Goal: Task Accomplishment & Management: Manage account settings

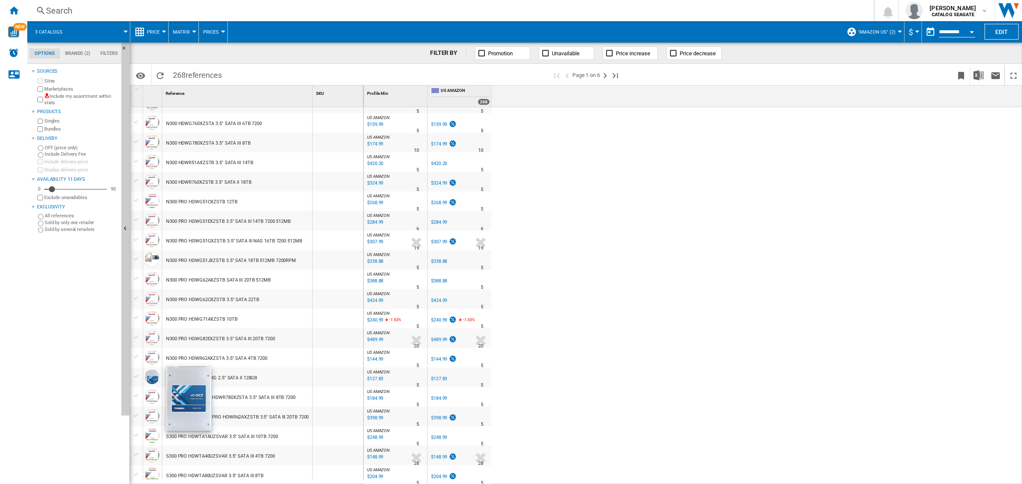
scroll to position [614, 0]
click at [607, 75] on ng-md-icon "Next page" at bounding box center [605, 76] width 10 height 10
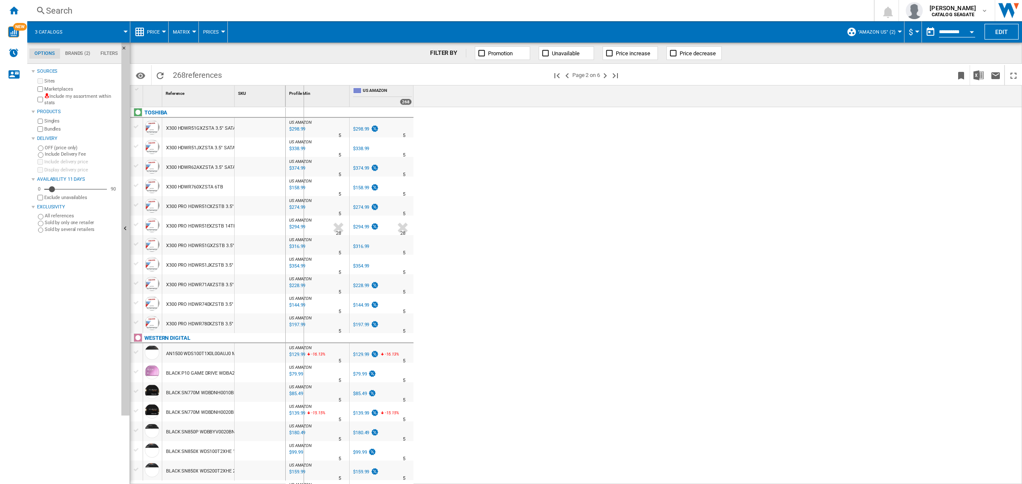
drag, startPoint x: 235, startPoint y: 95, endPoint x: 303, endPoint y: 95, distance: 68.1
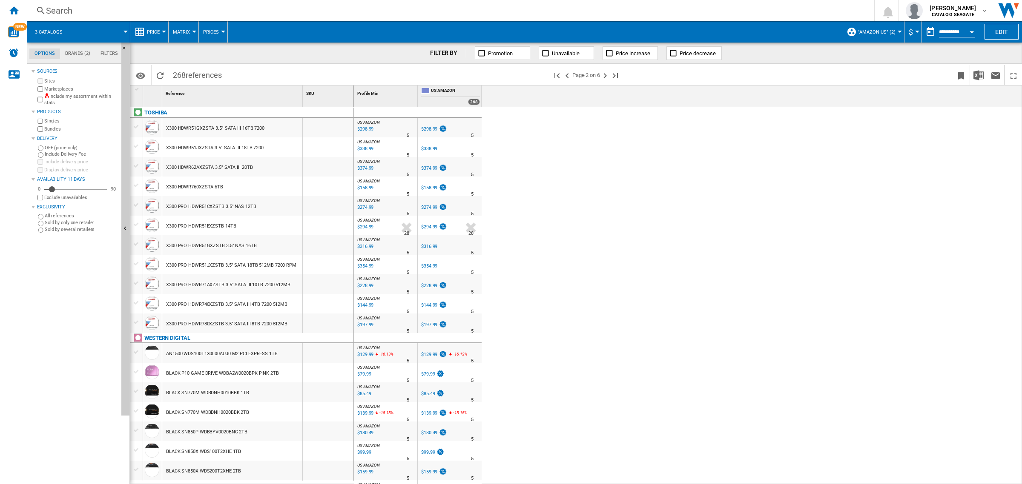
click at [135, 371] on div at bounding box center [136, 372] width 9 height 8
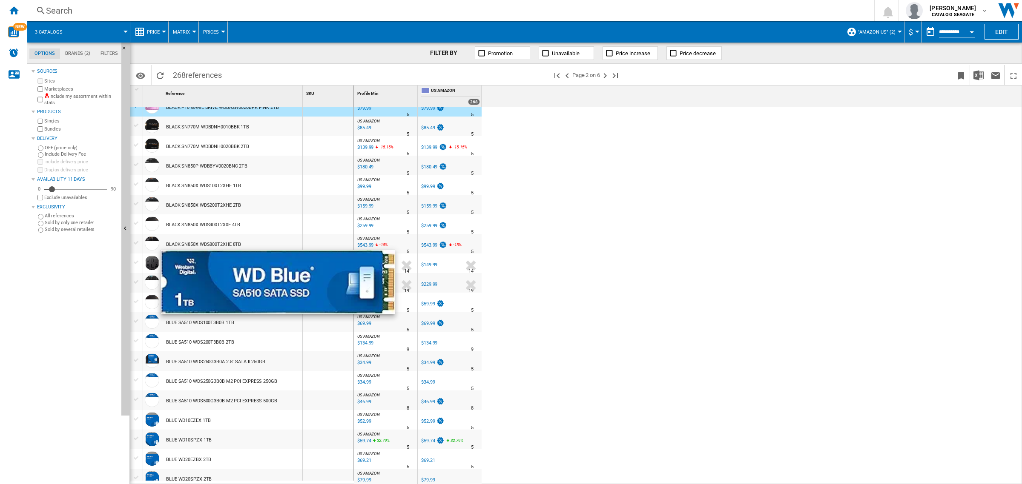
scroll to position [319, 0]
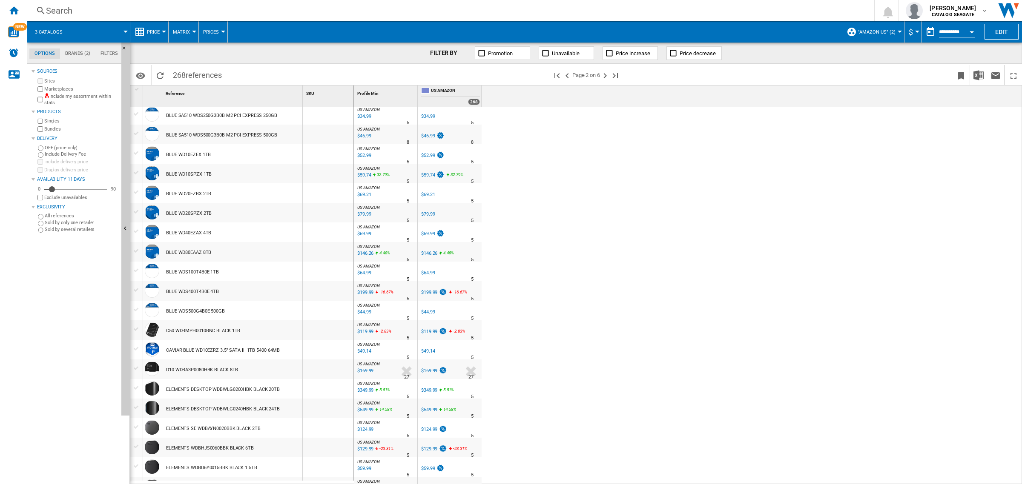
click at [430, 331] on div "$119.99" at bounding box center [429, 332] width 16 height 6
click at [137, 330] on div at bounding box center [136, 330] width 9 height 8
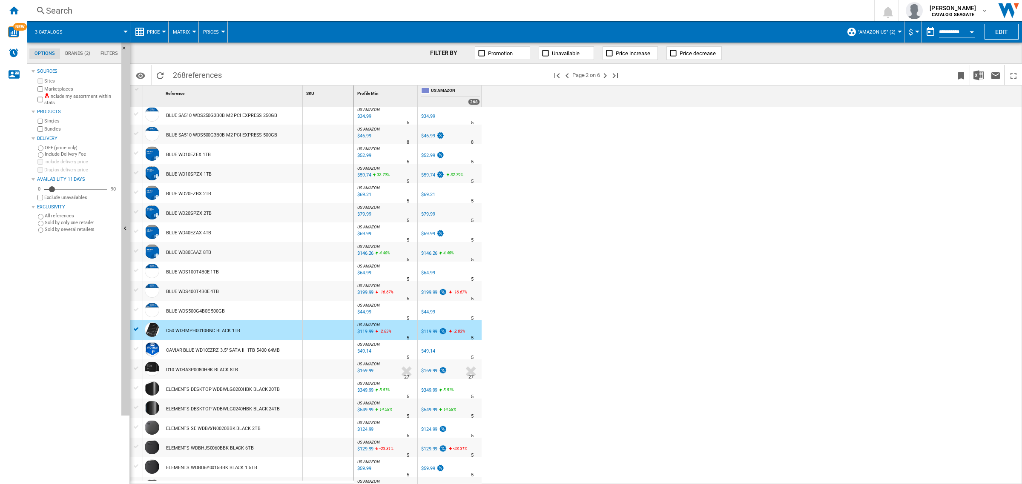
click at [428, 372] on div "$169.99" at bounding box center [429, 371] width 16 height 6
click at [139, 369] on div at bounding box center [136, 369] width 9 height 8
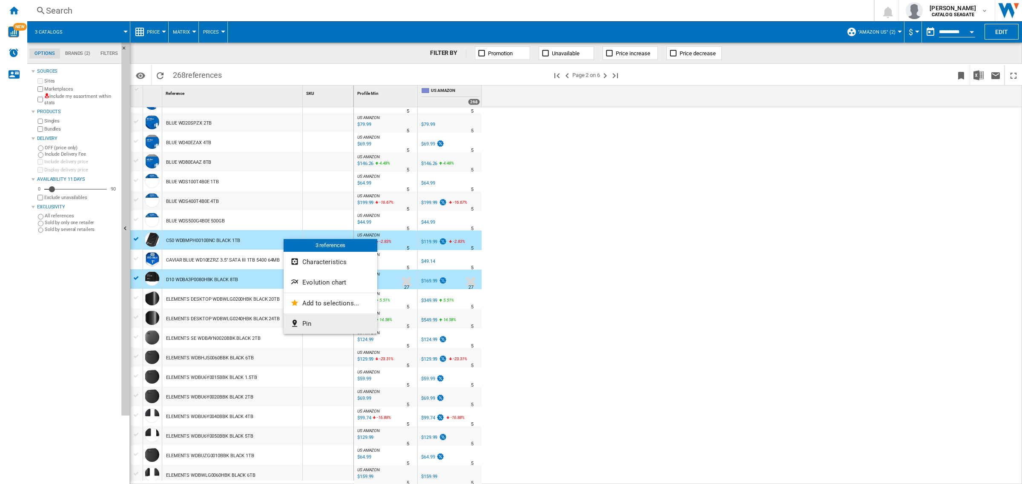
click at [313, 322] on button "Pin" at bounding box center [331, 324] width 94 height 20
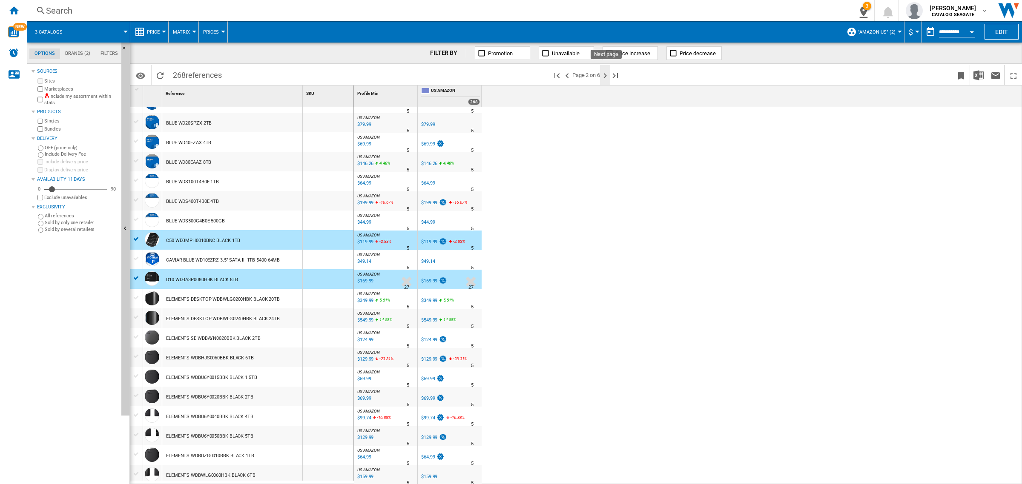
click at [602, 75] on ng-md-icon "Next page" at bounding box center [605, 76] width 10 height 10
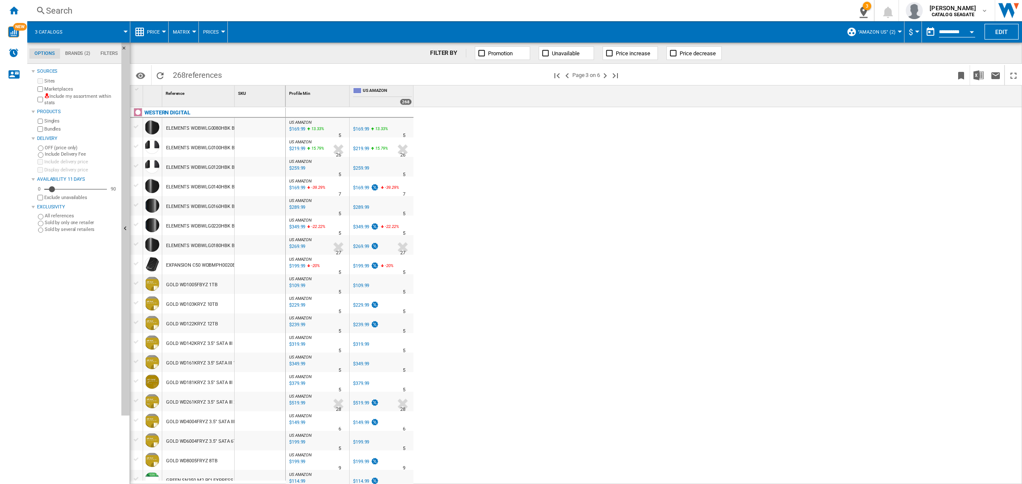
click at [362, 266] on div "$199.99" at bounding box center [361, 267] width 16 height 6
click at [138, 262] on div at bounding box center [136, 264] width 9 height 8
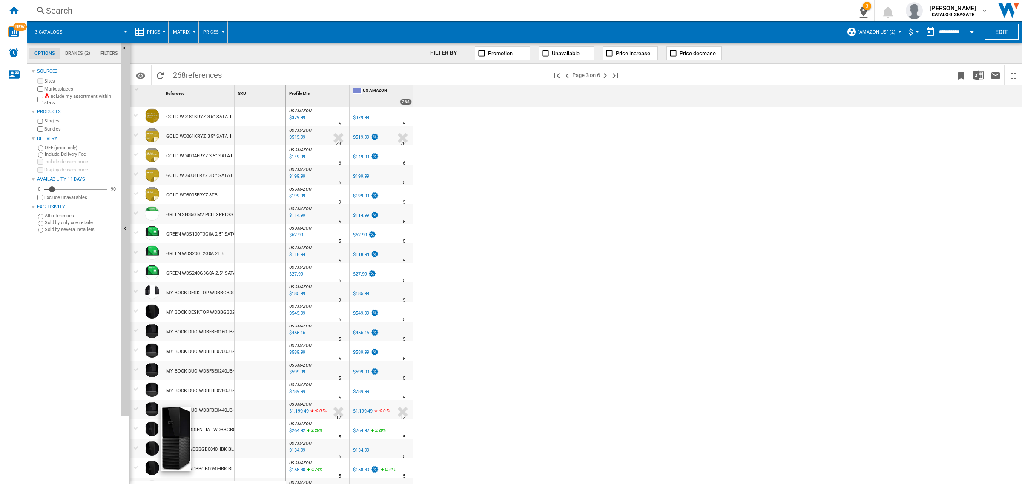
scroll to position [372, 0]
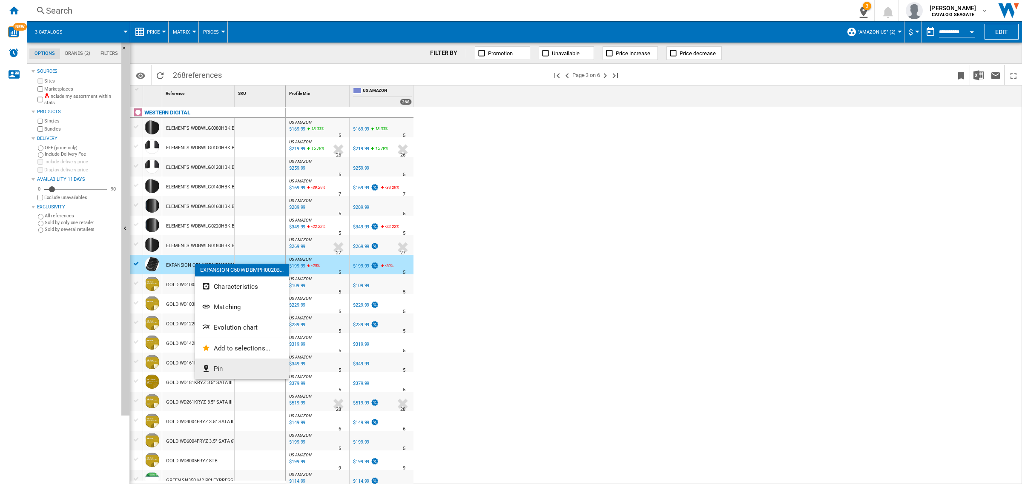
click at [223, 369] on span "Pin" at bounding box center [218, 369] width 9 height 8
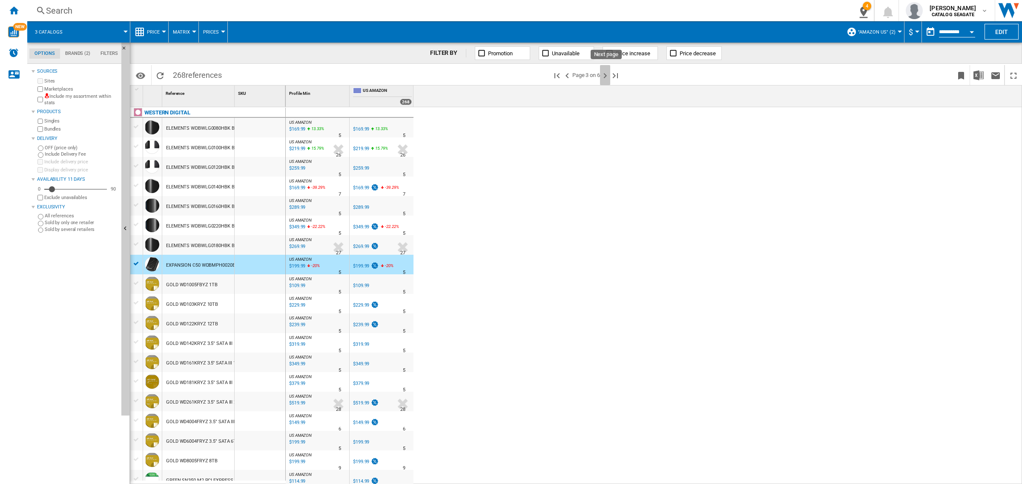
click at [606, 74] on ng-md-icon "Next page" at bounding box center [605, 76] width 10 height 10
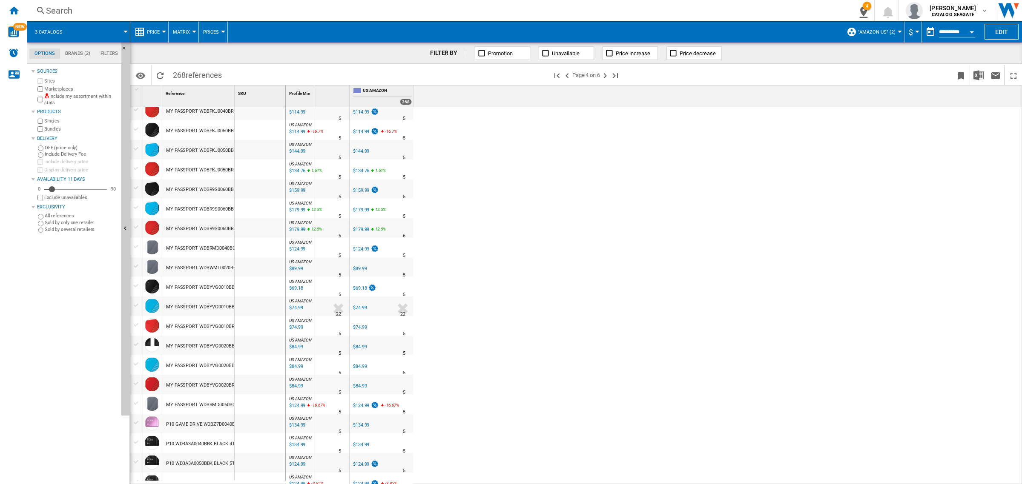
drag, startPoint x: 234, startPoint y: 95, endPoint x: 315, endPoint y: 115, distance: 83.8
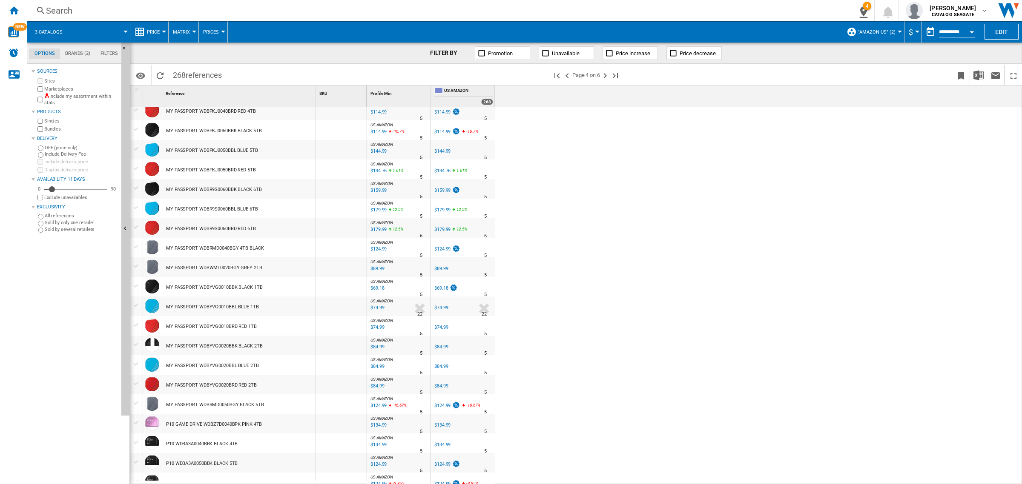
click at [441, 444] on div "$134.99" at bounding box center [442, 445] width 16 height 6
click at [137, 441] on div at bounding box center [136, 443] width 9 height 8
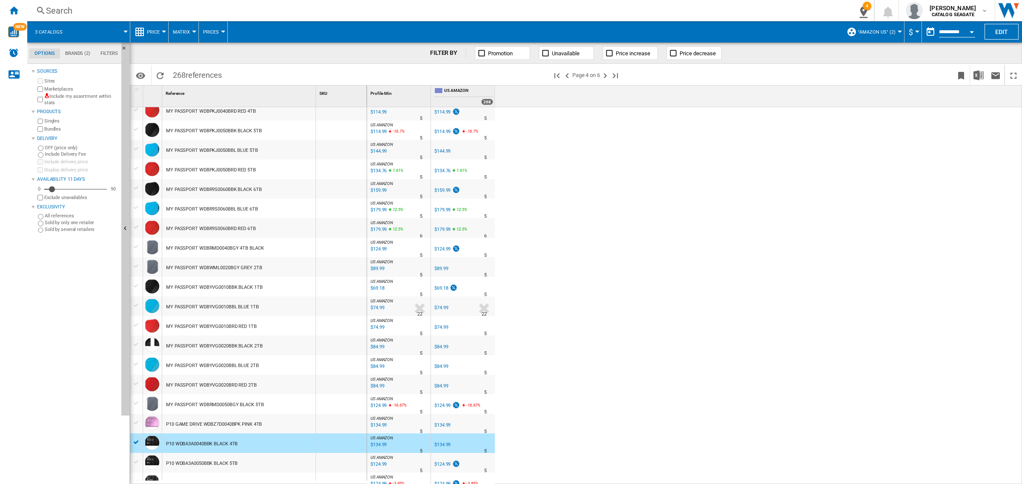
click at [135, 460] on div at bounding box center [136, 462] width 9 height 8
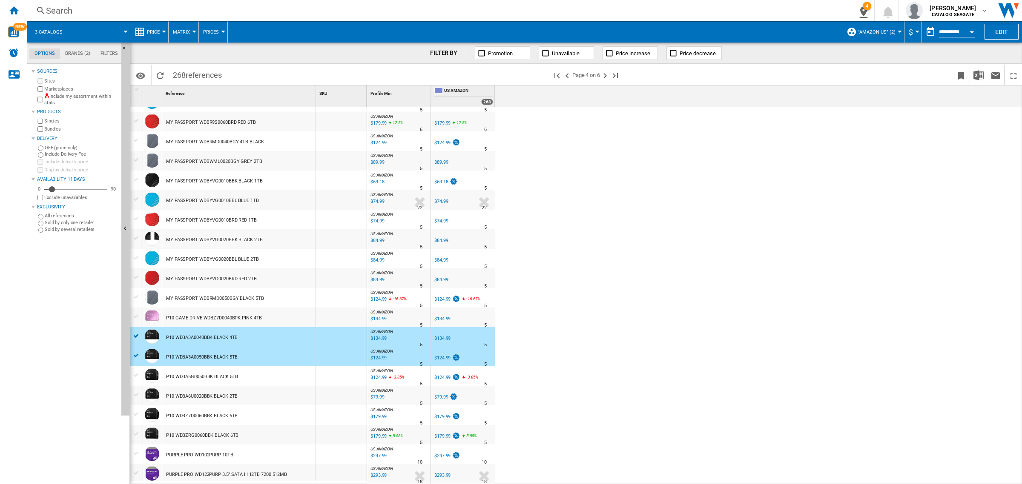
click at [137, 375] on div at bounding box center [136, 376] width 9 height 8
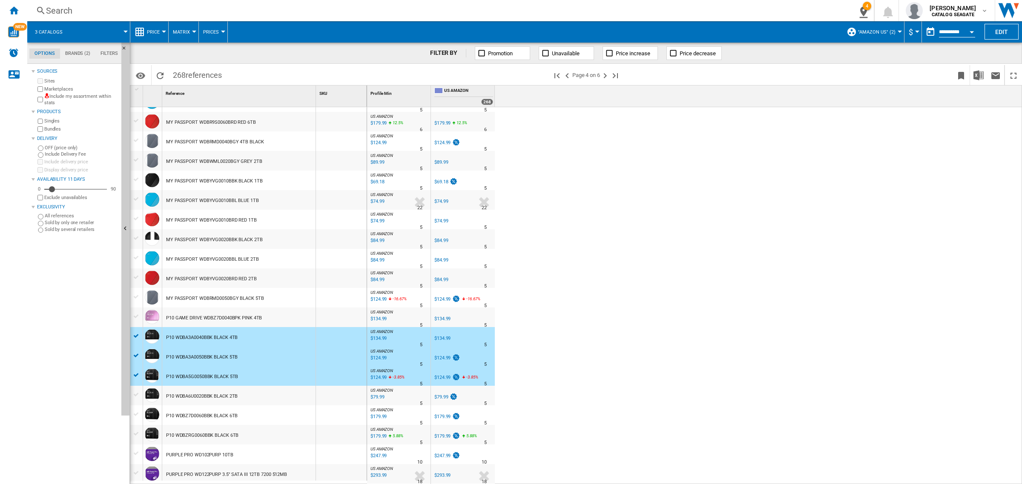
click at [135, 393] on div at bounding box center [136, 395] width 9 height 8
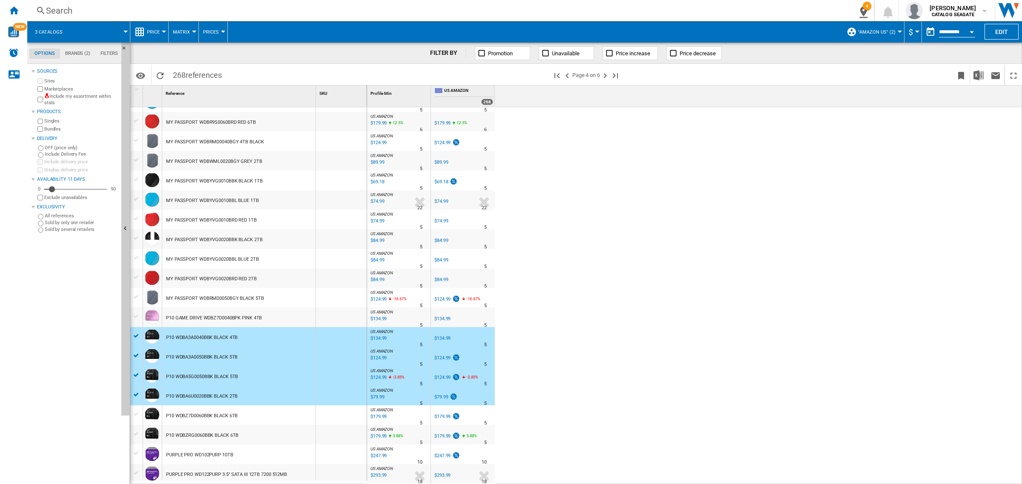
click at [135, 407] on div at bounding box center [136, 413] width 12 height 14
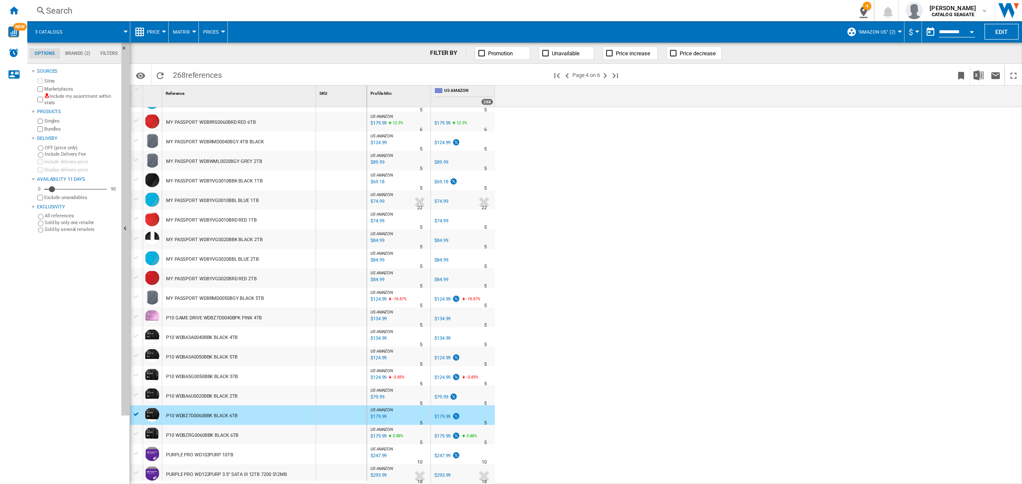
click at [135, 395] on div at bounding box center [136, 395] width 9 height 8
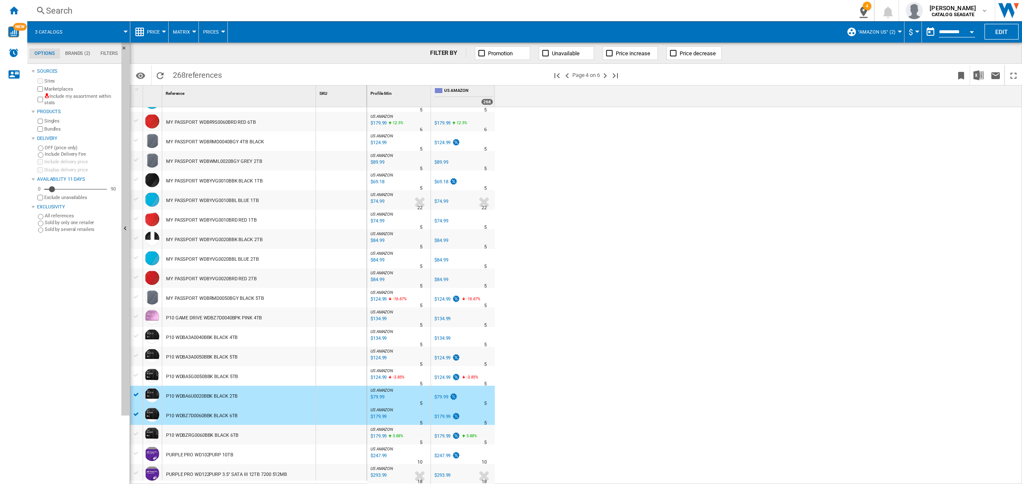
click at [137, 376] on div at bounding box center [136, 376] width 9 height 8
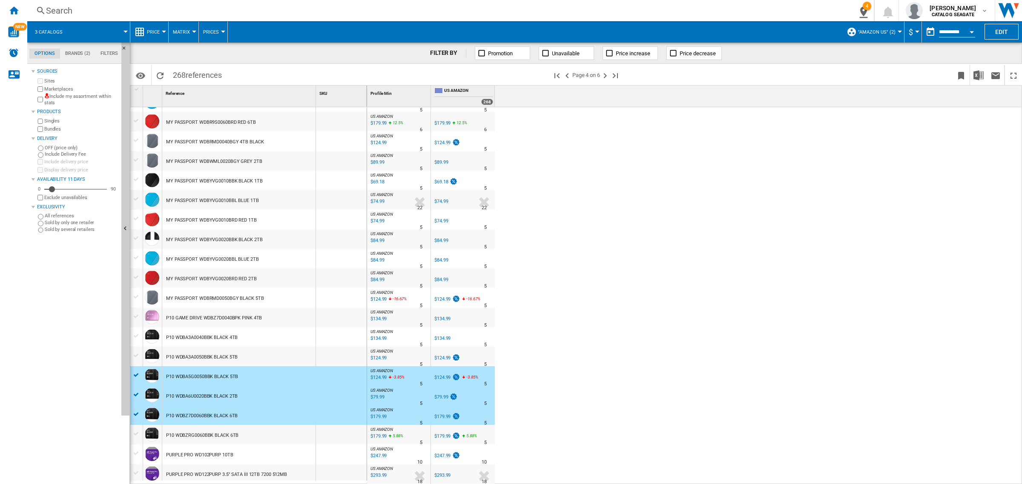
click at [135, 358] on div at bounding box center [136, 356] width 9 height 8
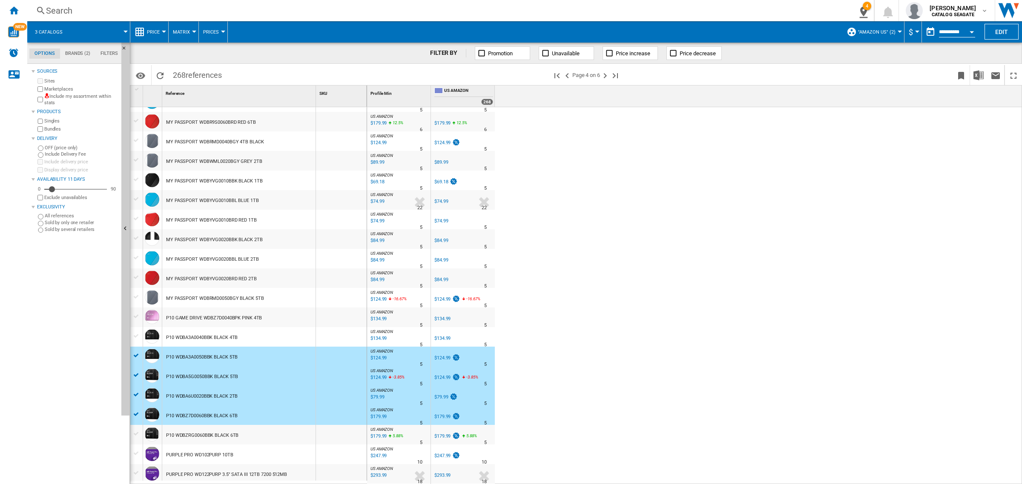
click at [136, 337] on div at bounding box center [136, 336] width 9 height 8
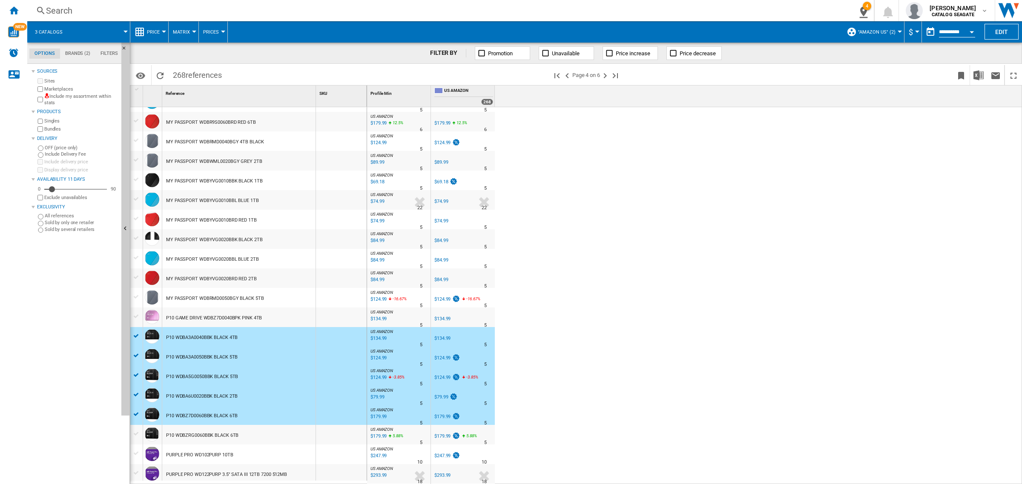
click at [136, 433] on div at bounding box center [136, 434] width 9 height 8
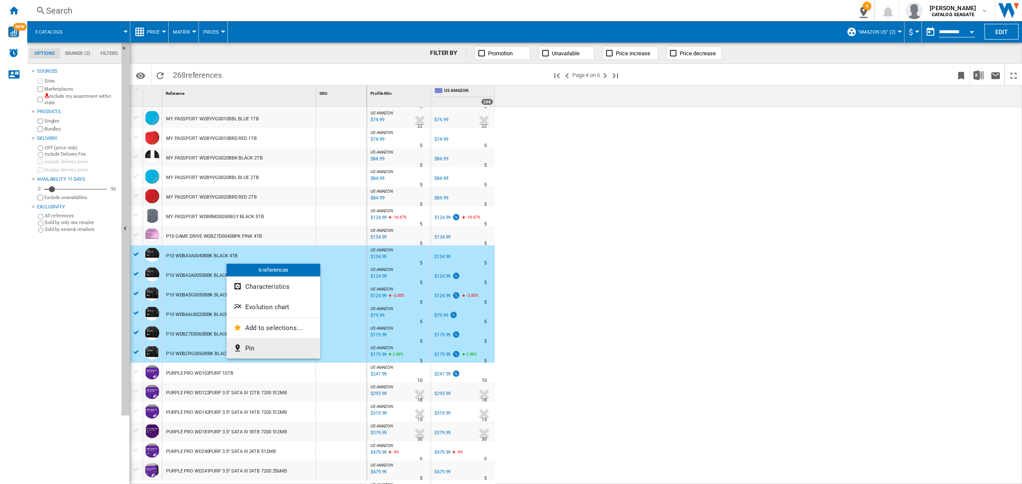
click at [264, 349] on button "Pin" at bounding box center [273, 348] width 94 height 20
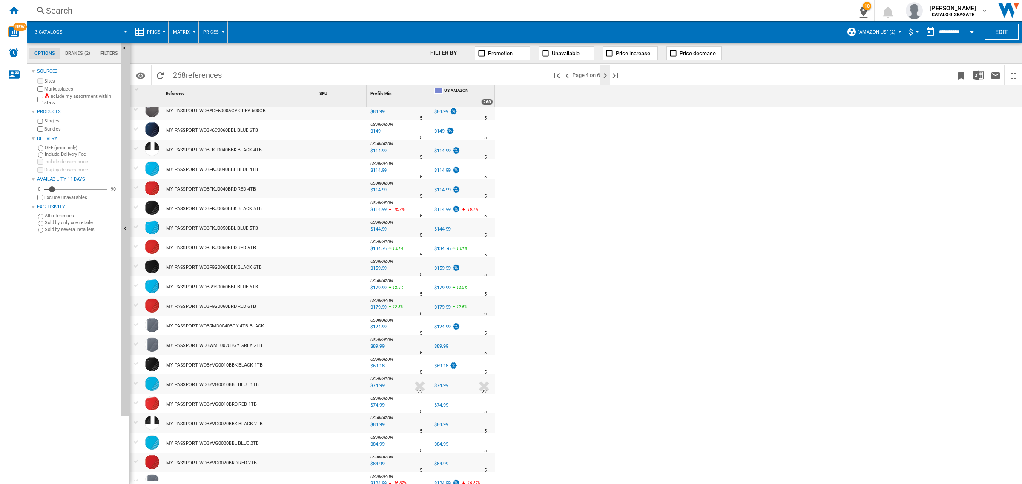
click at [605, 75] on ng-md-icon "Next page" at bounding box center [605, 76] width 10 height 10
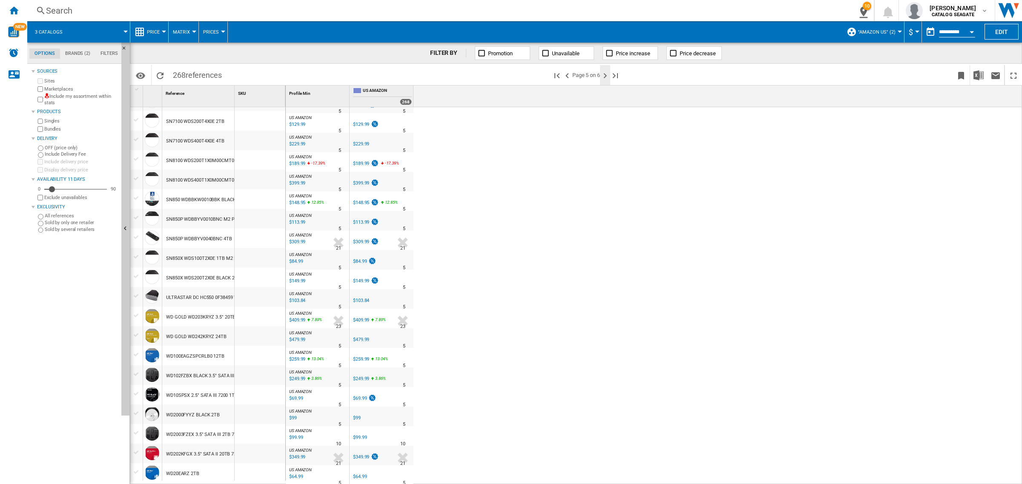
click at [603, 79] on ng-md-icon "Next page" at bounding box center [605, 76] width 10 height 10
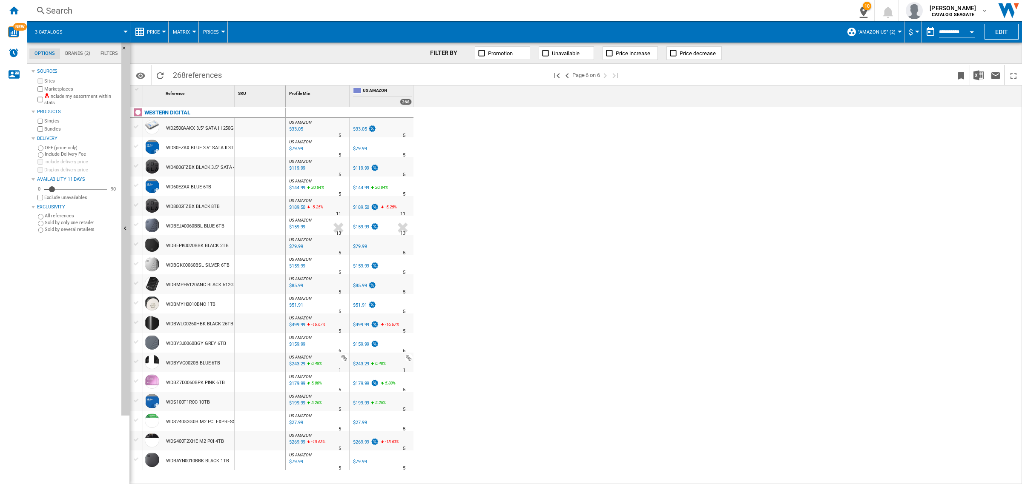
click at [137, 285] on div at bounding box center [136, 284] width 9 height 8
click at [367, 384] on div "$179.99" at bounding box center [361, 384] width 16 height 6
click at [136, 381] on div at bounding box center [136, 382] width 9 height 8
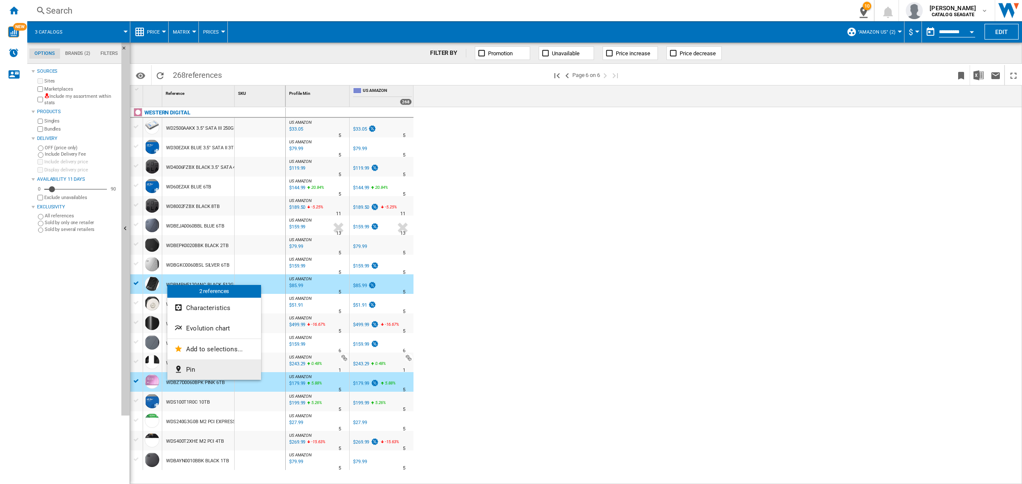
click at [199, 371] on button "Pin" at bounding box center [214, 370] width 94 height 20
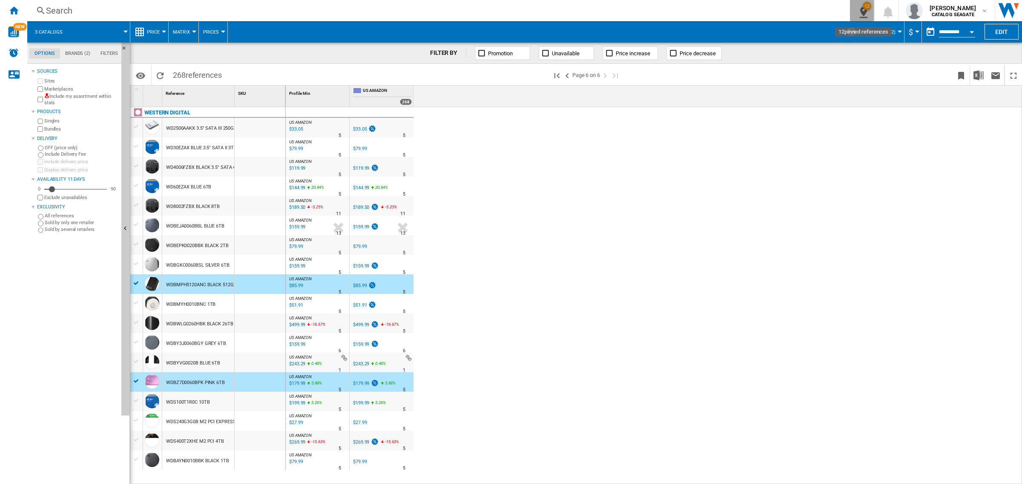
click at [867, 13] on ng-md-icon "12\a pinned references" at bounding box center [861, 11] width 10 height 11
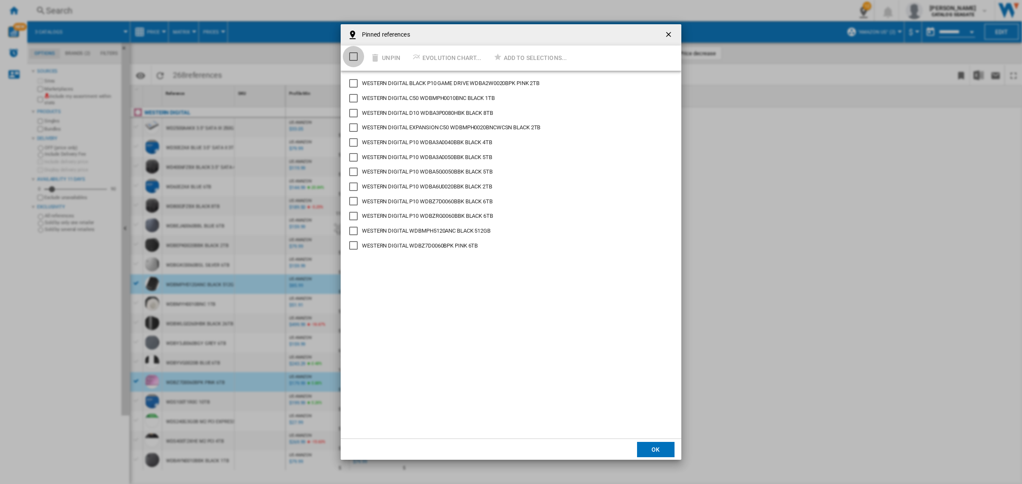
click at [354, 57] on div "Select/deselect all" at bounding box center [353, 56] width 9 height 9
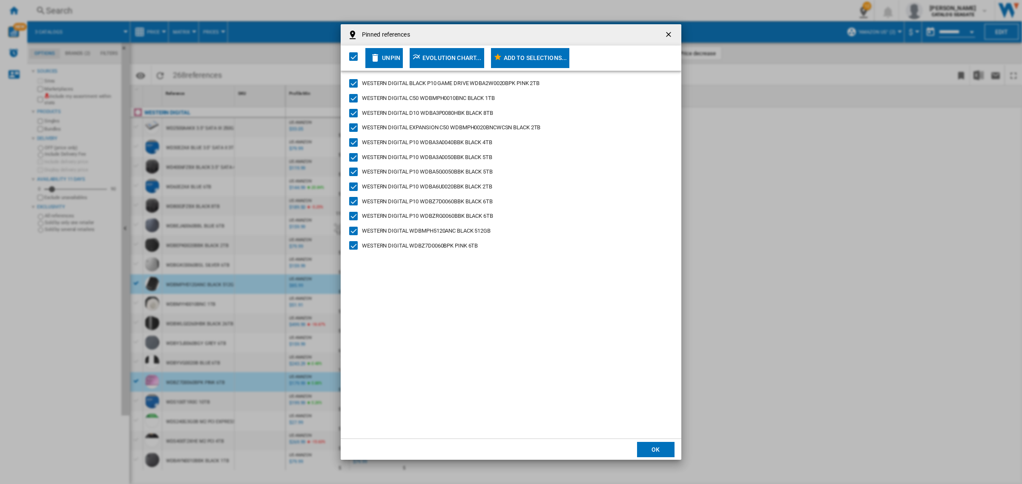
click at [507, 60] on div "Add to selections..." at bounding box center [535, 57] width 63 height 15
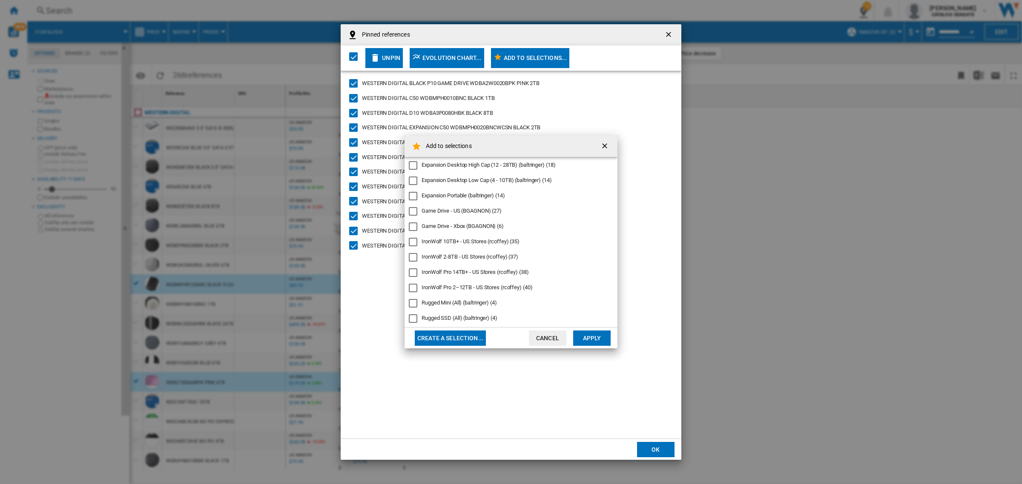
click at [473, 225] on div "Game Drive - Xbox (BGAGNON) (6)" at bounding box center [462, 227] width 82 height 8
click at [595, 337] on button "Apply" at bounding box center [591, 338] width 37 height 15
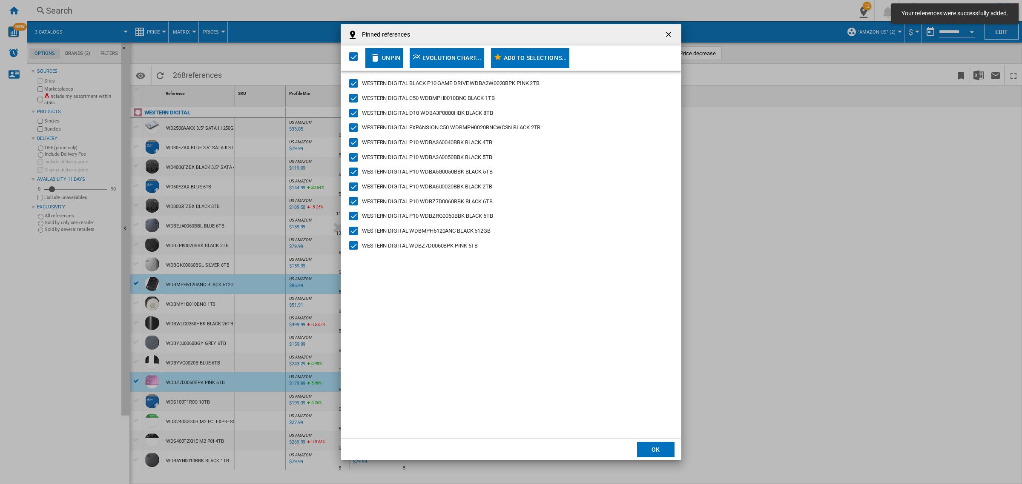
click at [668, 448] on button "OK" at bounding box center [655, 449] width 37 height 15
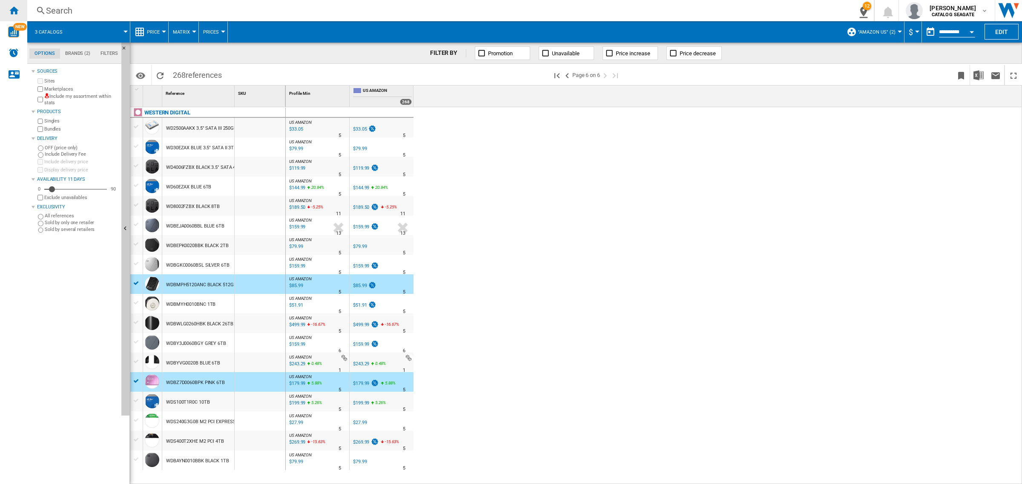
click at [13, 9] on ng-md-icon "Home" at bounding box center [14, 10] width 10 height 10
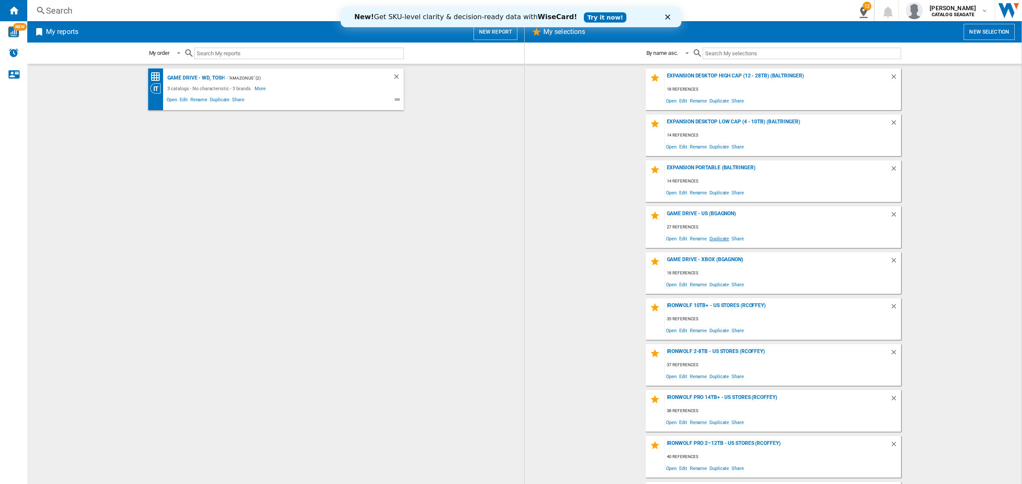
click at [714, 238] on span "Duplicate" at bounding box center [719, 238] width 22 height 11
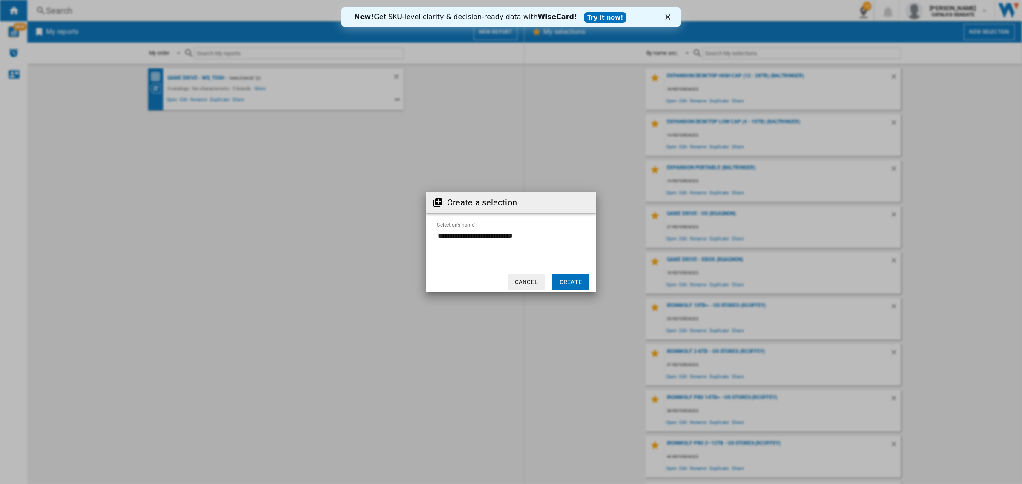
click at [580, 283] on button "Create" at bounding box center [570, 282] width 37 height 15
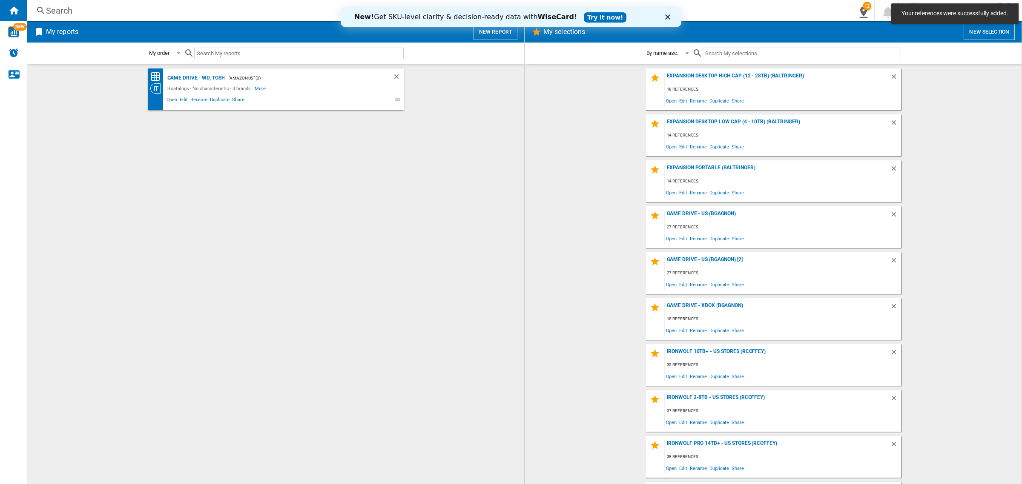
click at [682, 285] on span "Edit" at bounding box center [683, 284] width 11 height 11
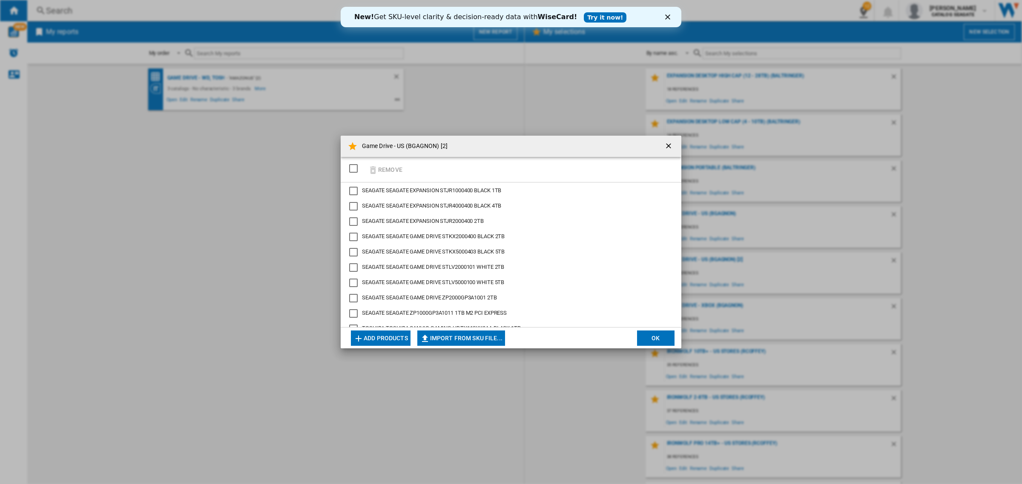
click at [472, 189] on span "SEAGATE SEAGATE EXPANSION STJR1000400 BLACK 1TB" at bounding box center [431, 190] width 139 height 6
click at [469, 206] on span "SEAGATE SEAGATE EXPANSION STJR4000400 BLACK 4TB" at bounding box center [431, 206] width 139 height 6
click at [380, 167] on button "Remove" at bounding box center [385, 170] width 40 height 20
click at [351, 165] on div "SELECTIONS.EDITION_POPUP.SELECT_DESELECT" at bounding box center [353, 168] width 9 height 9
click at [352, 192] on div "SEAGATE EXPANSION ‎STJR2000400 2TB" at bounding box center [353, 191] width 9 height 9
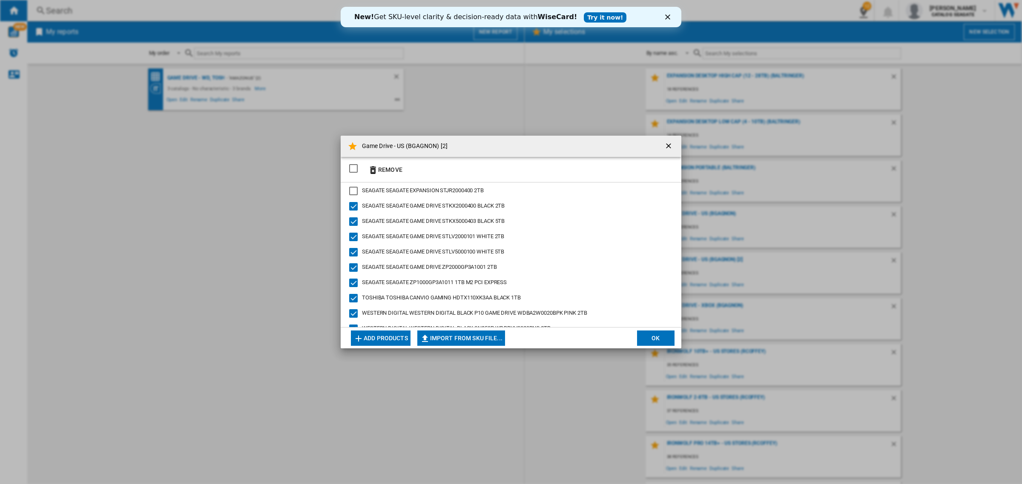
click at [353, 202] on div "SEAGATE GAME DRIVE STKX2000400 BLACK 2TB" at bounding box center [353, 206] width 9 height 9
click at [354, 222] on div "SEAGATE GAME DRIVE STKX5000403 BLACK 5TB" at bounding box center [353, 222] width 9 height 9
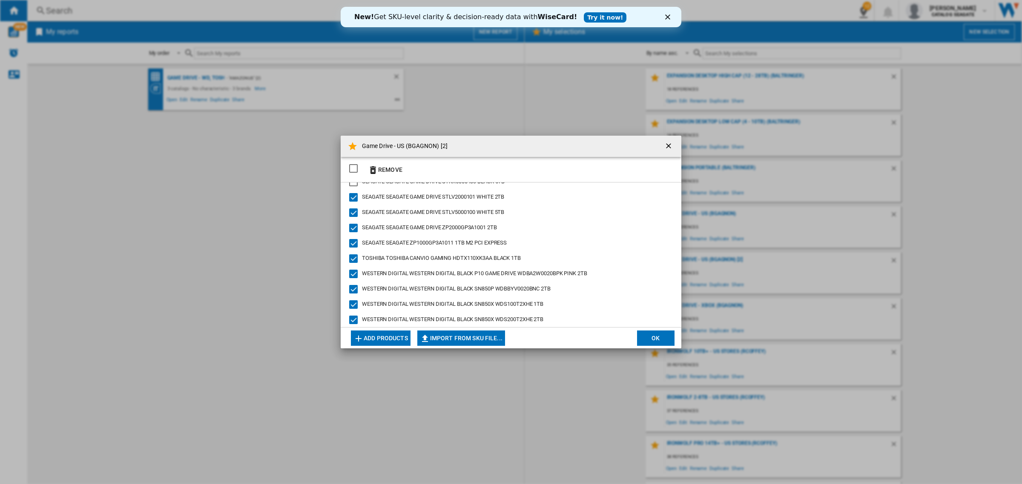
scroll to position [53, 0]
click at [354, 246] on div "TOSHIBA CANVIO GAMING HDTX110XK3AA BLACK 1TB" at bounding box center [353, 245] width 9 height 9
click at [352, 259] on div "WESTERN DIGITAL BLACK P10 GAME DRIVE WDBA2W0020BPK PINK 2TB" at bounding box center [353, 260] width 9 height 9
click at [353, 272] on div "WESTERN DIGITAL BLACK SN850P WDBBYV0020BNC 2TB" at bounding box center [353, 276] width 9 height 9
click at [353, 289] on div "WESTERN DIGITAL BLACK SN850X WDS100T2XHE 1TB" at bounding box center [353, 291] width 9 height 9
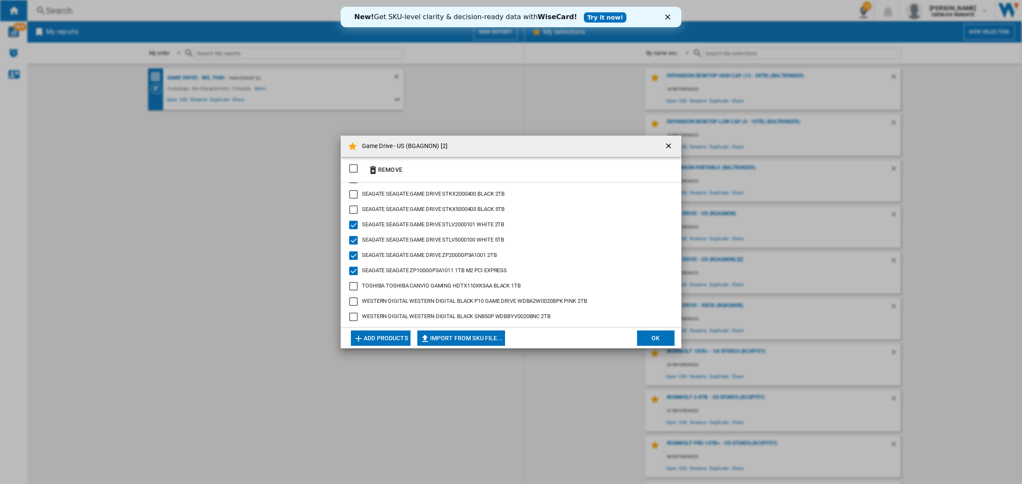
scroll to position [0, 0]
click at [670, 146] on ng-md-icon "getI18NText('BUTTONS.CLOSE_DIALOG')" at bounding box center [669, 147] width 10 height 10
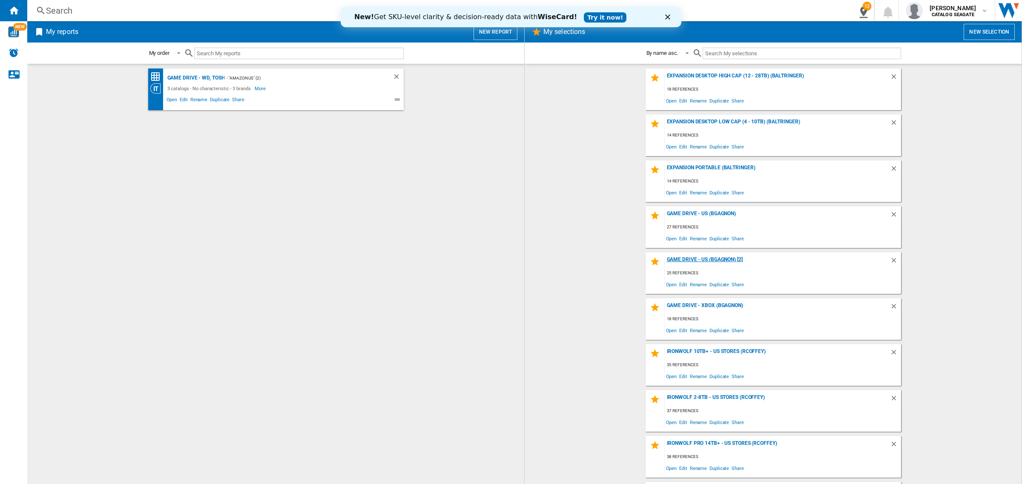
click at [705, 260] on div "Game Drive - US (BGAGNON) [2]" at bounding box center [777, 262] width 225 height 11
click at [679, 284] on span "Edit" at bounding box center [683, 284] width 11 height 11
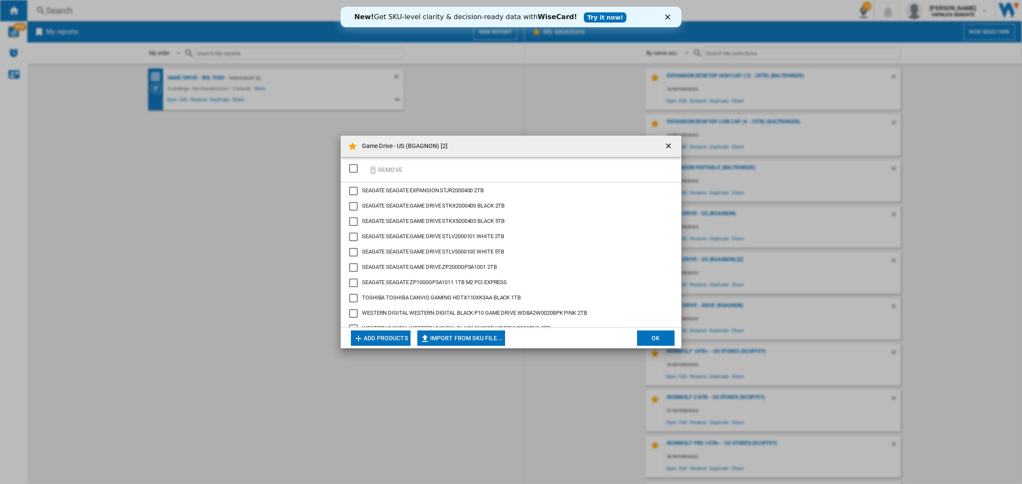
click at [355, 187] on div "SEAGATE EXPANSION ‎STJR2000400 2TB" at bounding box center [353, 191] width 9 height 9
click at [355, 203] on div "SEAGATE GAME DRIVE STKX2000400 BLACK 2TB" at bounding box center [353, 206] width 9 height 9
click at [355, 218] on div "SEAGATE GAME DRIVE STKX5000403 BLACK 5TB" at bounding box center [353, 222] width 9 height 9
click at [352, 233] on div "SEAGATE GAME DRIVE STLV2000101 WHITE 2TB" at bounding box center [353, 237] width 9 height 9
click at [352, 241] on div "SEAGATE GAME DRIVE STLV2000101 WHITE 2TB" at bounding box center [353, 237] width 9 height 9
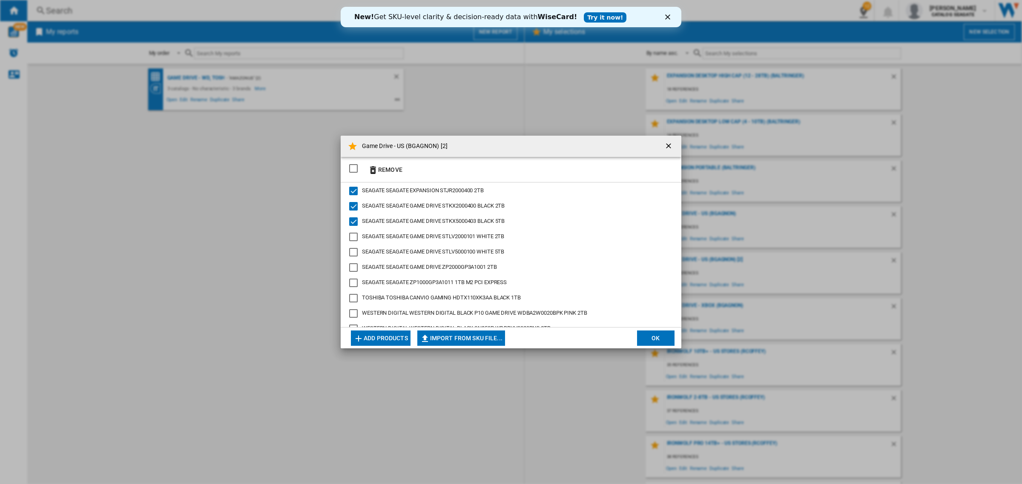
click at [352, 237] on div "SEAGATE GAME DRIVE STLV2000101 WHITE 2TB" at bounding box center [353, 237] width 9 height 9
click at [353, 248] on div "SEAGATE GAME DRIVE STLV5000100 WHITE 5TB" at bounding box center [353, 252] width 9 height 9
click at [353, 236] on div "SEAGATE GAME DRIVE STLV2000101 WHITE 2TB" at bounding box center [353, 237] width 9 height 9
click at [352, 249] on div "SEAGATE GAME DRIVE STLV5000100 WHITE 5TB" at bounding box center [353, 252] width 9 height 9
click at [392, 167] on button "Remove" at bounding box center [385, 170] width 40 height 20
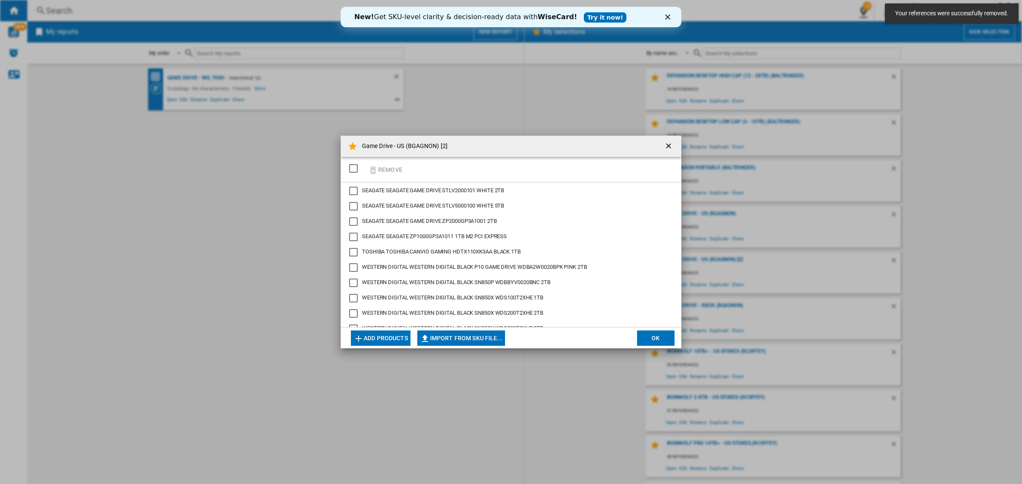
click at [355, 167] on div "SELECTIONS.EDITION_POPUP.SELECT_DESELECT" at bounding box center [353, 168] width 9 height 9
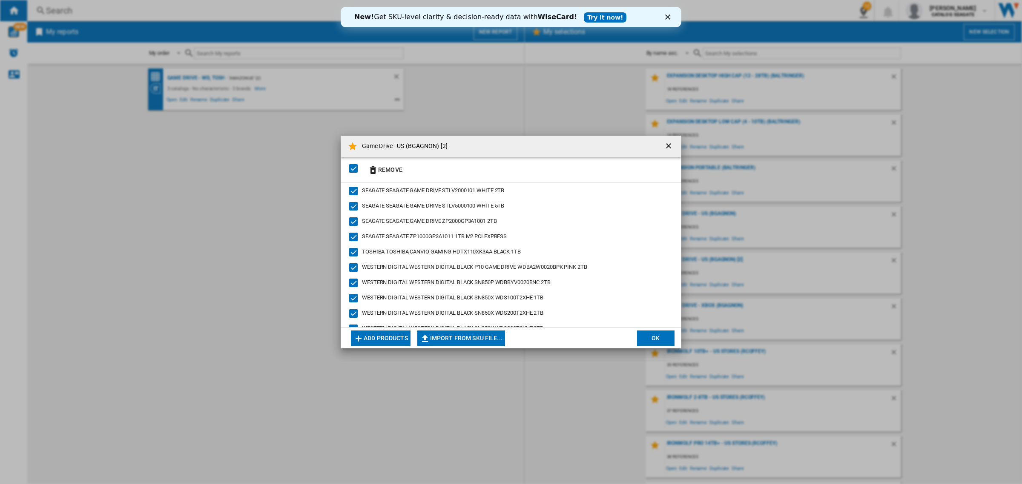
click at [355, 188] on div "SEAGATE GAME DRIVE STLV2000101 WHITE 2TB" at bounding box center [353, 191] width 9 height 9
click at [354, 203] on div "SEAGATE GAME DRIVE STLV5000100 WHITE 5TB" at bounding box center [353, 206] width 9 height 9
click at [352, 218] on div "SEAGATE GAME DRIVE ZP2000GP3A1001 2TB" at bounding box center [353, 222] width 9 height 9
click at [354, 237] on div "SEAGATE ZP1000GP3A1011 1TB M2 PCI EXPRESS" at bounding box center [353, 237] width 9 height 9
click at [353, 250] on div "TOSHIBA CANVIO GAMING HDTX110XK3AA BLACK 1TB" at bounding box center [353, 252] width 9 height 9
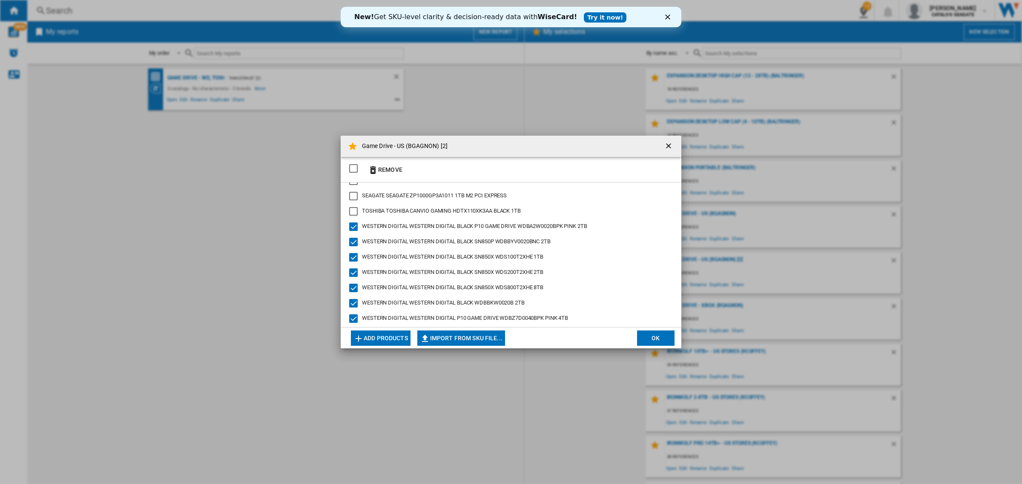
scroll to position [53, 0]
click at [354, 212] on div "WESTERN DIGITAL BLACK P10 GAME DRIVE WDBA2W0020BPK PINK 2TB" at bounding box center [353, 214] width 9 height 9
click at [351, 226] on div "WESTERN DIGITAL BLACK SN850P WDBBYV0020BNC 2TB" at bounding box center [353, 230] width 9 height 9
click at [353, 241] on div "WESTERN DIGITAL BLACK SN850X WDS100T2XHE 1TB" at bounding box center [353, 245] width 9 height 9
click at [354, 258] on div "WESTERN DIGITAL BLACK SN850X WDS200T2XHE 2TB" at bounding box center [353, 260] width 9 height 9
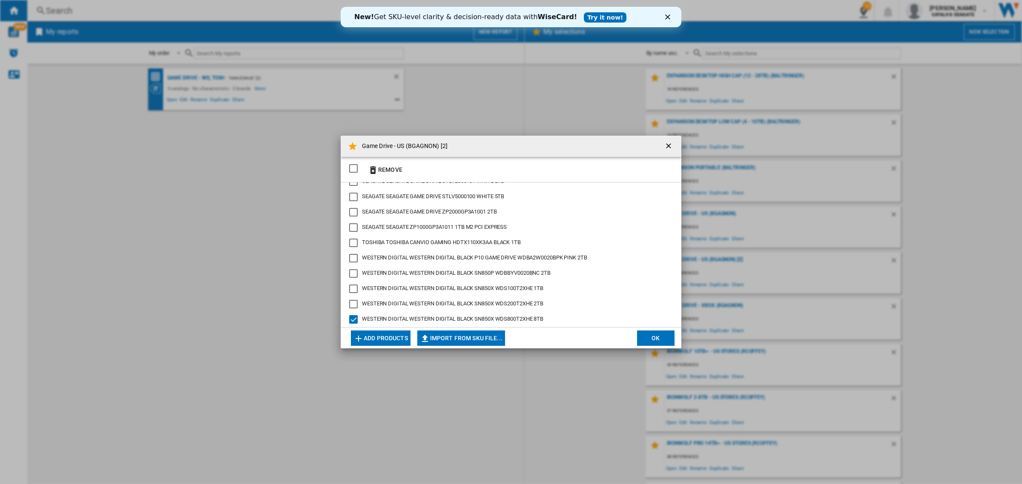
scroll to position [0, 0]
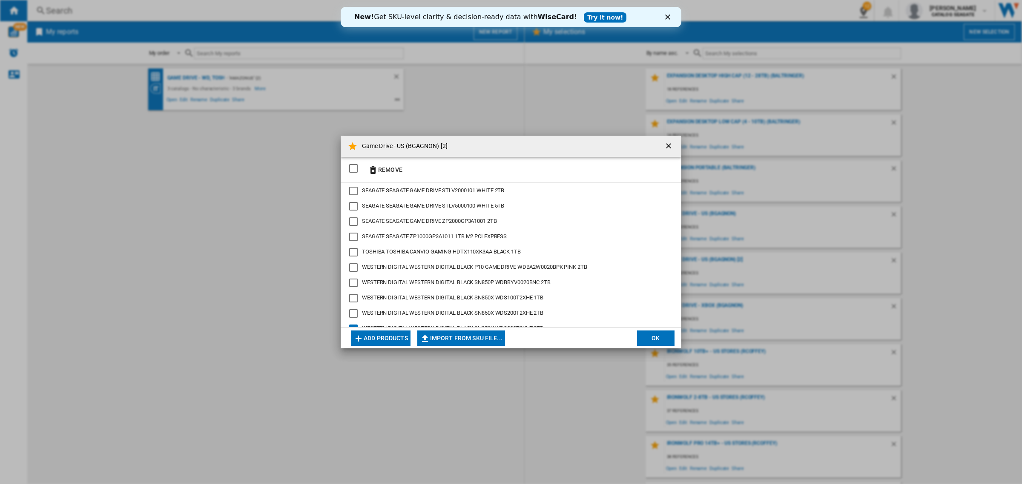
click at [355, 166] on div "SELECTIONS.EDITION_POPUP.SELECT_DESELECT" at bounding box center [353, 168] width 9 height 9
click at [352, 190] on div "SEAGATE GAME DRIVE STLV2000101 WHITE 2TB" at bounding box center [353, 191] width 9 height 9
click at [352, 207] on div "SEAGATE GAME DRIVE STLV5000100 WHITE 5TB" at bounding box center [353, 206] width 9 height 9
click at [351, 220] on div "SEAGATE GAME DRIVE ZP2000GP3A1001 2TB" at bounding box center [353, 222] width 9 height 9
click at [350, 233] on div "SEAGATE ZP1000GP3A1011 1TB M2 PCI EXPRESS" at bounding box center [353, 237] width 9 height 9
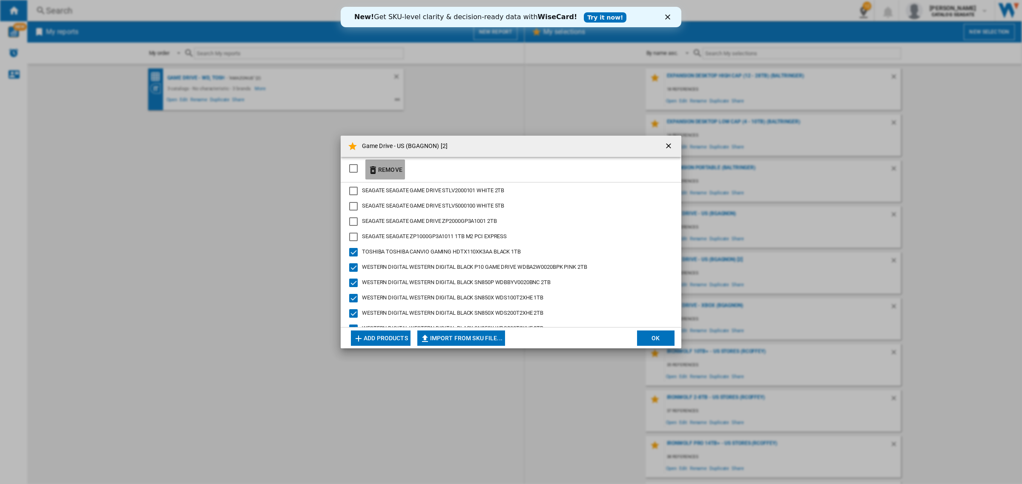
click at [387, 173] on button "Remove" at bounding box center [385, 170] width 40 height 20
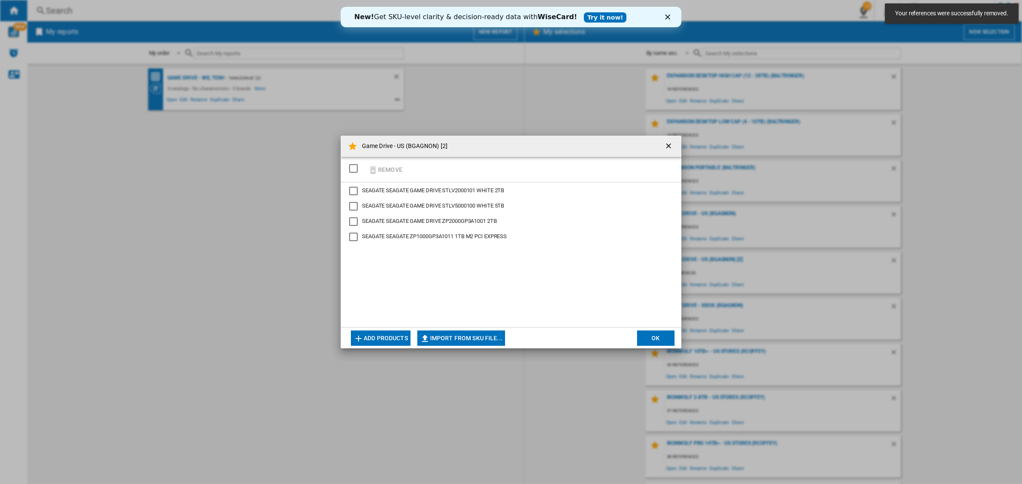
click at [659, 336] on button "OK" at bounding box center [655, 338] width 37 height 15
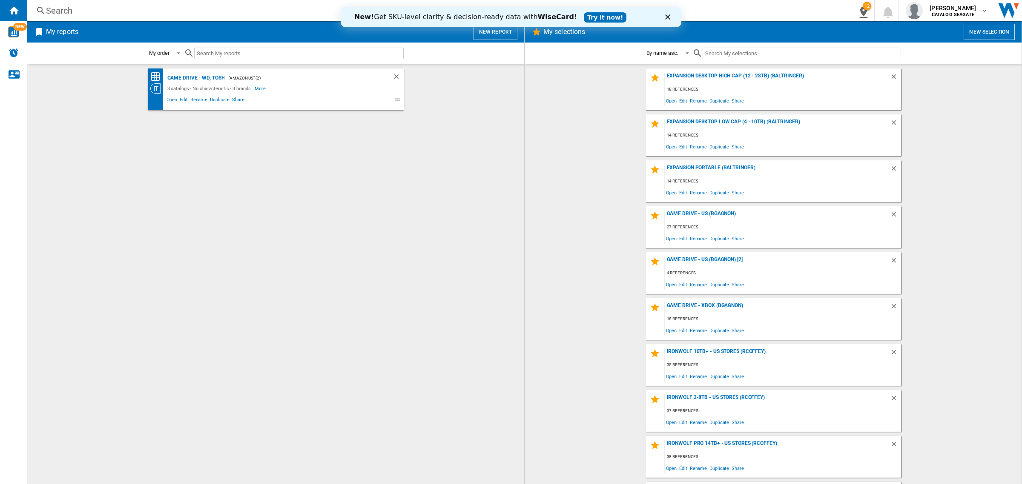
click at [694, 282] on span "Rename" at bounding box center [698, 284] width 20 height 11
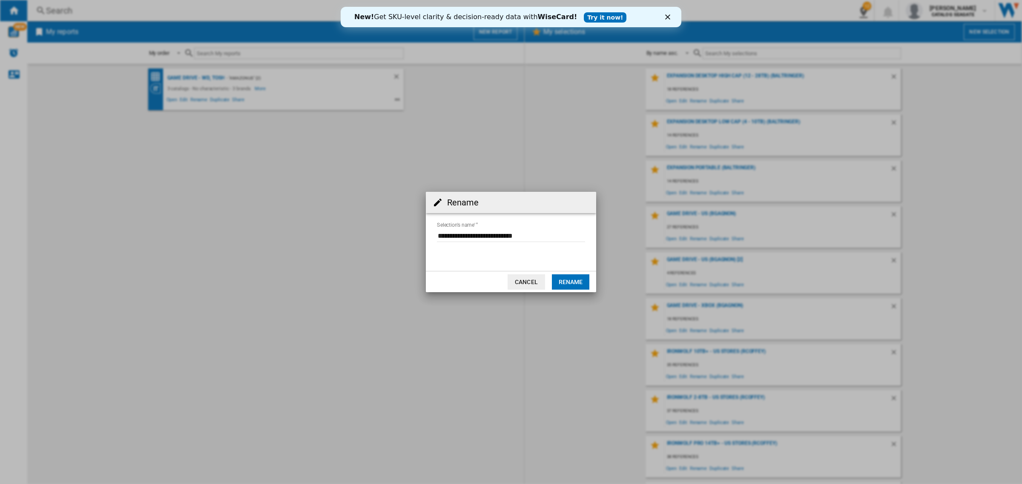
click at [505, 238] on input "Selection's name'" at bounding box center [511, 235] width 148 height 13
click at [541, 239] on input "Selection's name'" at bounding box center [511, 235] width 148 height 13
click at [541, 235] on input "Selection's name'" at bounding box center [511, 235] width 148 height 13
drag, startPoint x: 485, startPoint y: 237, endPoint x: 477, endPoint y: 237, distance: 8.1
click at [477, 237] on input "Selection's name'" at bounding box center [511, 235] width 148 height 13
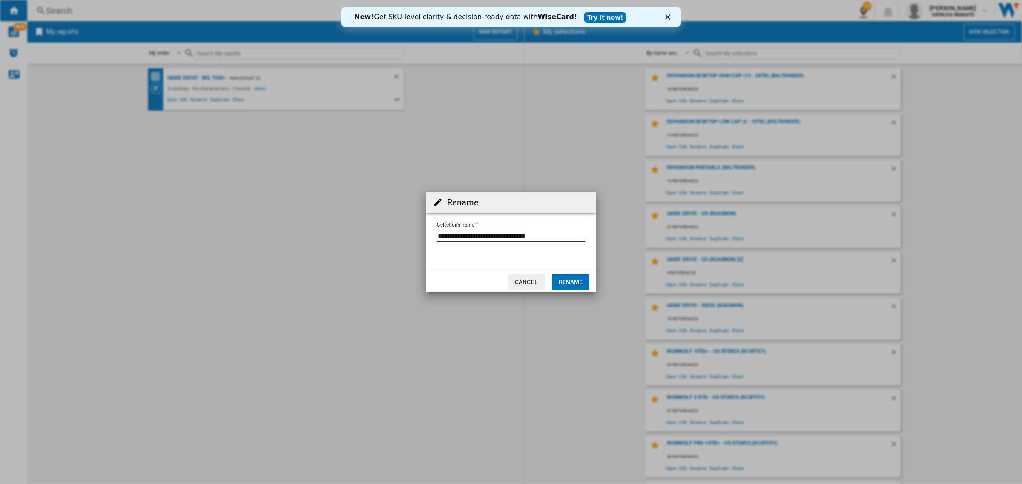
type input "**********"
click at [567, 281] on button "Rename" at bounding box center [570, 282] width 37 height 15
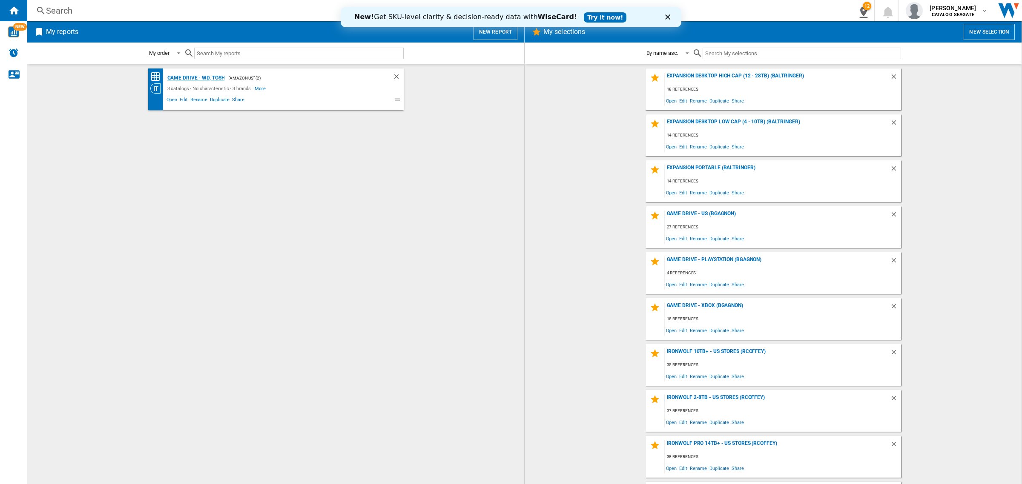
click at [203, 76] on div "Game Drive - WD, Tosh" at bounding box center [195, 78] width 60 height 11
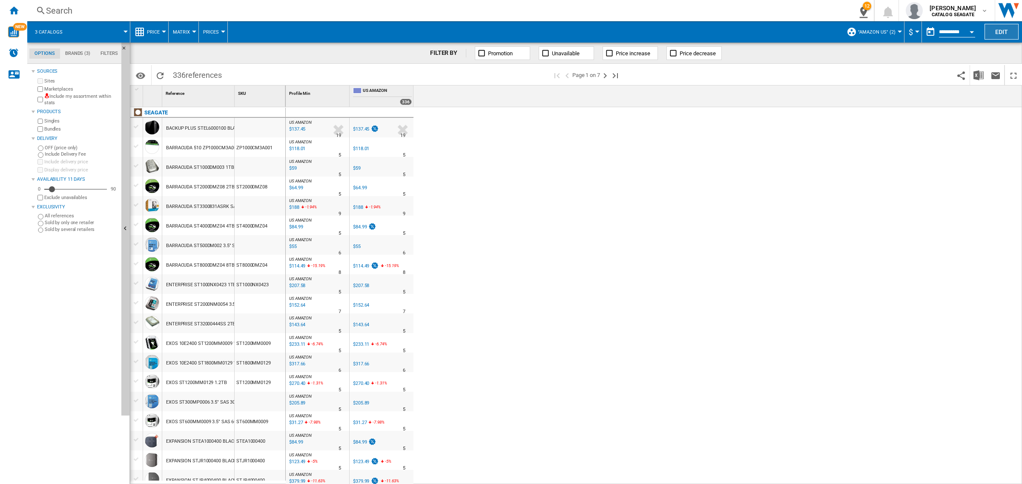
click at [1015, 31] on button "Edit" at bounding box center [1001, 32] width 34 height 16
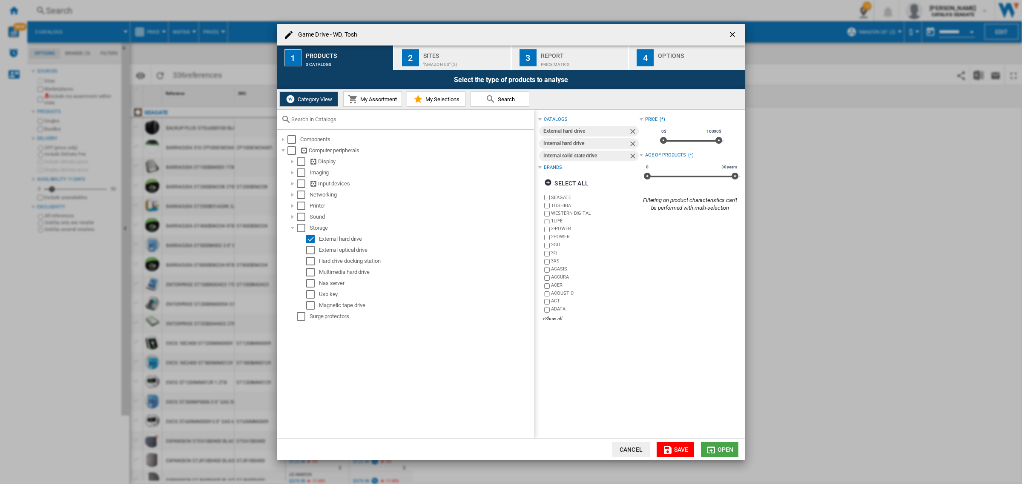
click at [724, 450] on span "Open" at bounding box center [725, 450] width 16 height 7
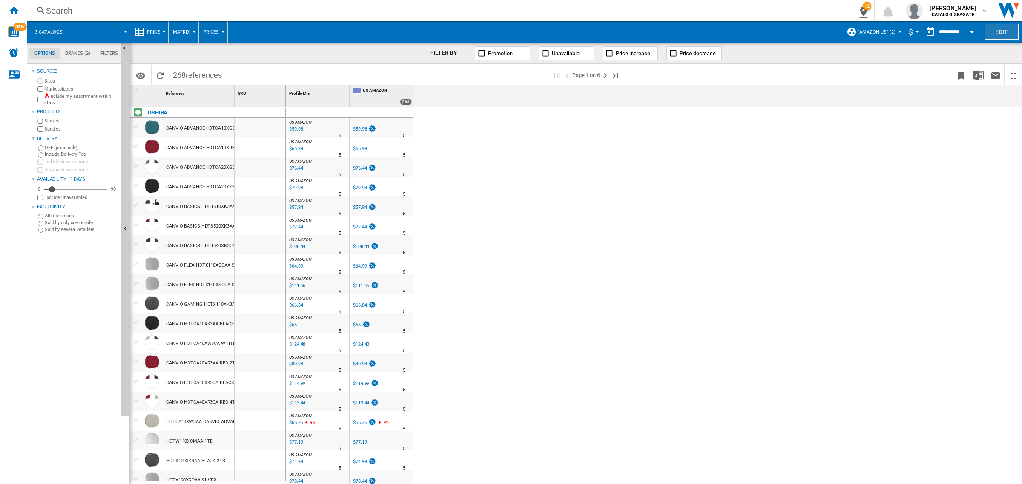
click at [1006, 32] on button "Edit" at bounding box center [1001, 32] width 34 height 16
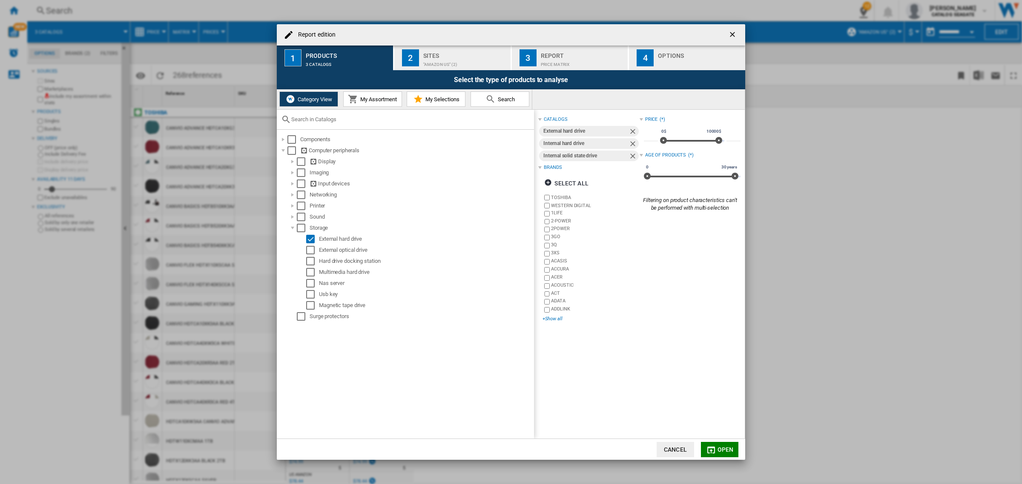
click at [551, 319] on div "+Show all" at bounding box center [590, 319] width 97 height 6
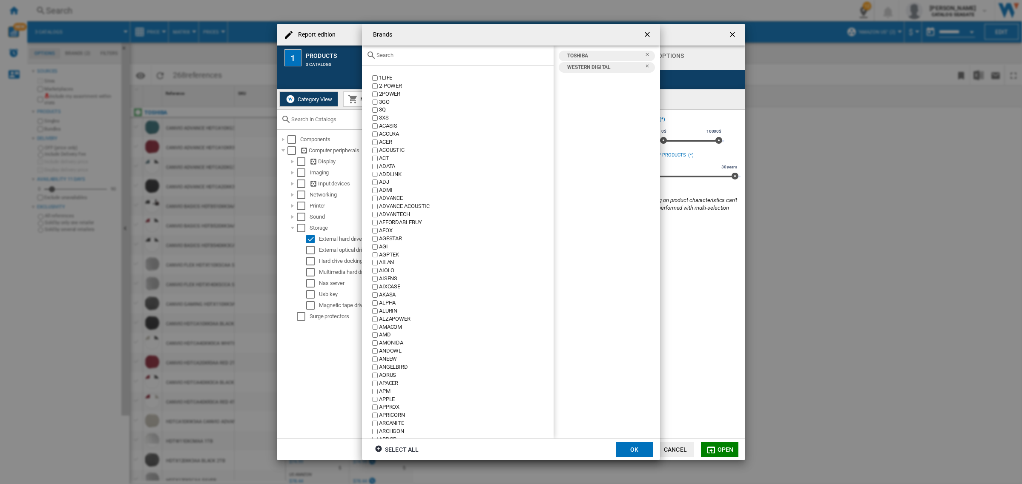
click at [421, 52] on input "text" at bounding box center [462, 55] width 173 height 6
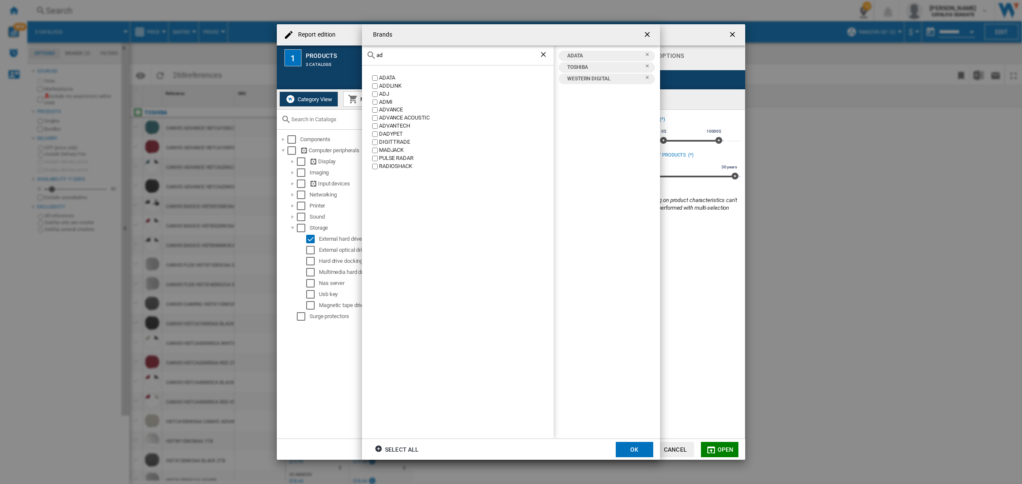
click at [411, 60] on div "ad" at bounding box center [458, 56] width 192 height 20
drag, startPoint x: 407, startPoint y: 54, endPoint x: 376, endPoint y: 51, distance: 31.6
click at [376, 51] on div "ad" at bounding box center [458, 56] width 192 height 20
type input "sk"
click at [374, 107] on label "SK HYNIX" at bounding box center [461, 110] width 183 height 8
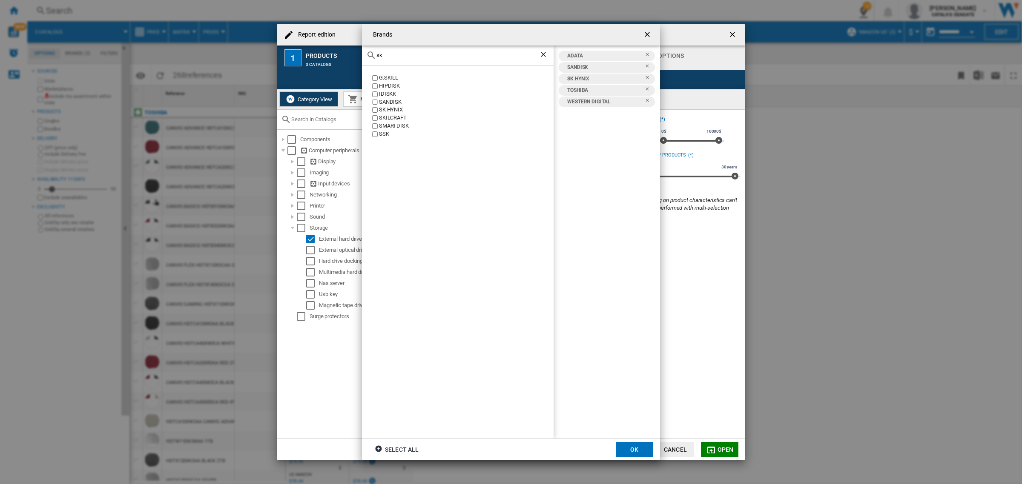
click at [537, 54] on input "sk" at bounding box center [457, 55] width 163 height 6
click at [543, 54] on ng-md-icon "Clear search" at bounding box center [544, 55] width 10 height 10
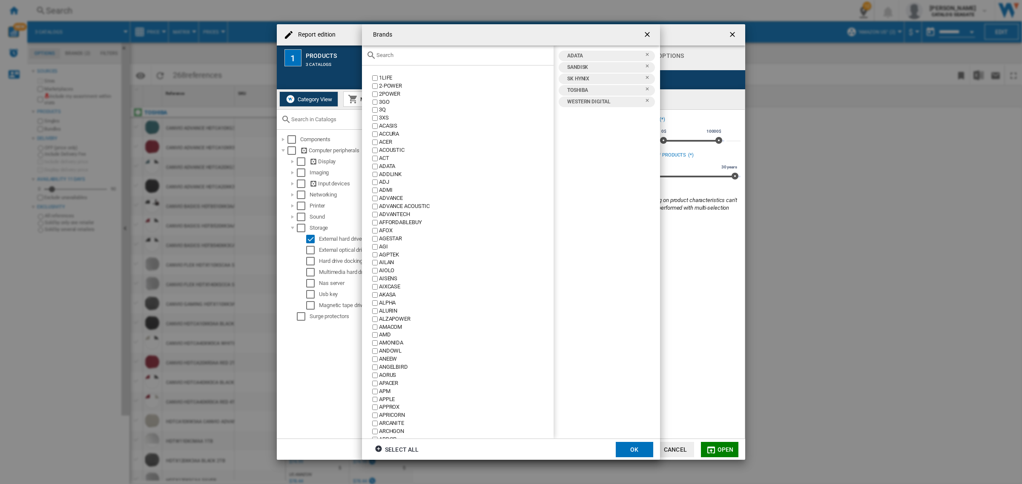
click at [509, 54] on input "text" at bounding box center [462, 55] width 173 height 6
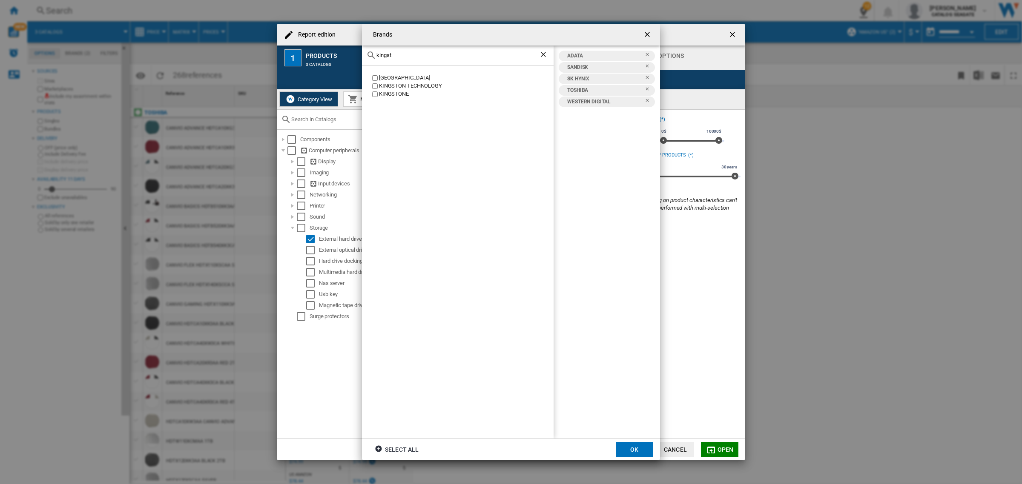
type input "kingst"
click at [630, 443] on button "OK" at bounding box center [634, 449] width 37 height 15
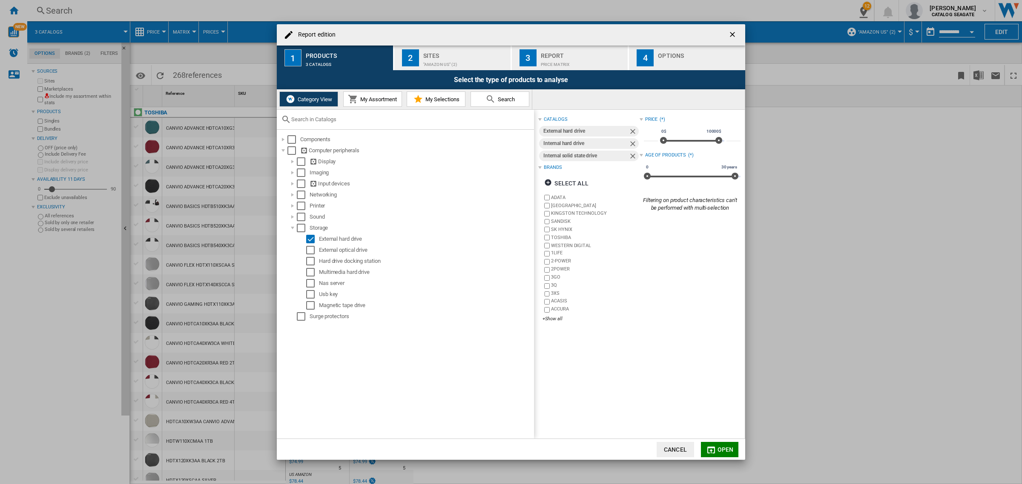
click at [722, 454] on button "Open" at bounding box center [719, 449] width 37 height 15
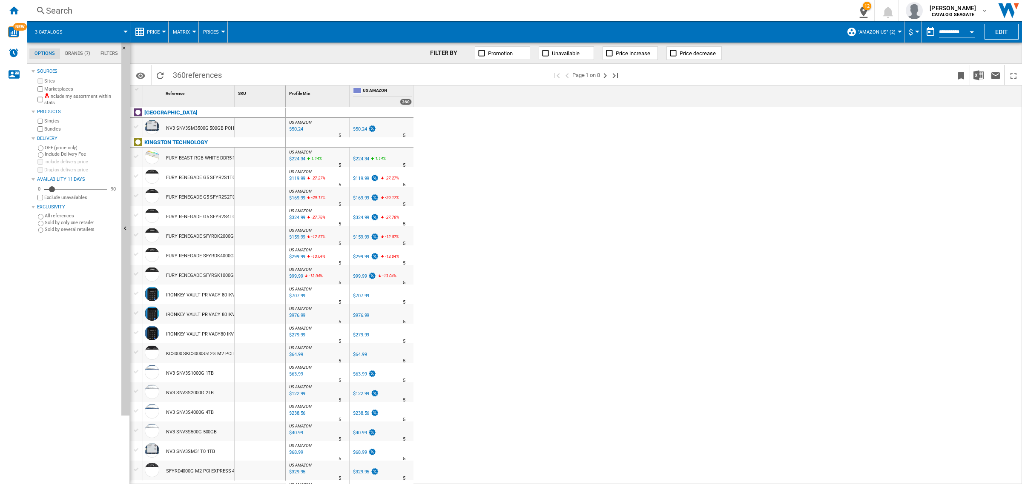
click at [137, 235] on div at bounding box center [136, 235] width 9 height 8
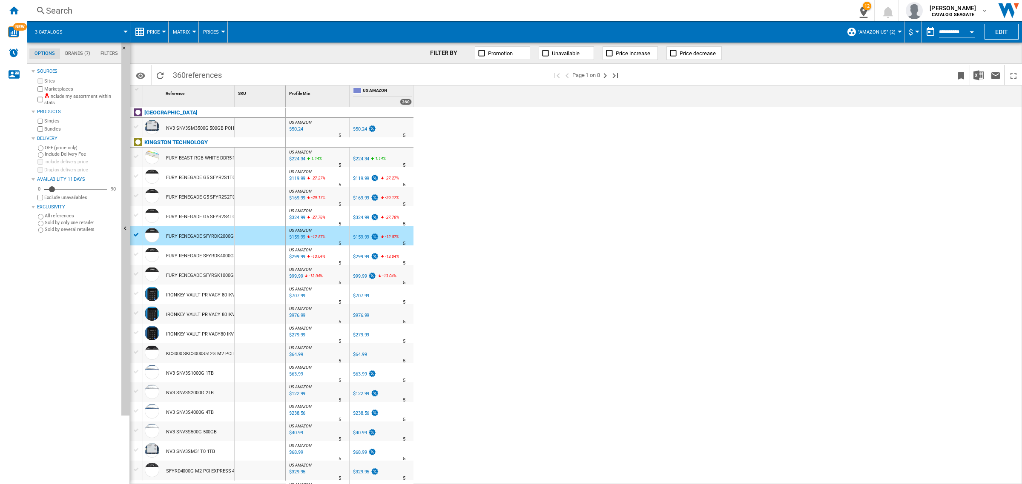
click at [137, 253] on div at bounding box center [136, 255] width 9 height 8
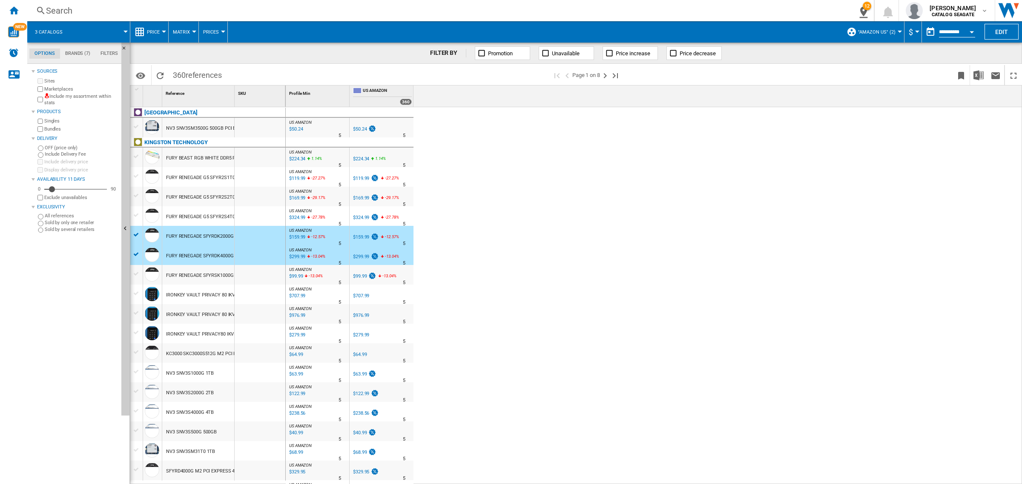
click at [137, 269] on div at bounding box center [136, 273] width 12 height 9
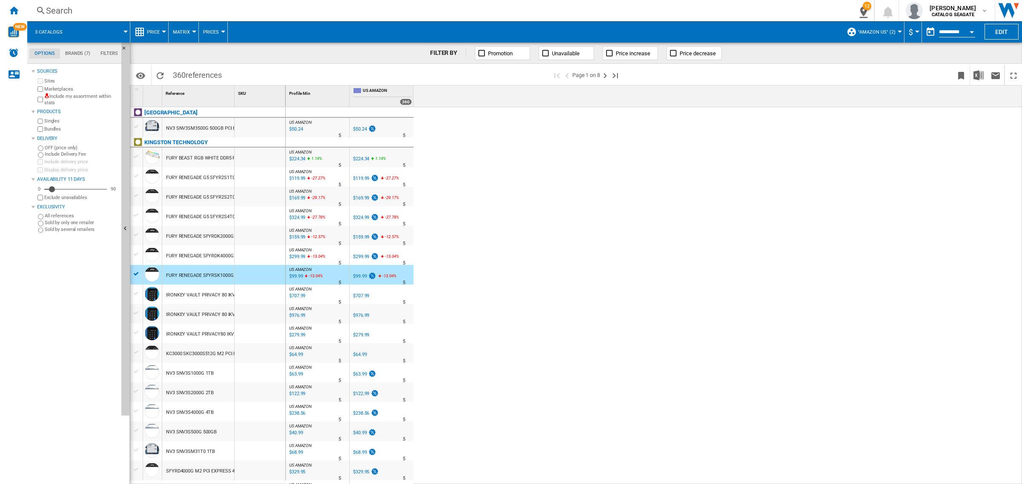
click at [137, 252] on div at bounding box center [136, 255] width 9 height 8
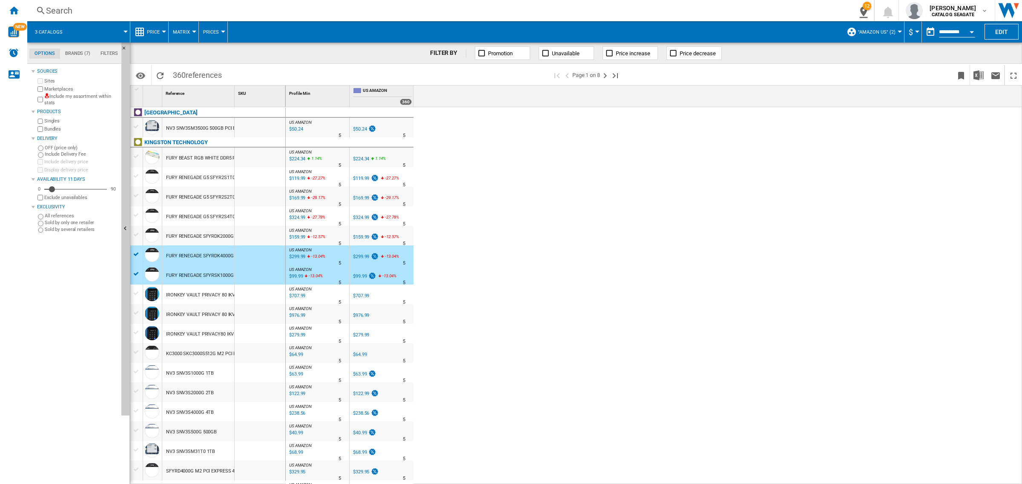
click at [137, 232] on div at bounding box center [136, 235] width 9 height 8
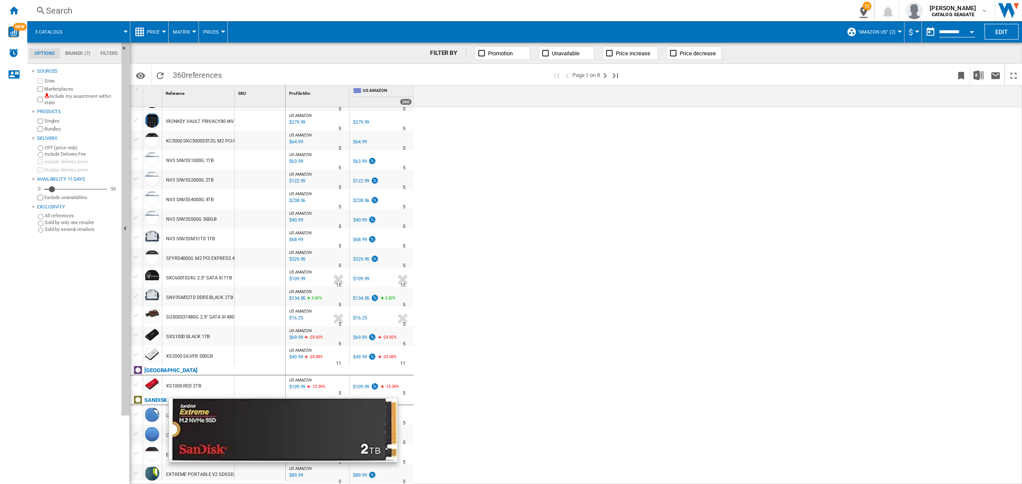
scroll to position [266, 0]
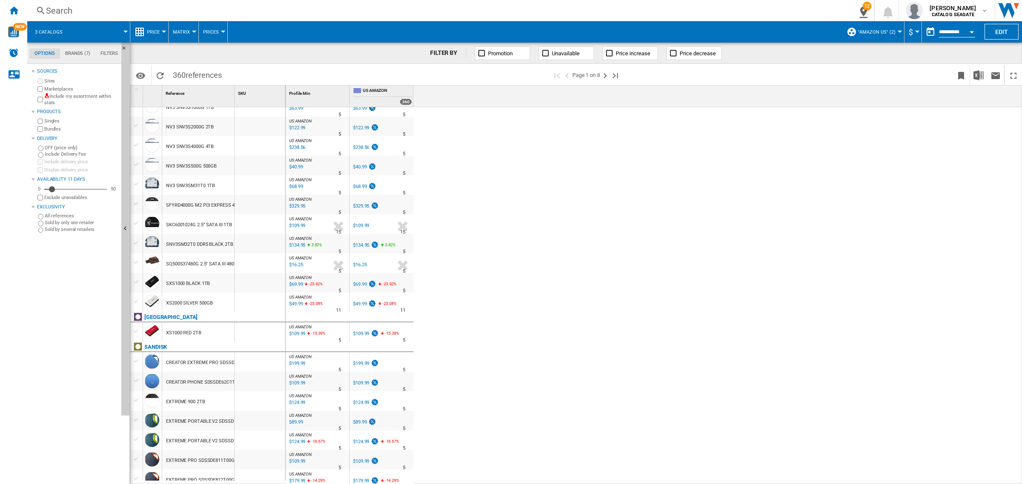
click at [365, 403] on div "$124.99" at bounding box center [361, 403] width 16 height 6
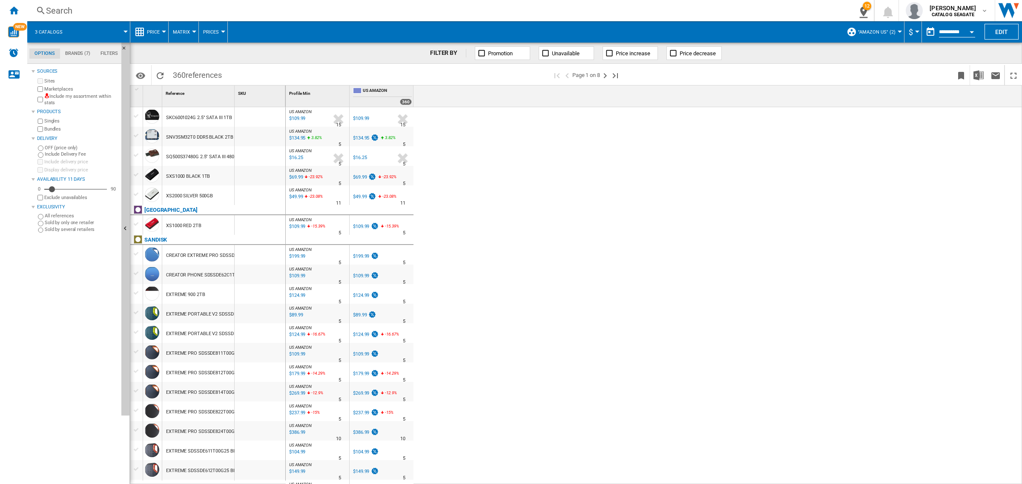
scroll to position [1, 0]
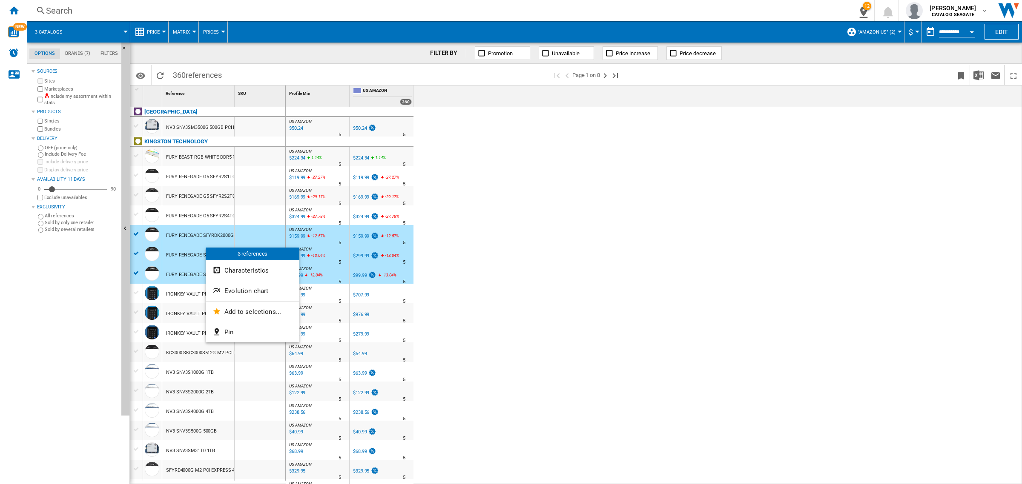
click at [865, 14] on div at bounding box center [511, 242] width 1022 height 484
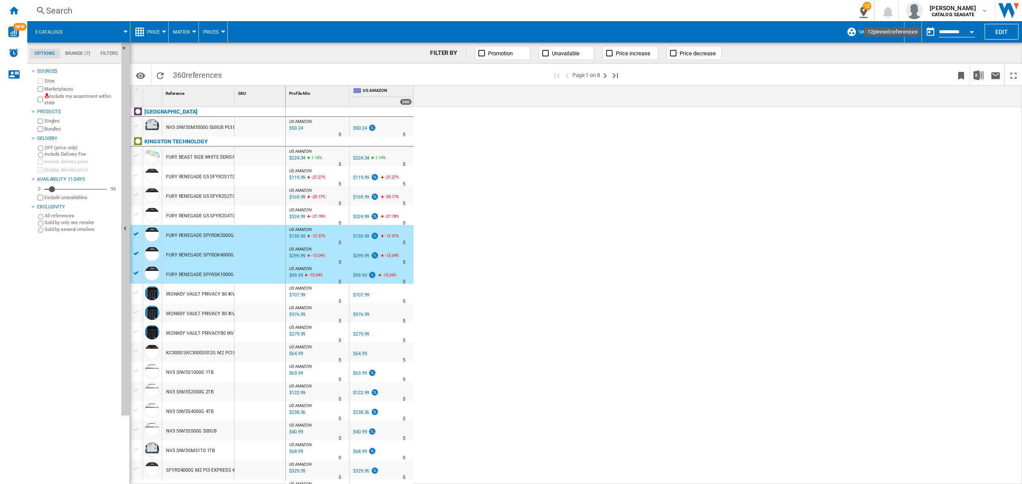
click at [865, 14] on ng-md-icon "12\a pinned references" at bounding box center [861, 11] width 10 height 11
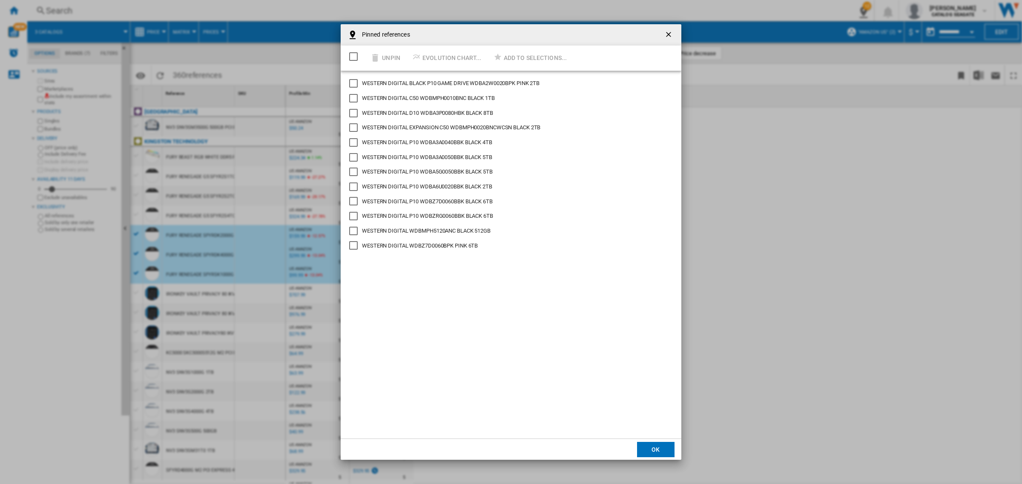
click at [356, 54] on div "Select/deselect all" at bounding box center [353, 56] width 9 height 9
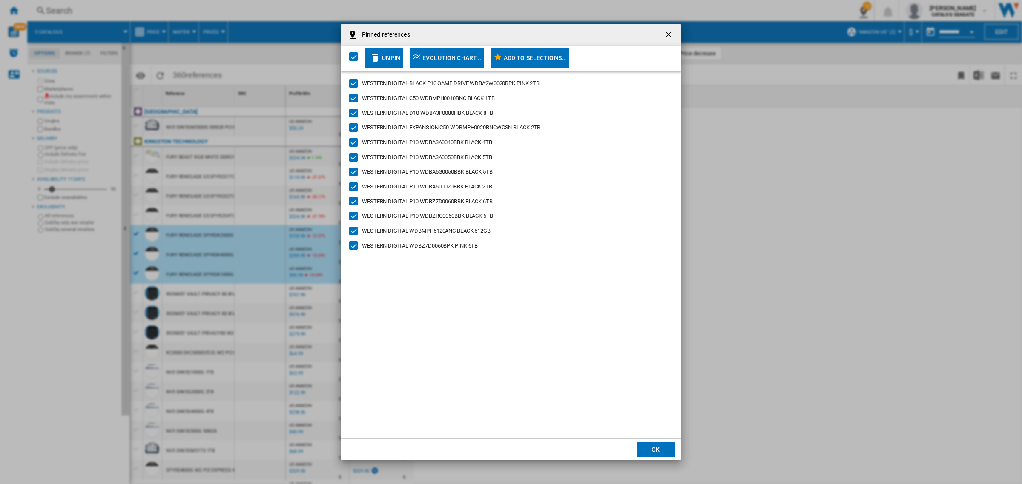
click at [384, 54] on div "Unpin" at bounding box center [391, 57] width 18 height 15
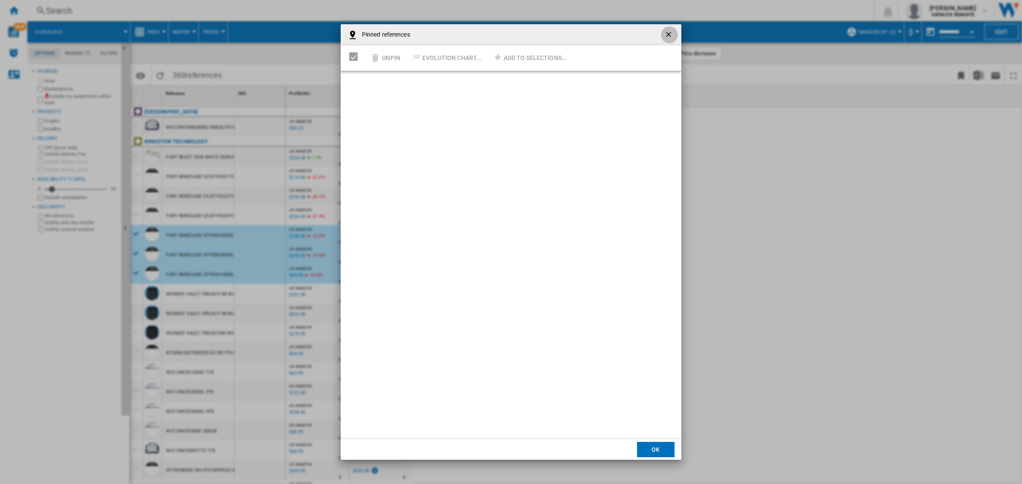
click at [671, 31] on ng-md-icon "getI18NText('BUTTONS.CLOSE_DIALOG')" at bounding box center [669, 35] width 10 height 10
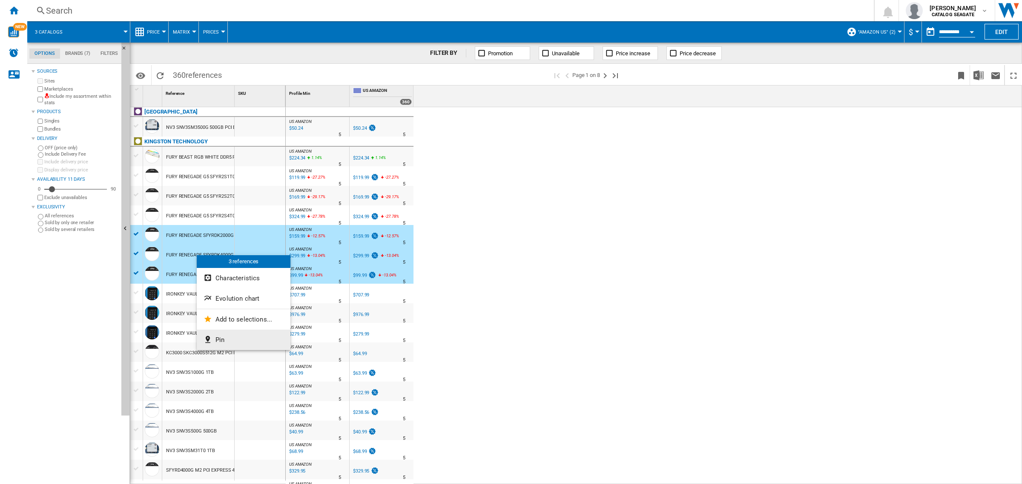
click at [227, 338] on button "Pin" at bounding box center [244, 340] width 94 height 20
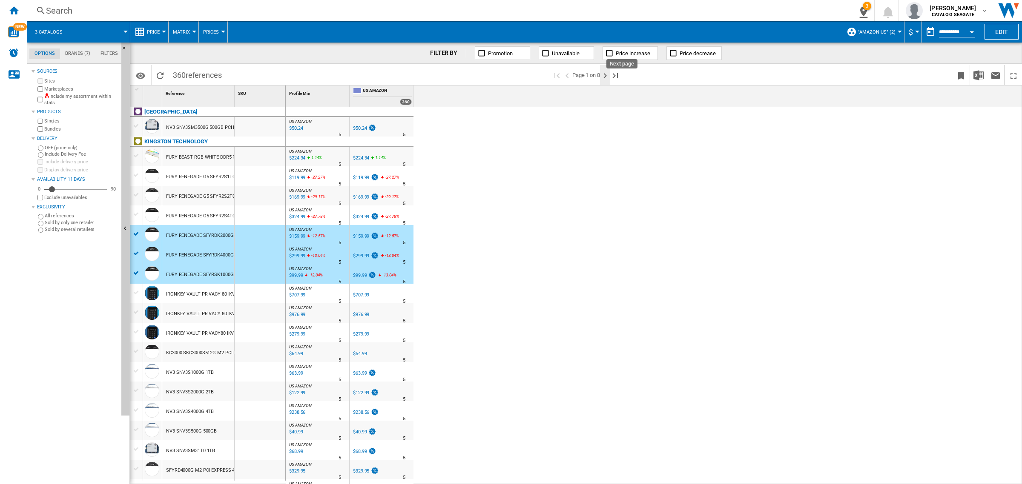
click at [607, 76] on ng-md-icon "Next page" at bounding box center [605, 76] width 10 height 10
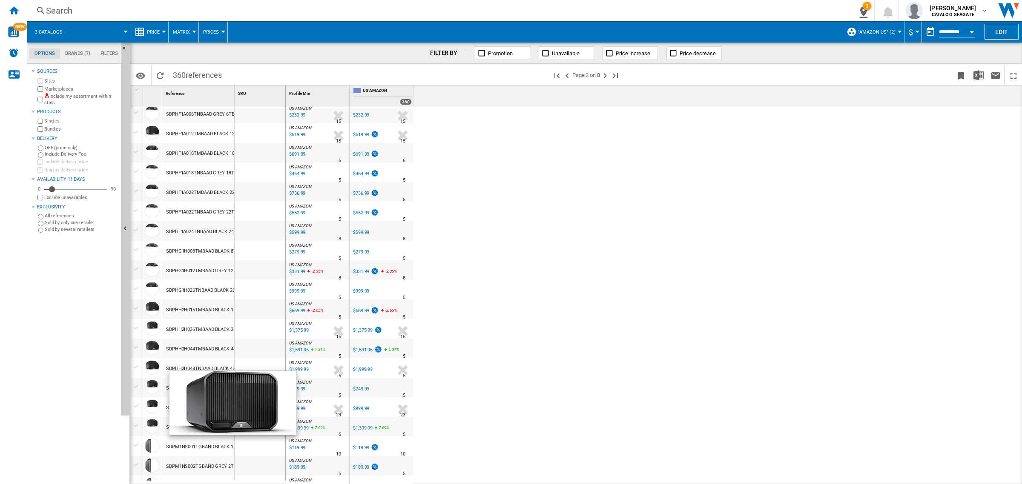
scroll to position [106, 0]
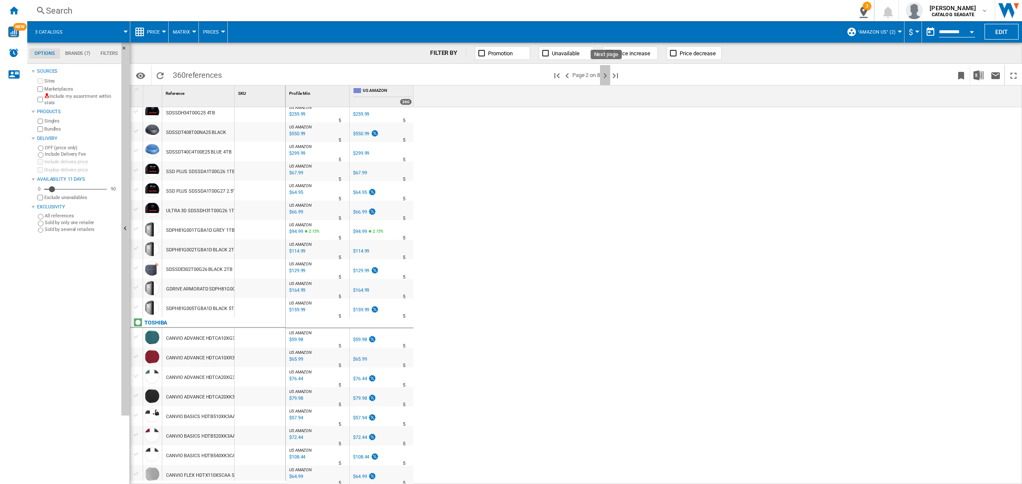
click at [607, 72] on ng-md-icon "Next page" at bounding box center [605, 76] width 10 height 10
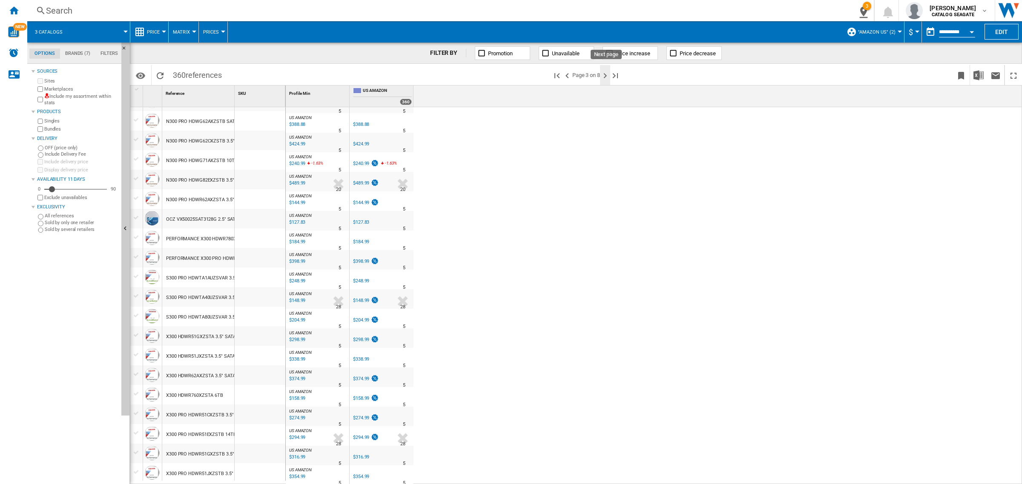
click at [607, 77] on ng-md-icon "Next page" at bounding box center [605, 76] width 10 height 10
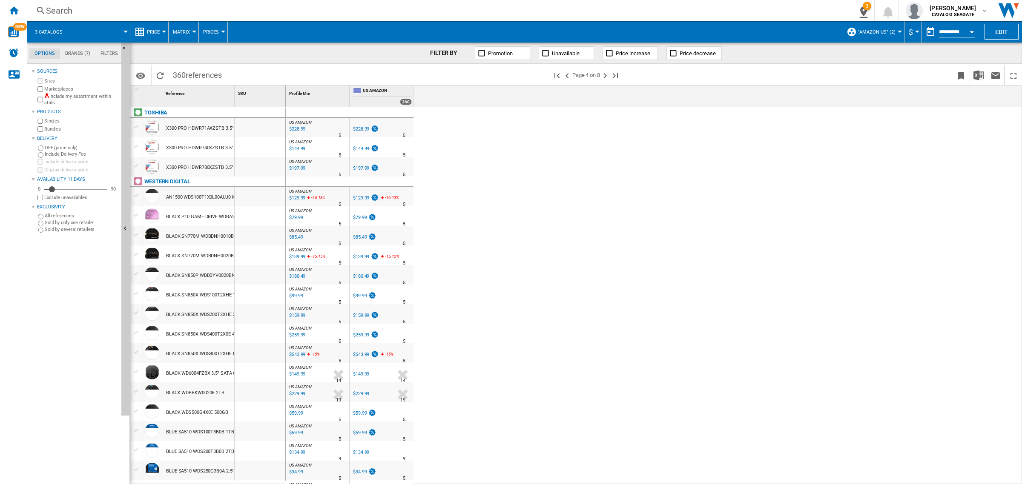
click at [137, 276] on div at bounding box center [136, 274] width 9 height 8
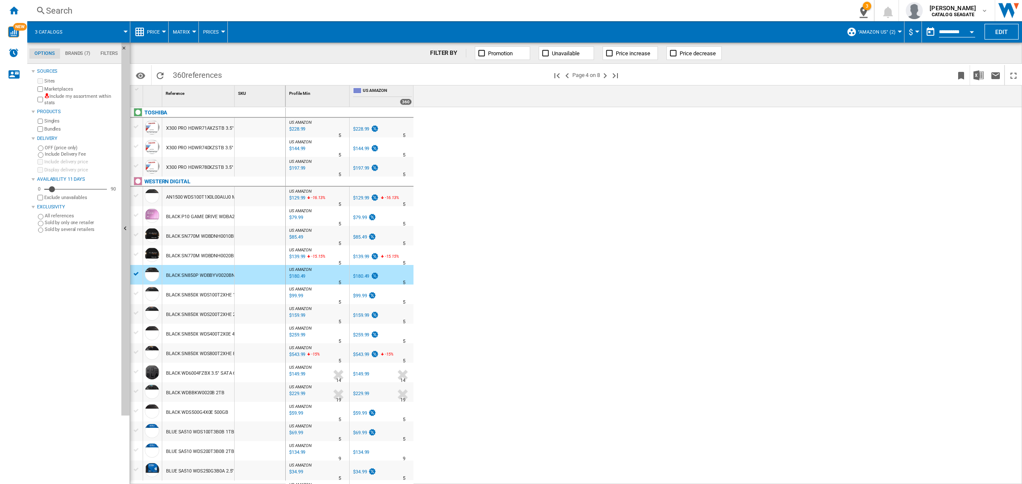
click at [137, 291] on div at bounding box center [136, 294] width 9 height 8
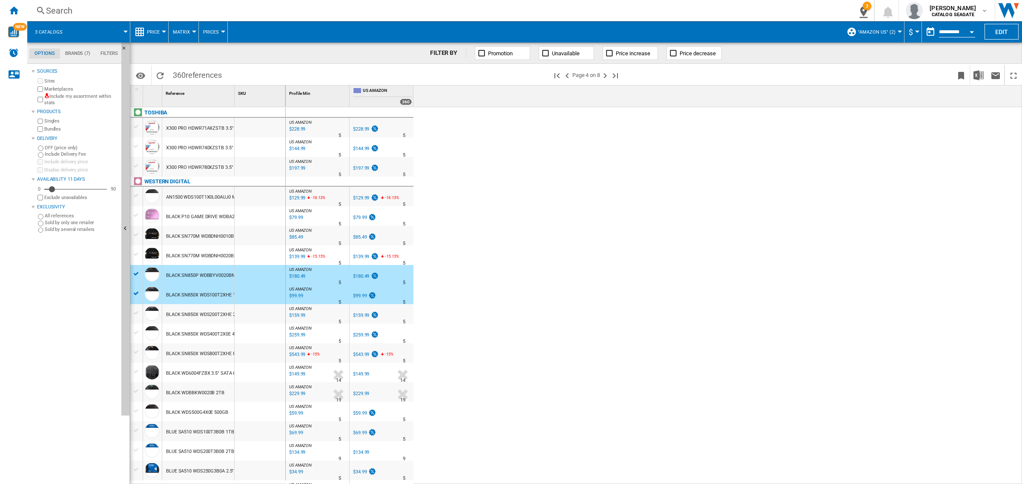
click at [137, 305] on div at bounding box center [136, 311] width 12 height 14
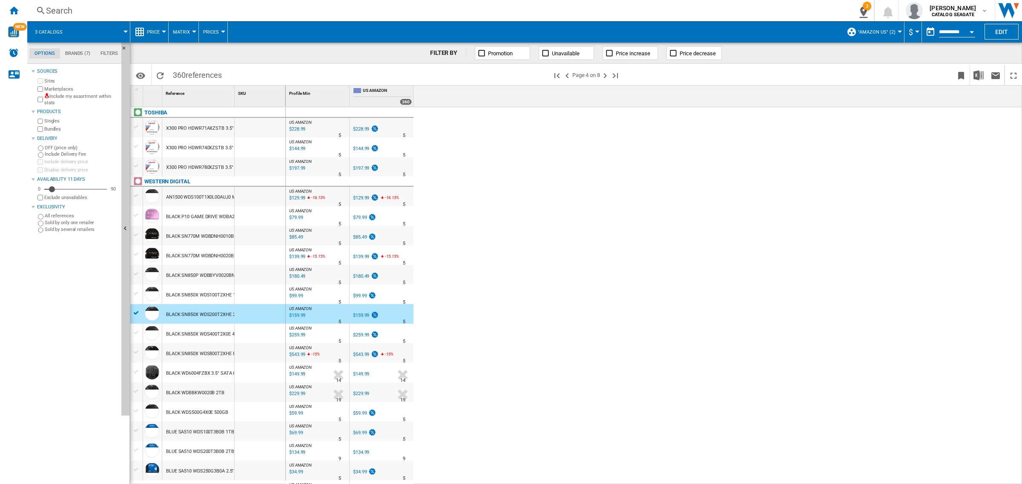
click at [137, 292] on div at bounding box center [136, 294] width 9 height 8
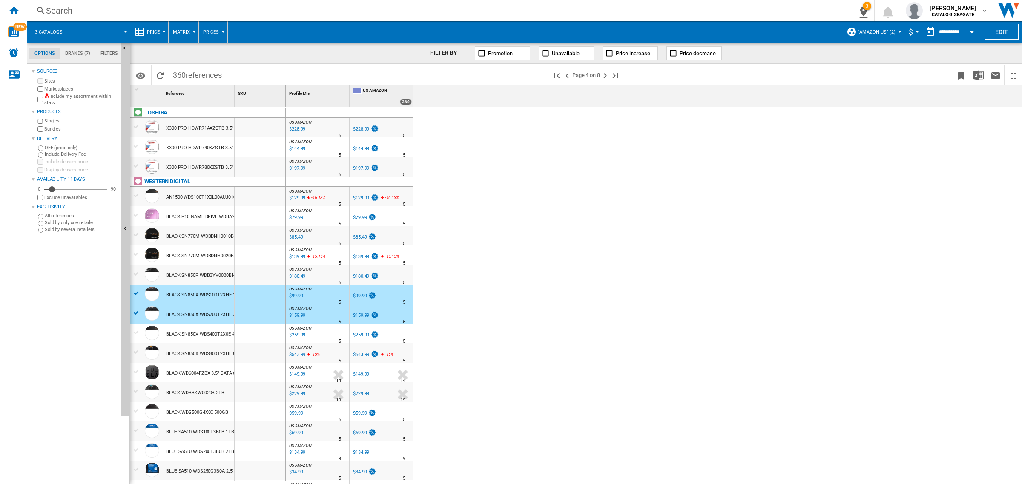
click at [135, 274] on div at bounding box center [136, 274] width 9 height 8
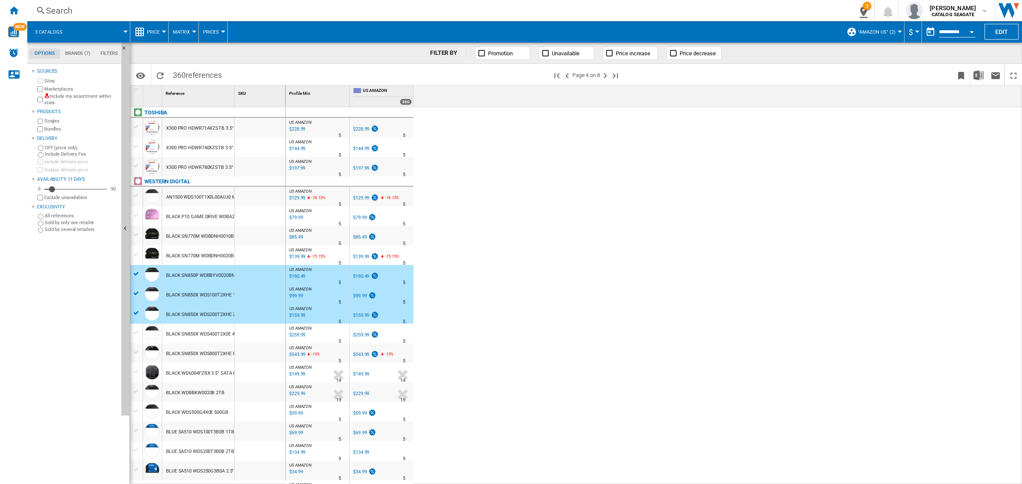
click at [137, 330] on div at bounding box center [136, 333] width 9 height 8
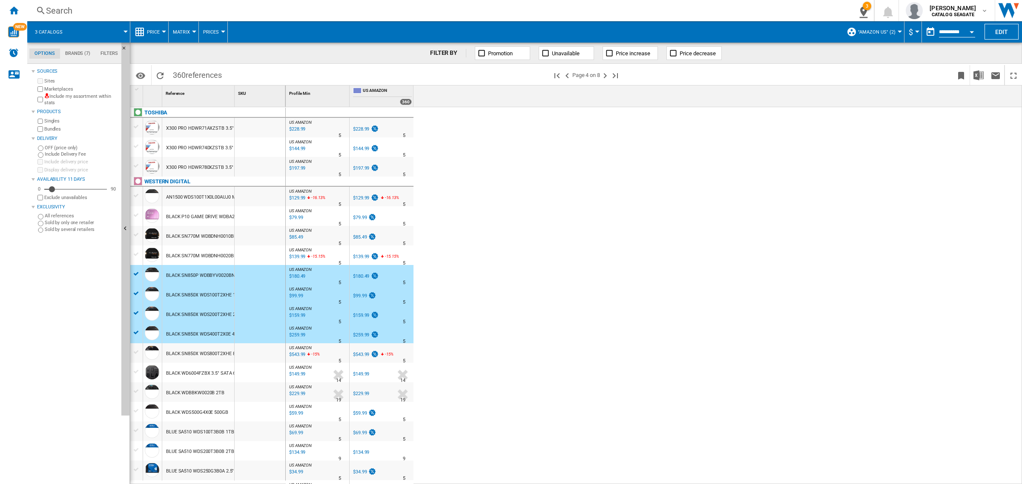
click at [135, 332] on div at bounding box center [136, 333] width 9 height 8
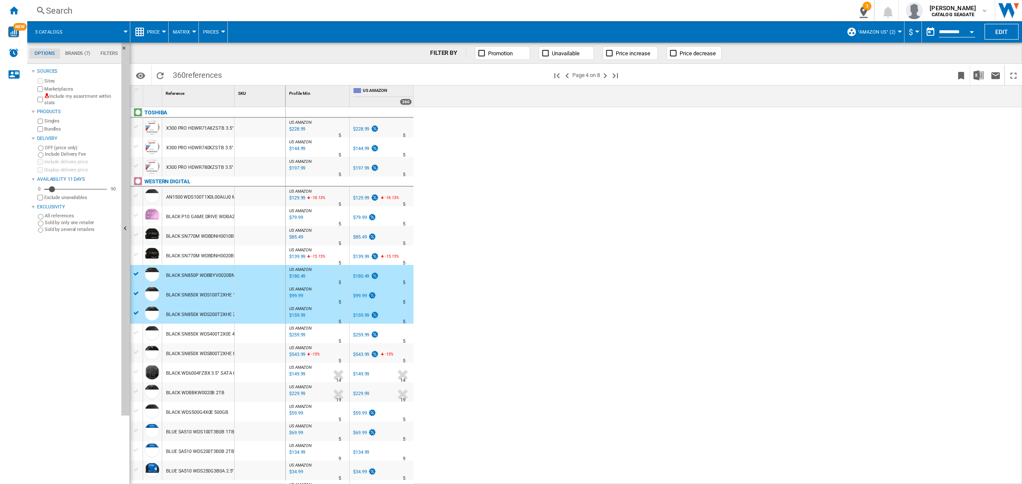
click at [137, 354] on div at bounding box center [136, 353] width 9 height 8
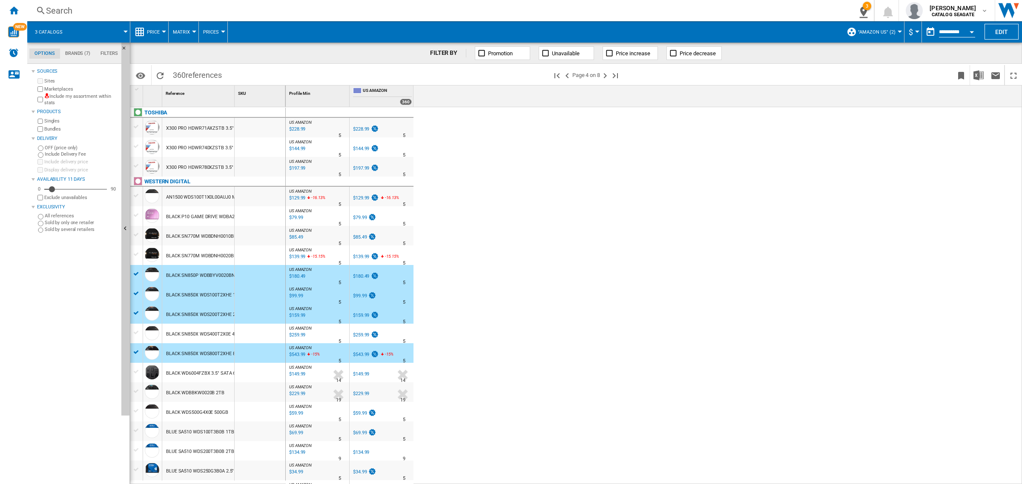
click at [137, 391] on div at bounding box center [136, 392] width 9 height 8
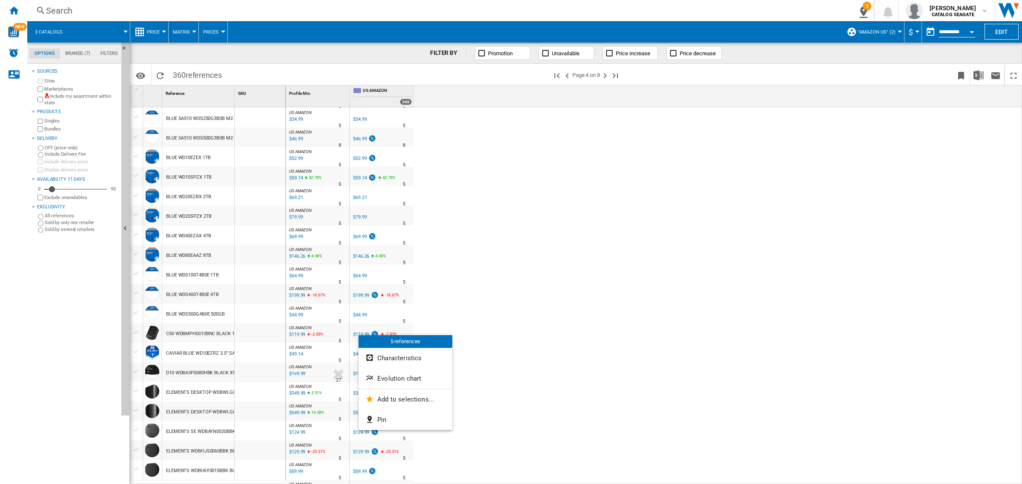
click at [357, 335] on div at bounding box center [511, 242] width 1022 height 484
click at [355, 335] on div "$119.99" at bounding box center [361, 335] width 16 height 6
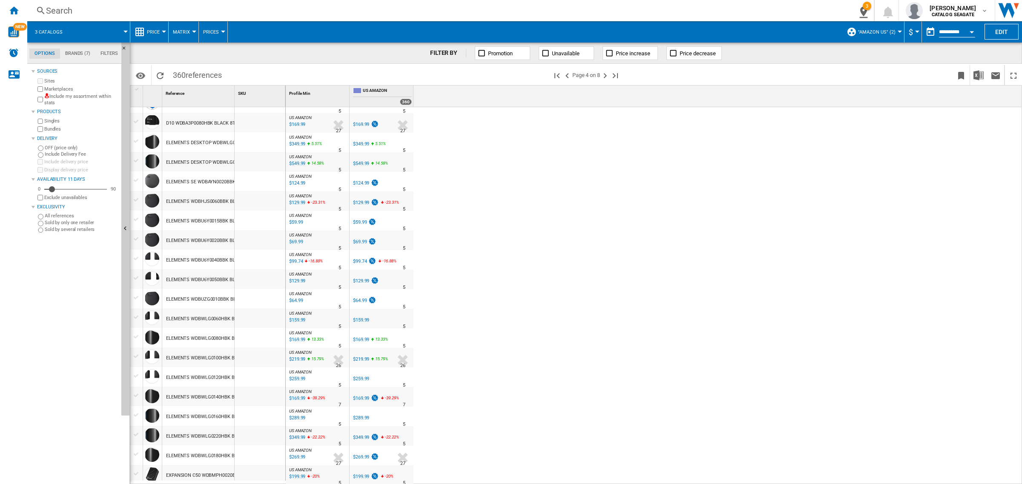
click at [356, 475] on div "$199.99" at bounding box center [361, 477] width 16 height 6
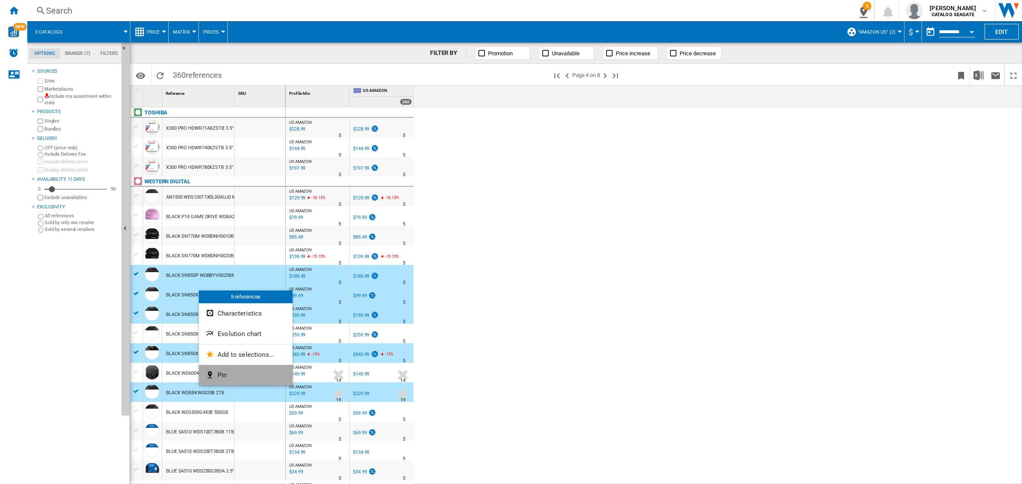
click at [218, 373] on span "Pin" at bounding box center [222, 376] width 9 height 8
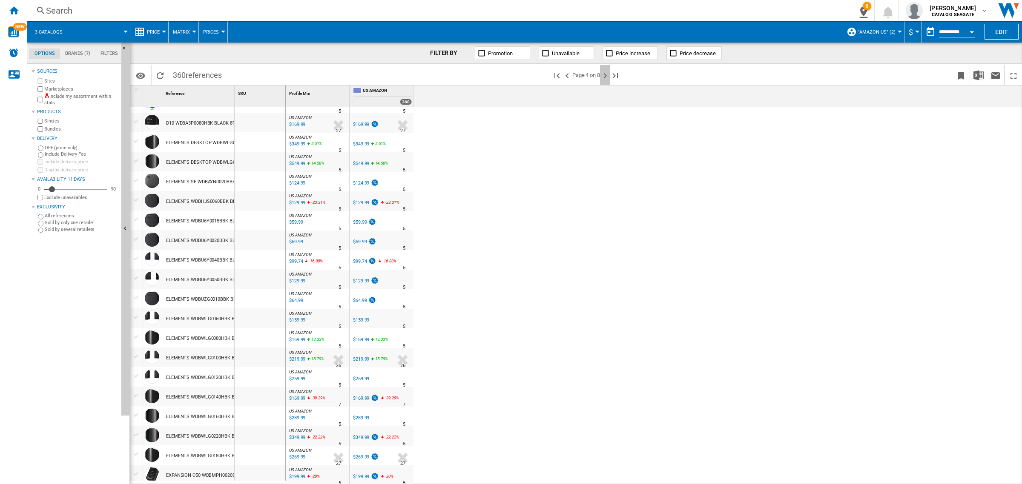
click at [605, 77] on ng-md-icon "Next page" at bounding box center [605, 76] width 10 height 10
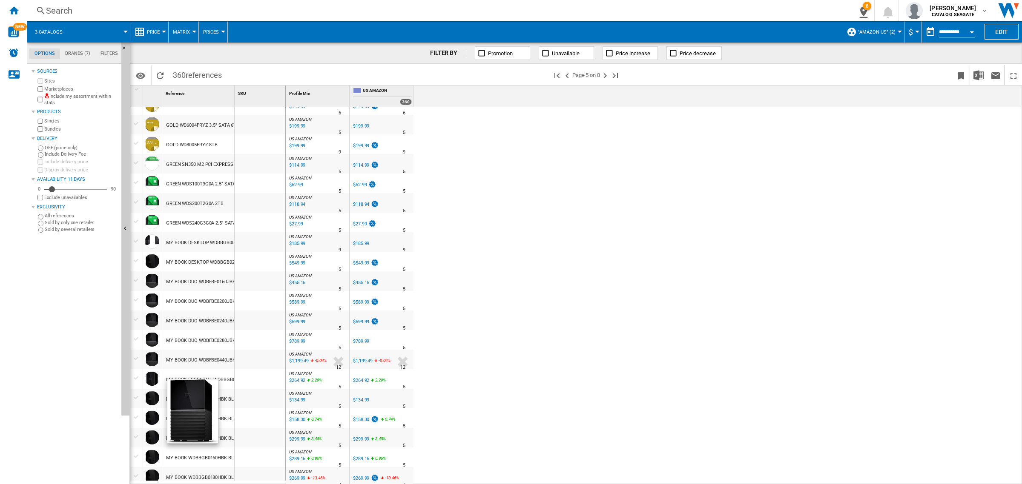
scroll to position [266, 0]
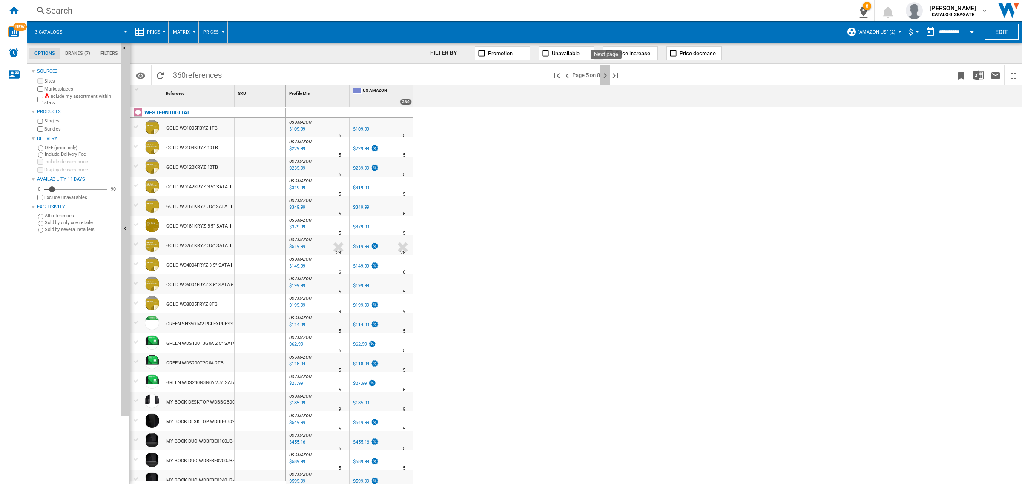
click at [605, 73] on ng-md-icon "Next page" at bounding box center [605, 76] width 10 height 10
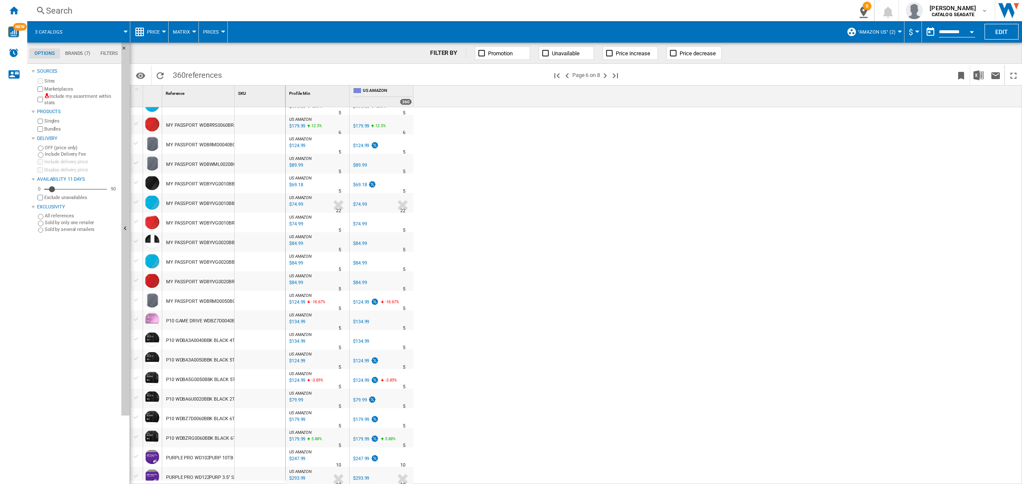
click at [133, 320] on div at bounding box center [136, 320] width 9 height 8
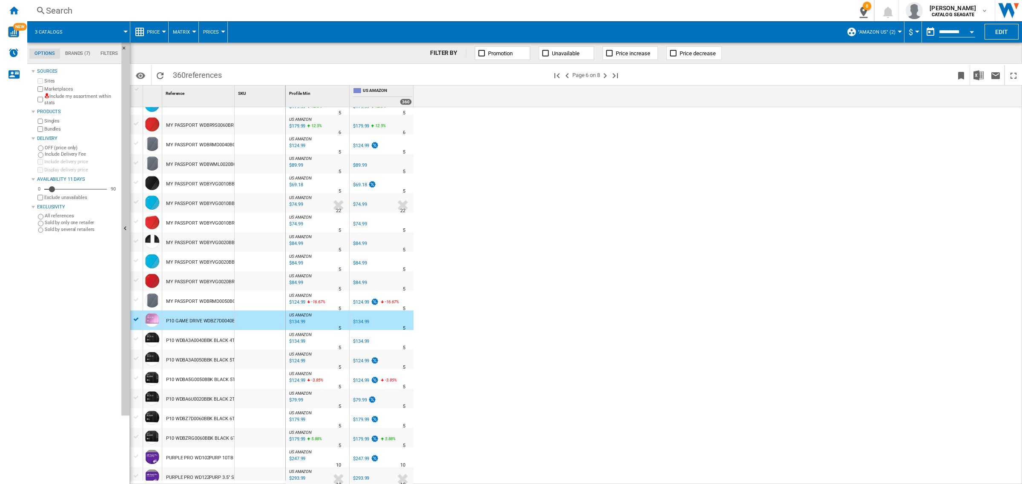
click at [135, 336] on div at bounding box center [136, 339] width 9 height 8
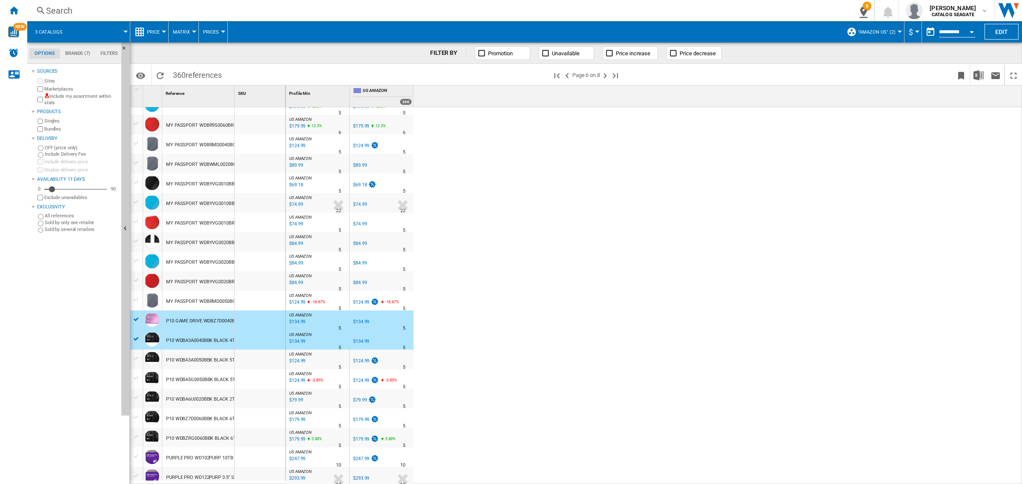
click at [135, 358] on div at bounding box center [136, 359] width 9 height 8
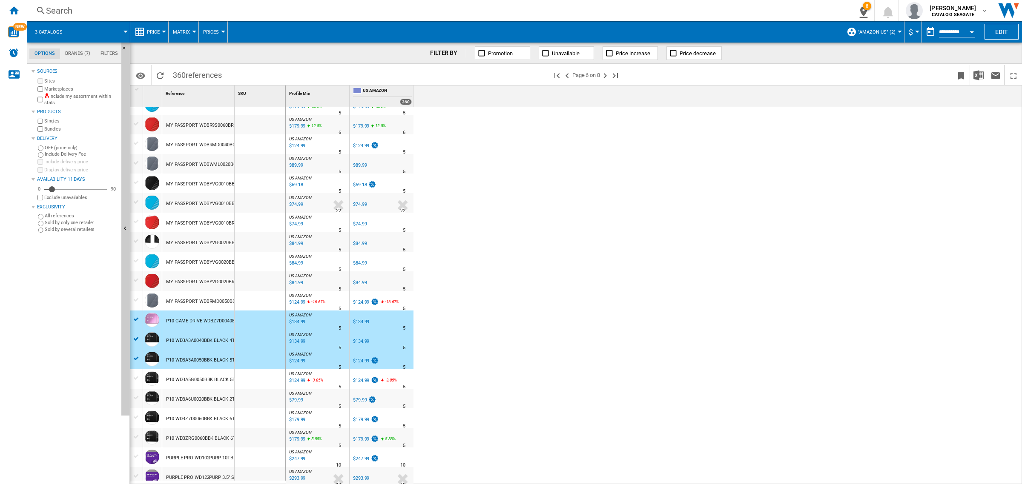
click at [135, 379] on div at bounding box center [136, 379] width 9 height 8
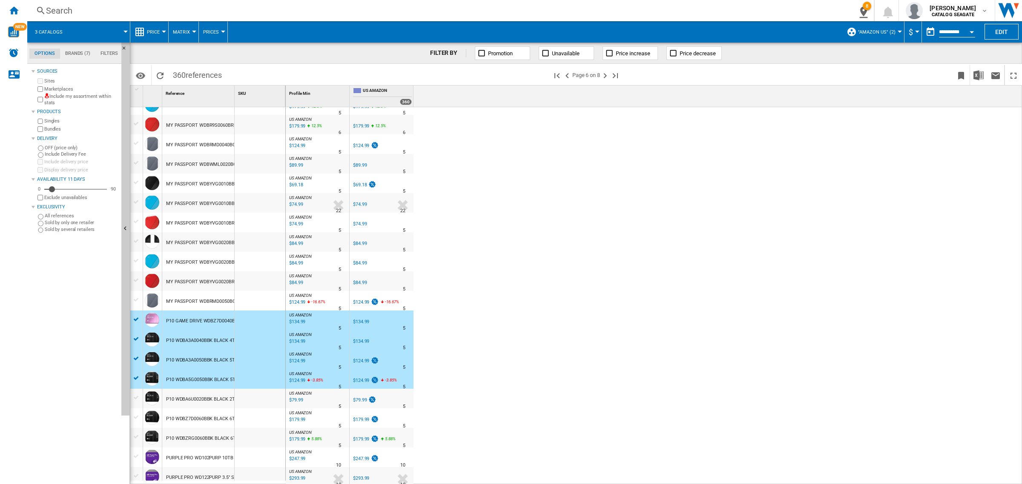
click at [135, 396] on div at bounding box center [136, 398] width 9 height 8
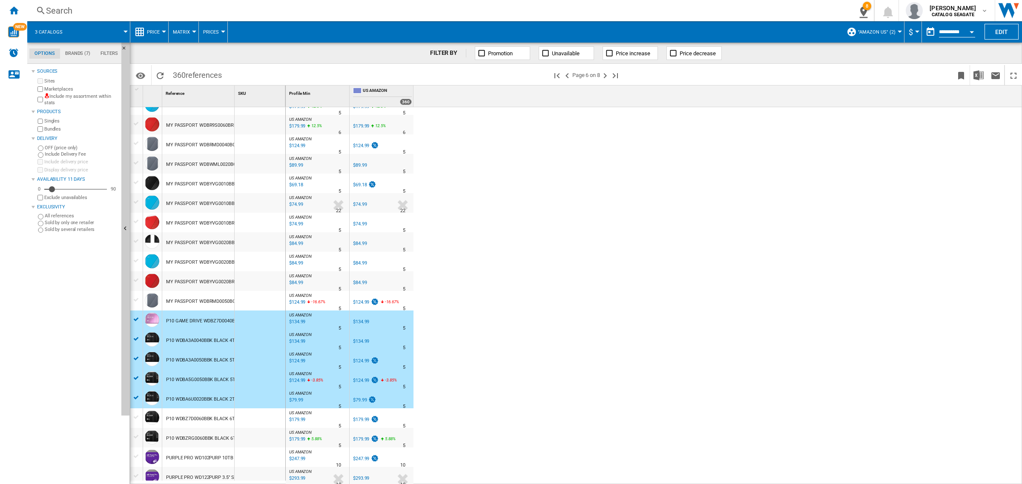
click at [136, 411] on div at bounding box center [136, 416] width 12 height 14
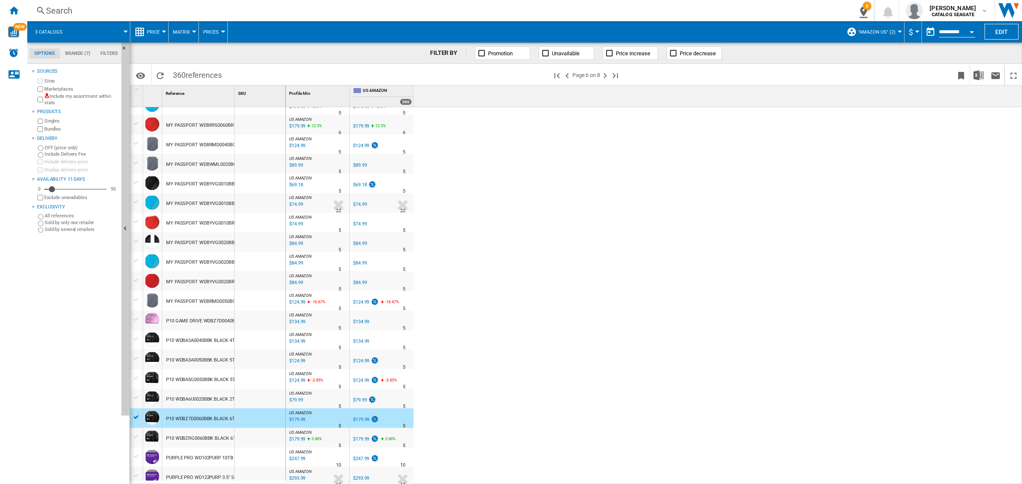
click at [137, 431] on div at bounding box center [136, 435] width 12 height 14
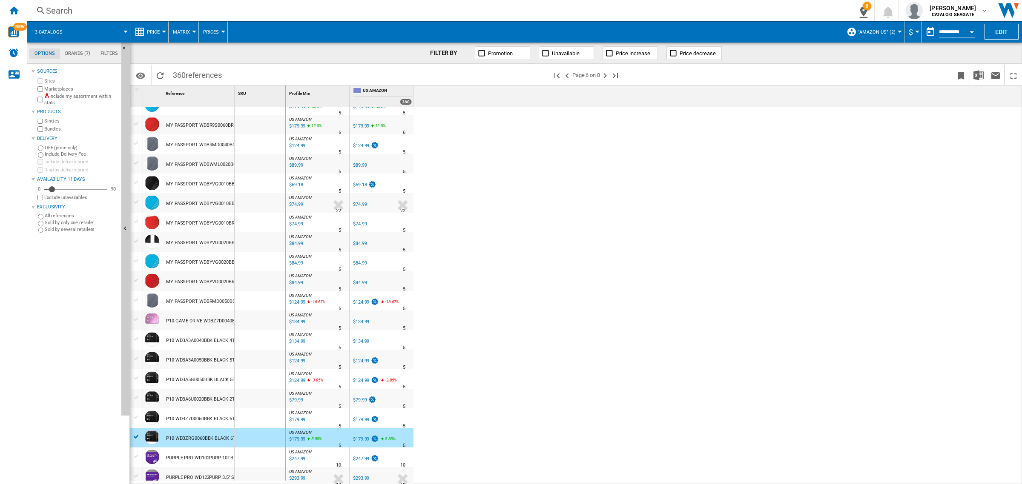
click at [137, 416] on div at bounding box center [136, 418] width 9 height 8
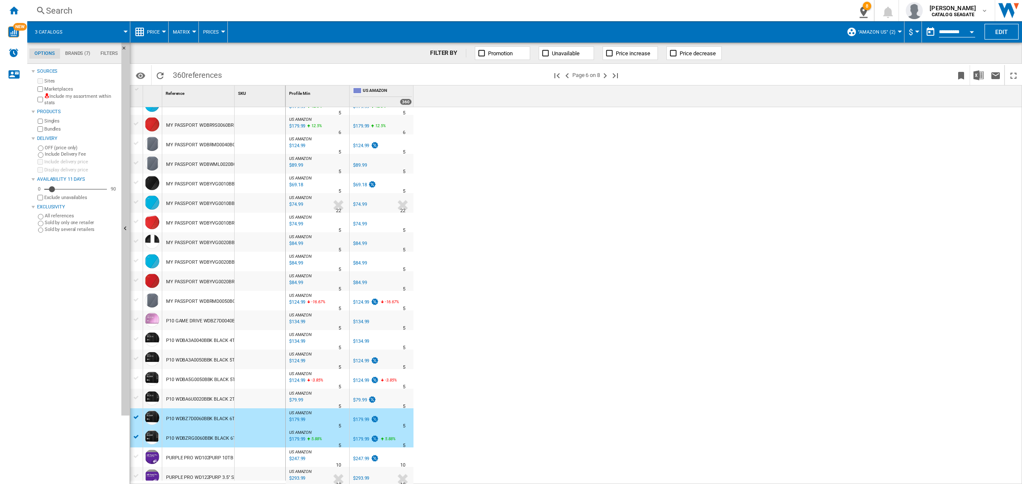
click at [137, 402] on div at bounding box center [136, 397] width 12 height 9
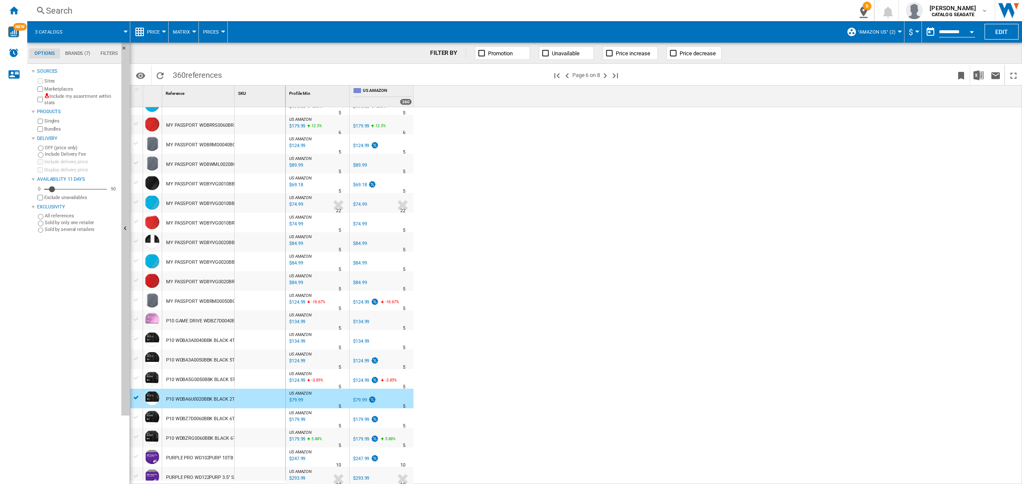
click at [135, 415] on div at bounding box center [136, 418] width 9 height 8
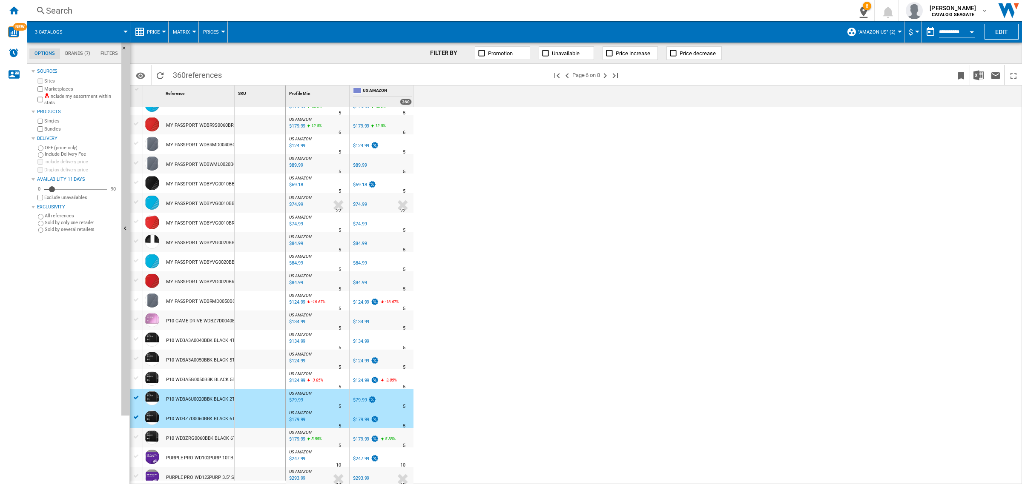
click at [136, 435] on div at bounding box center [136, 437] width 9 height 8
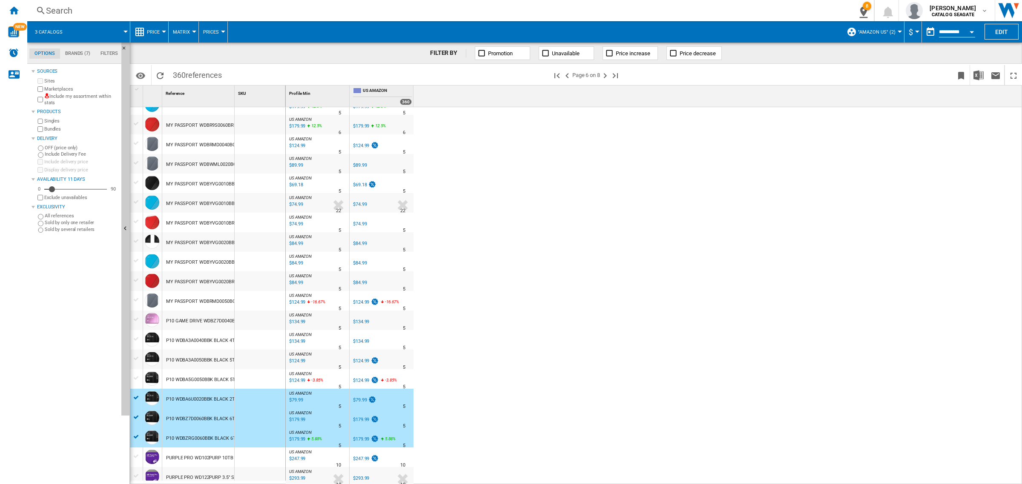
click at [136, 380] on div at bounding box center [136, 379] width 9 height 8
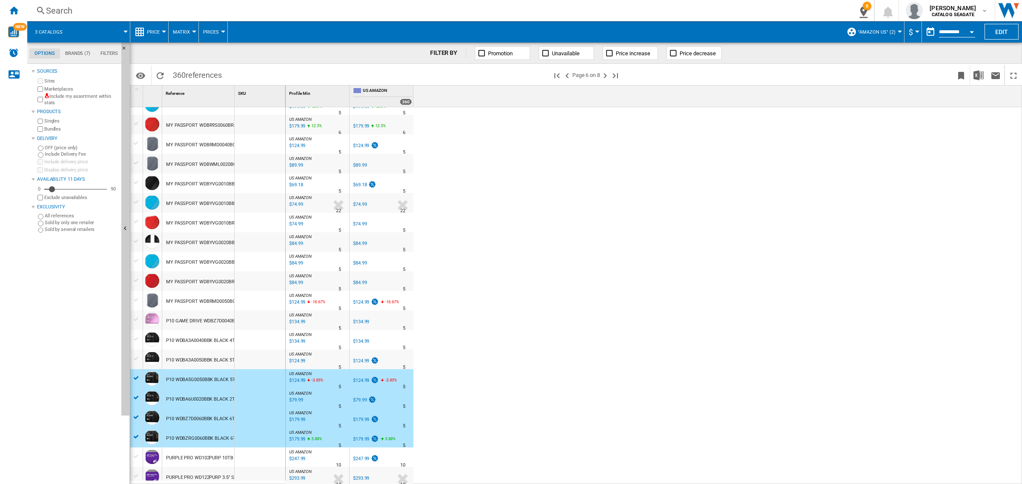
click at [134, 358] on div at bounding box center [136, 359] width 9 height 8
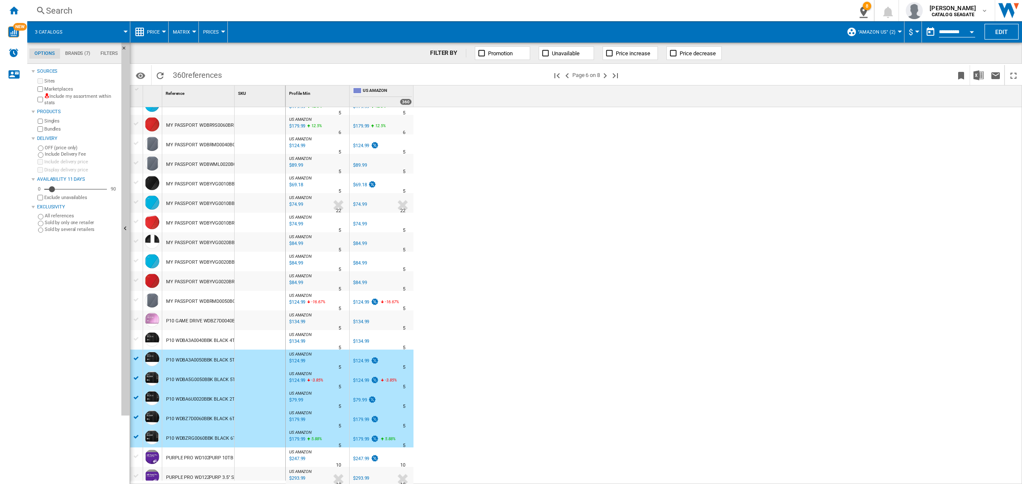
click at [137, 338] on div at bounding box center [136, 339] width 9 height 8
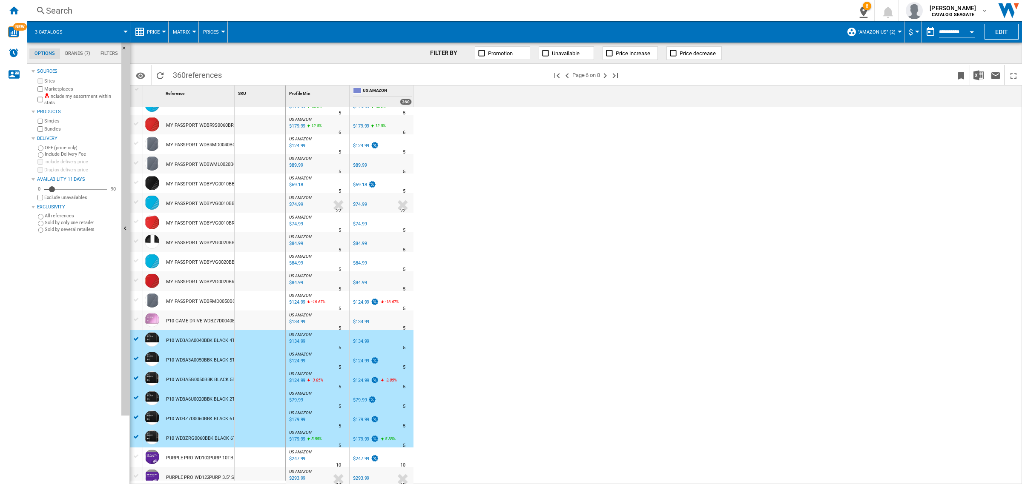
click at [135, 315] on div at bounding box center [136, 319] width 12 height 9
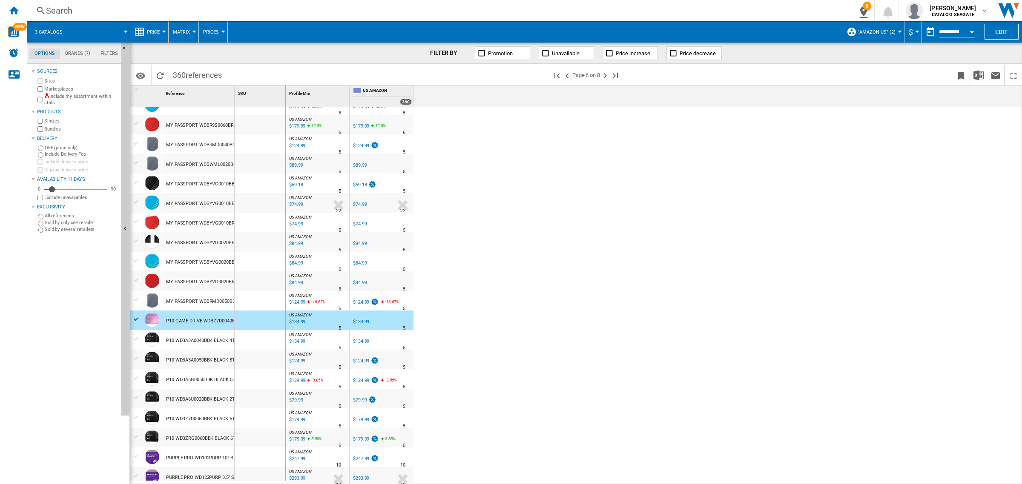
click at [136, 337] on div at bounding box center [136, 339] width 9 height 8
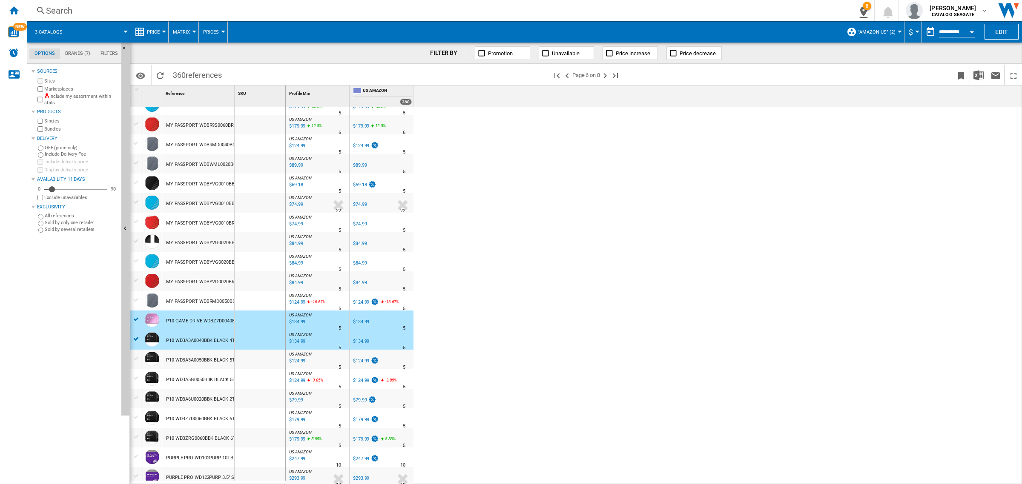
click at [136, 358] on div at bounding box center [136, 359] width 9 height 8
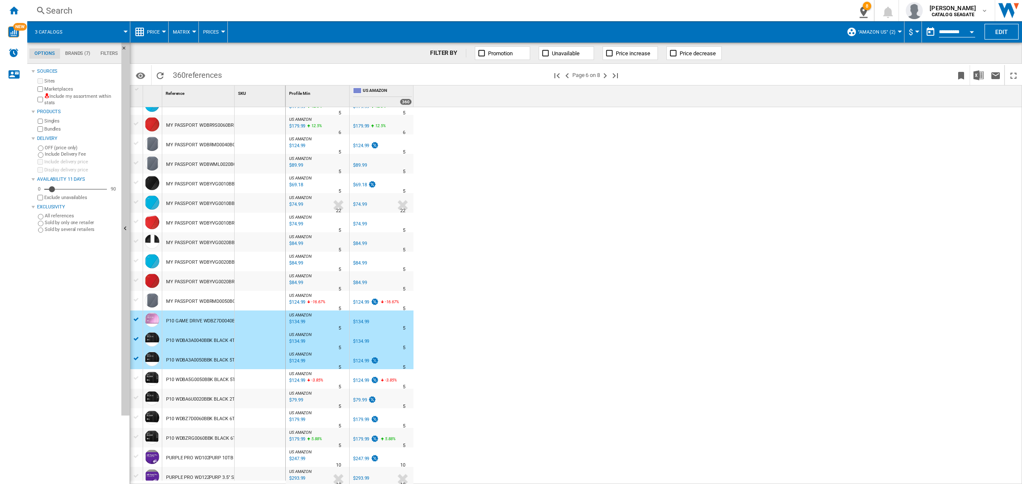
click at [137, 374] on div at bounding box center [136, 378] width 12 height 9
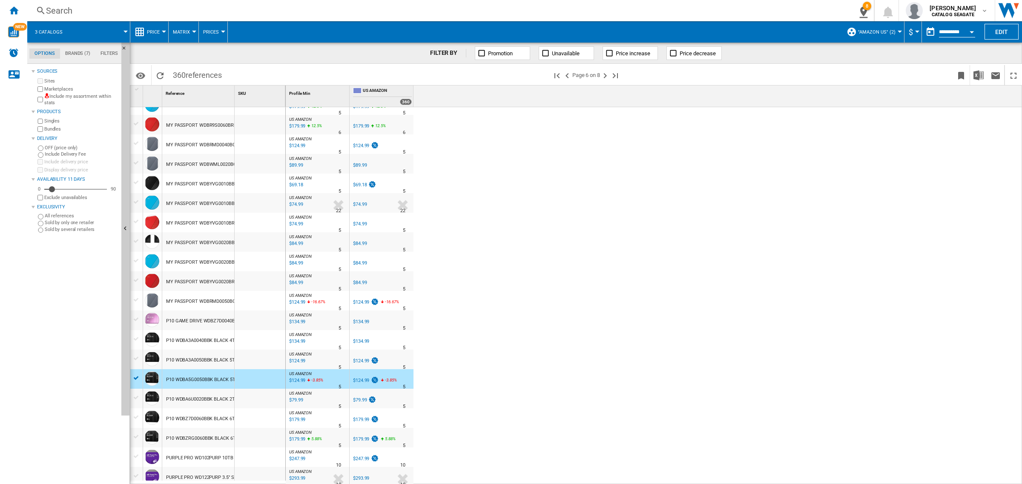
click at [135, 341] on div at bounding box center [136, 339] width 9 height 8
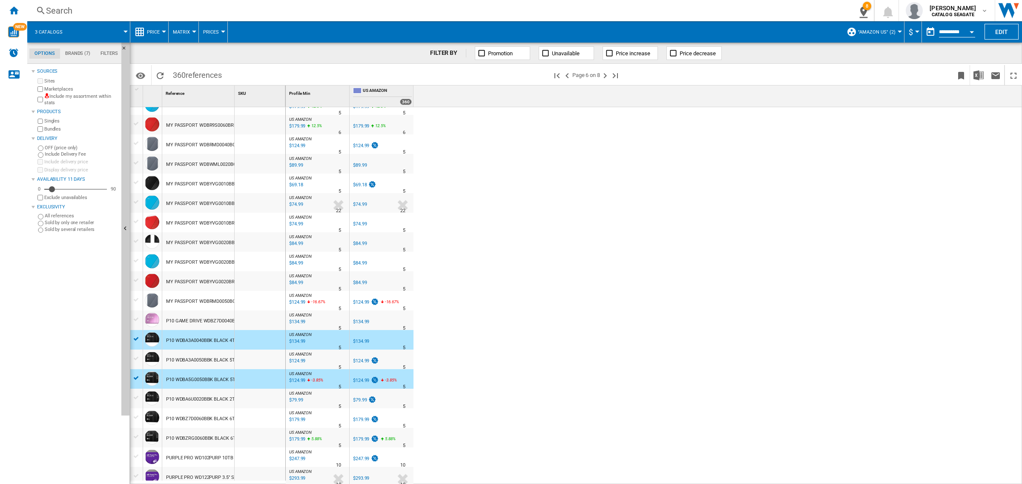
click at [135, 356] on div at bounding box center [136, 359] width 9 height 8
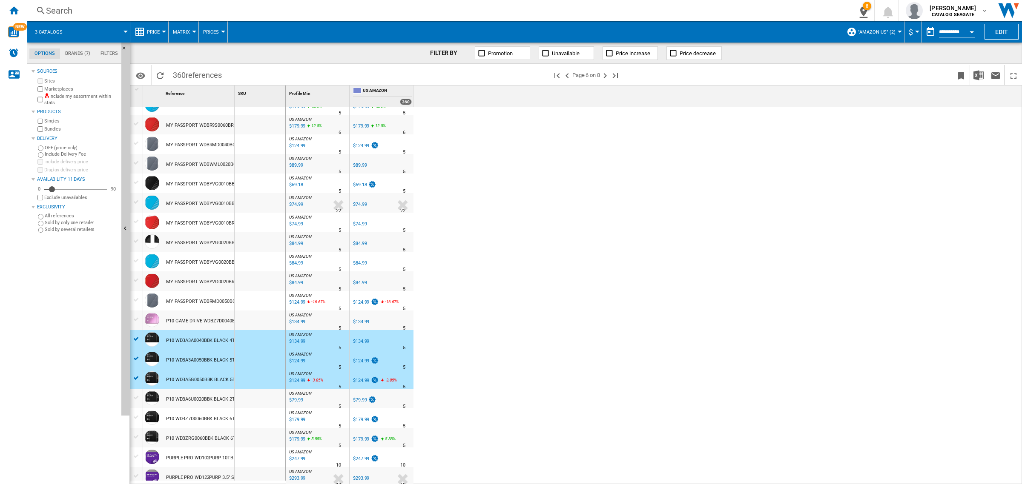
click at [135, 396] on div at bounding box center [136, 398] width 9 height 8
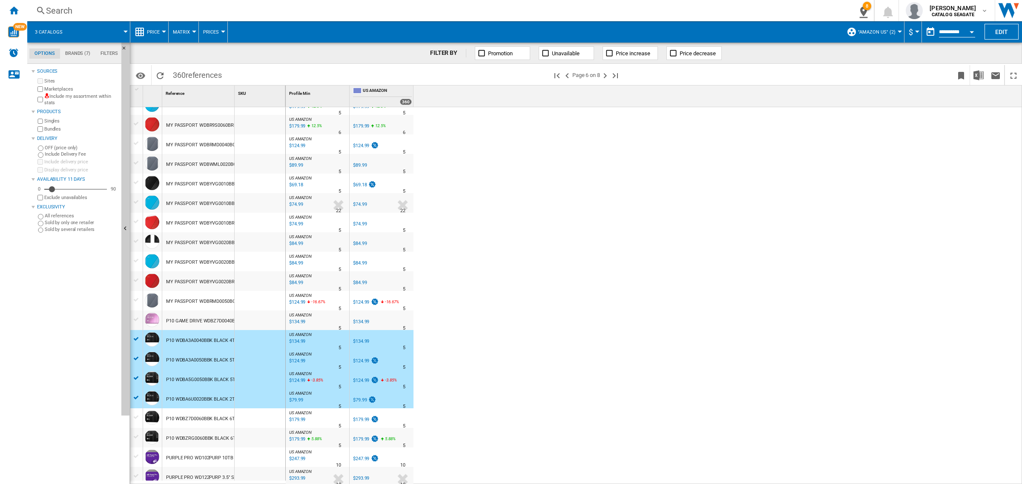
click at [135, 414] on div at bounding box center [136, 418] width 9 height 8
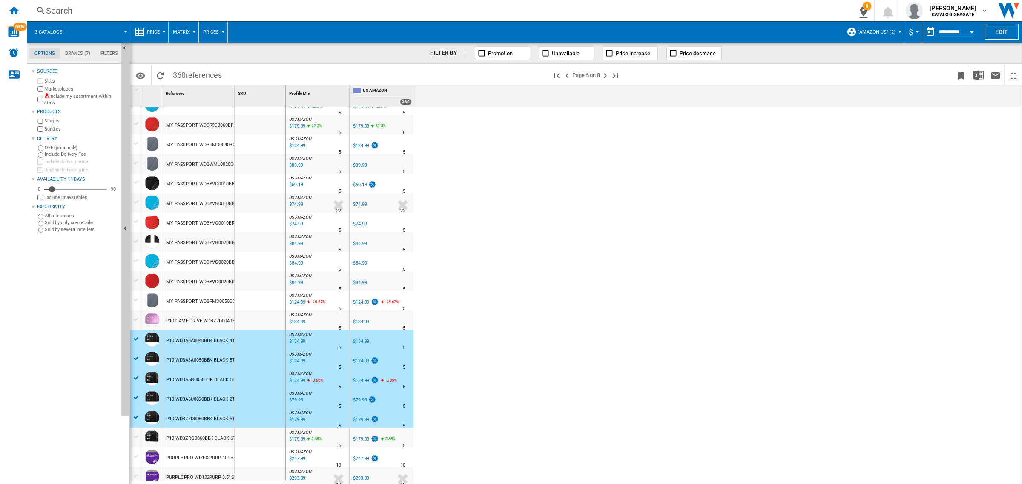
click at [136, 435] on div at bounding box center [136, 437] width 9 height 8
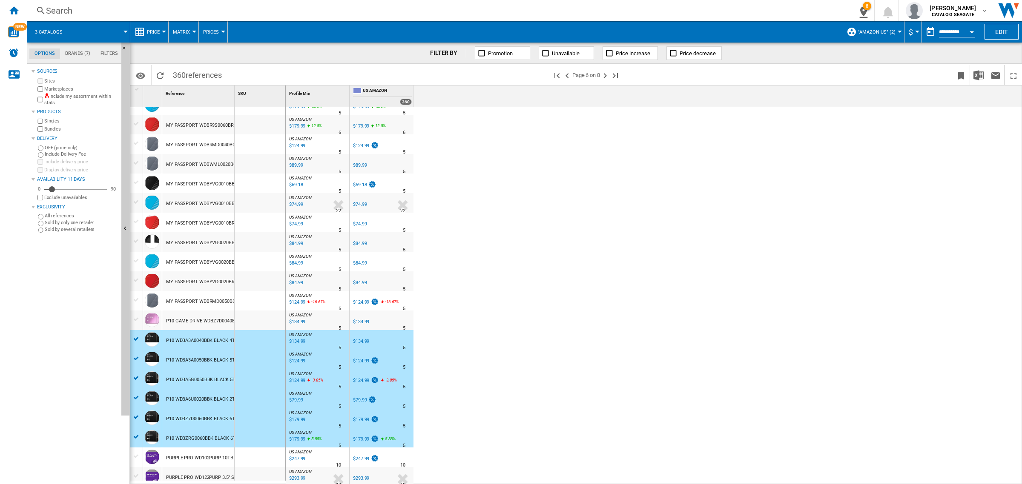
click at [364, 436] on div "$179.99" at bounding box center [365, 439] width 27 height 9
click at [137, 436] on div at bounding box center [136, 437] width 9 height 8
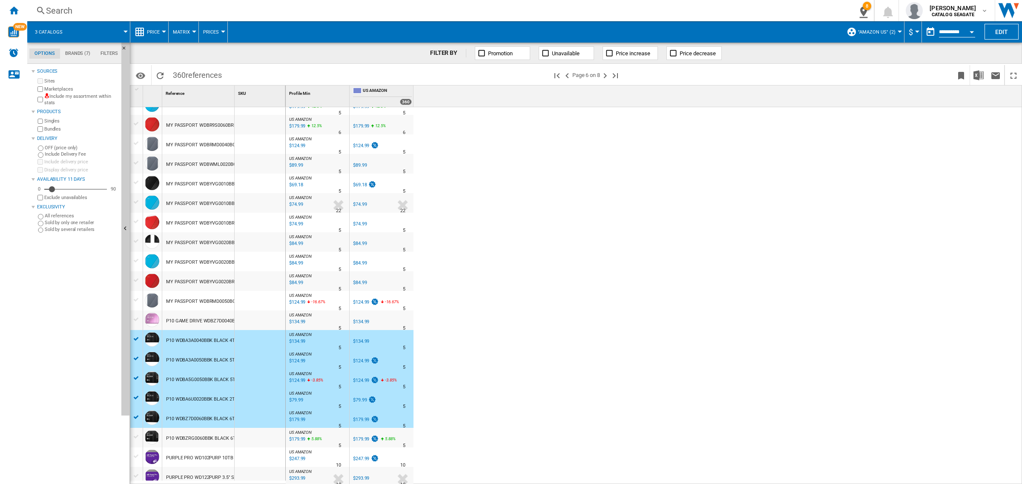
click at [135, 396] on div at bounding box center [136, 398] width 9 height 8
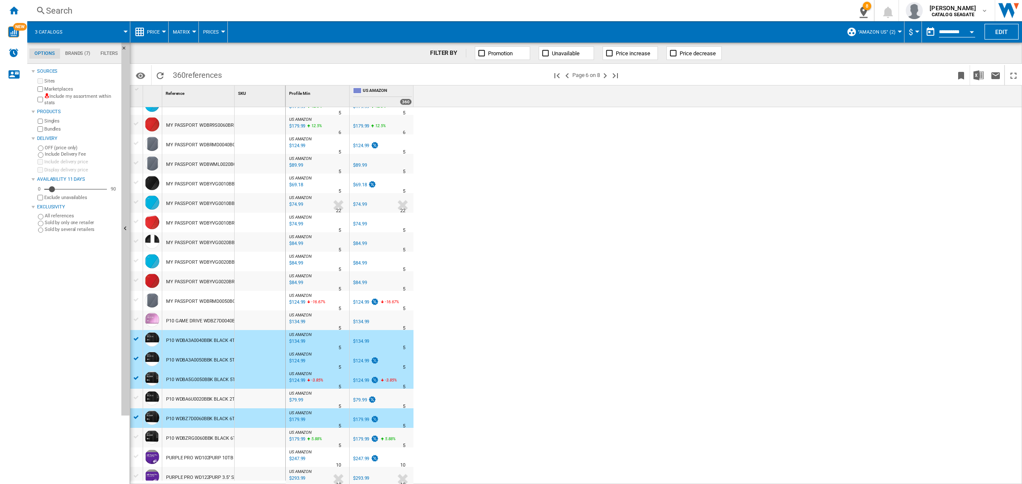
click at [135, 378] on div at bounding box center [136, 379] width 9 height 8
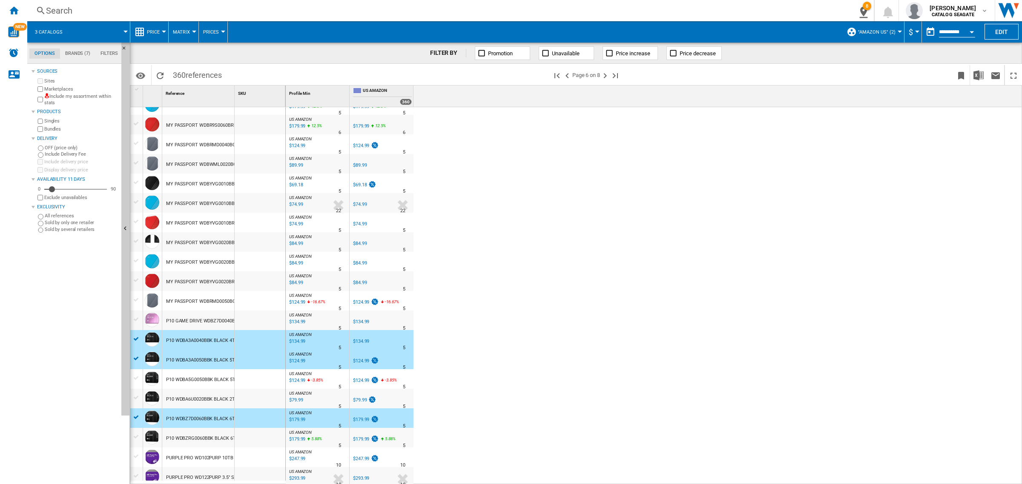
click at [357, 362] on div "$124.99" at bounding box center [361, 361] width 16 height 6
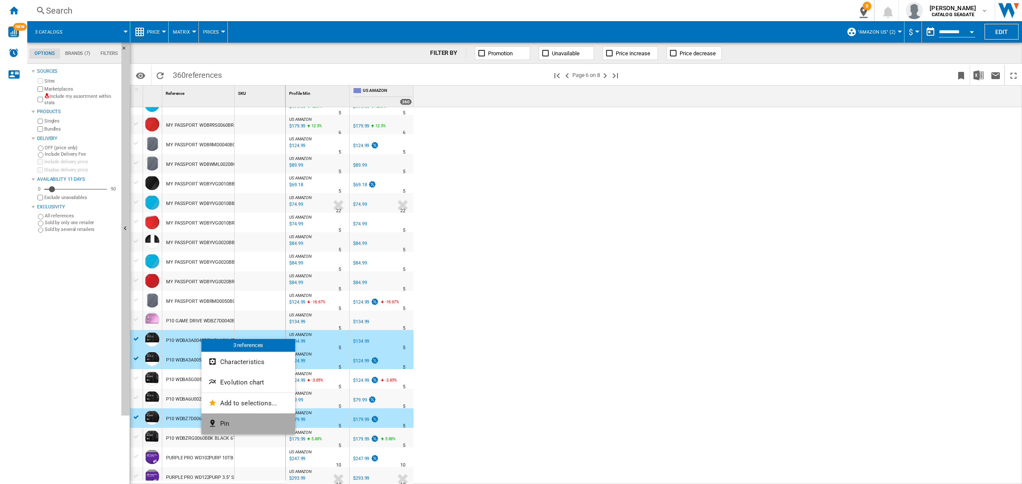
click at [235, 418] on button "Pin" at bounding box center [248, 424] width 94 height 20
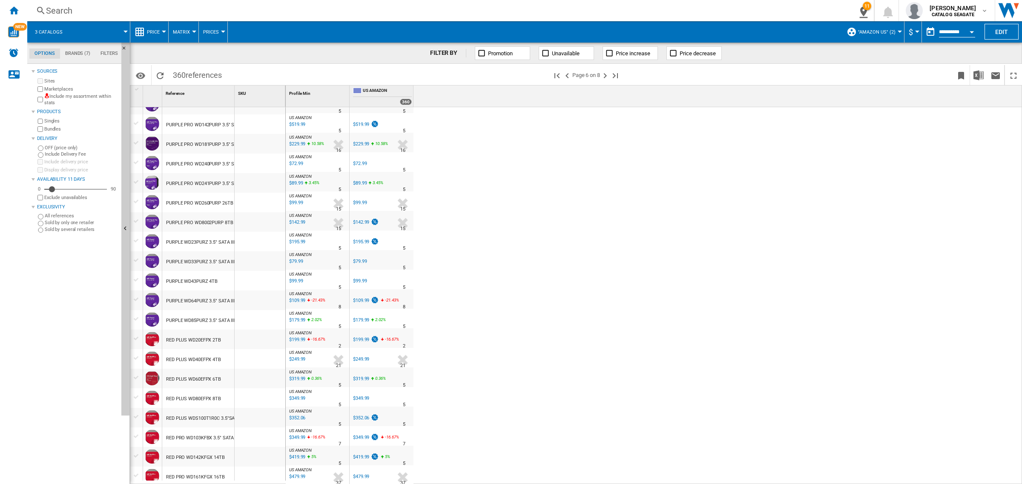
scroll to position [614, 0]
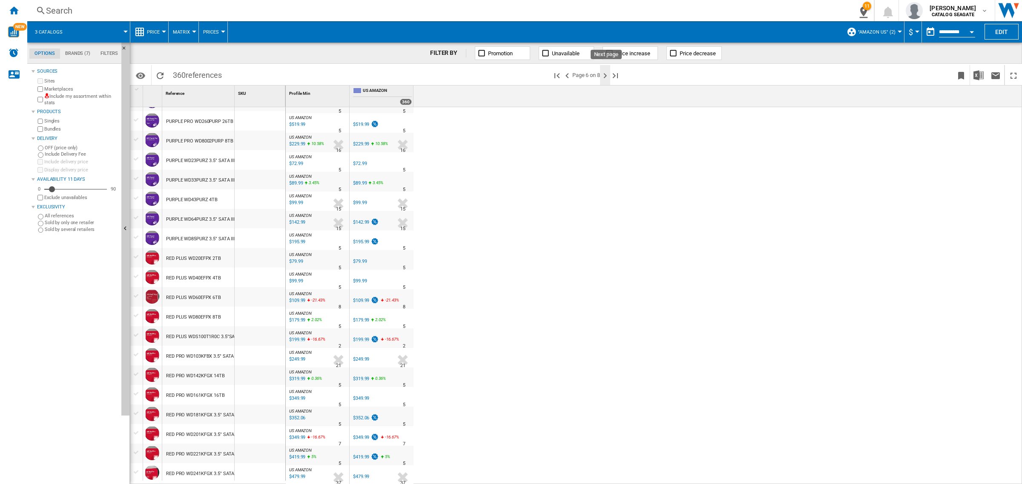
click at [607, 77] on ng-md-icon "Next page" at bounding box center [605, 76] width 10 height 10
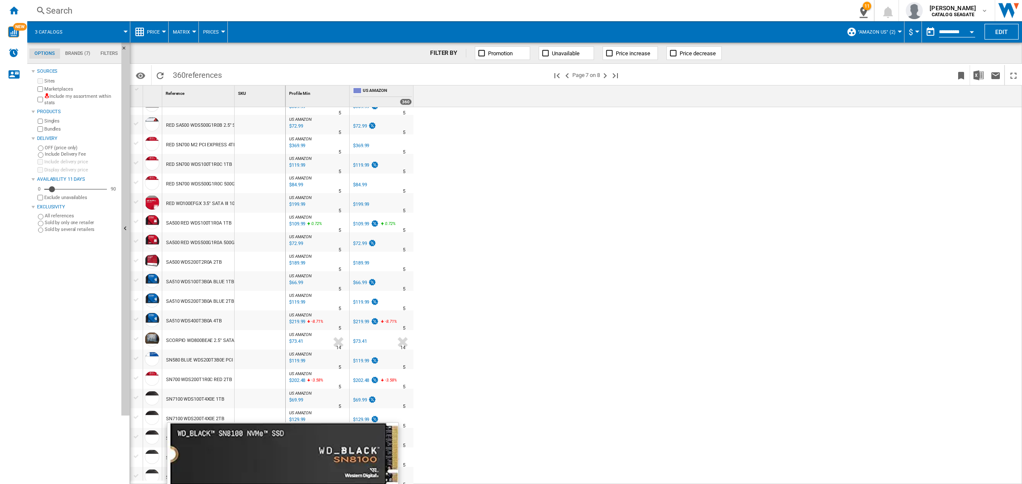
scroll to position [213, 0]
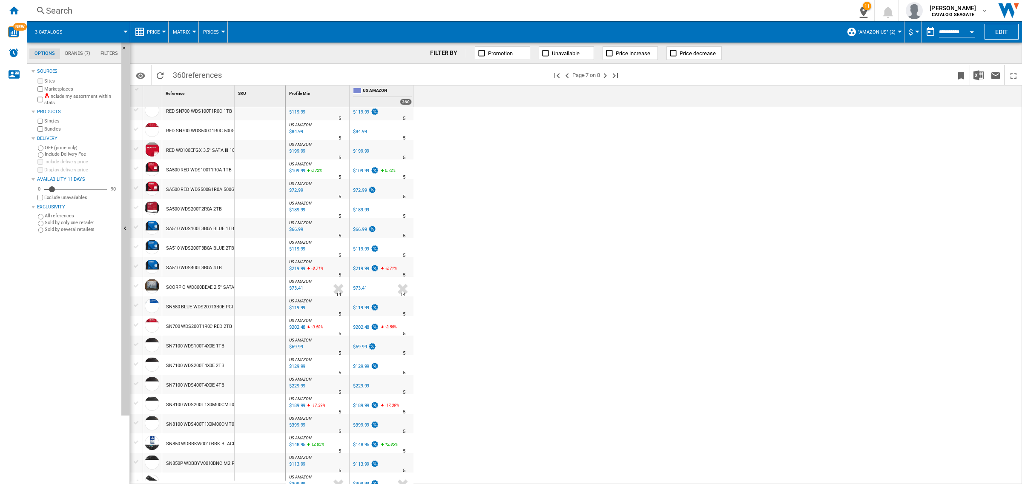
click at [134, 441] on div at bounding box center [136, 443] width 9 height 8
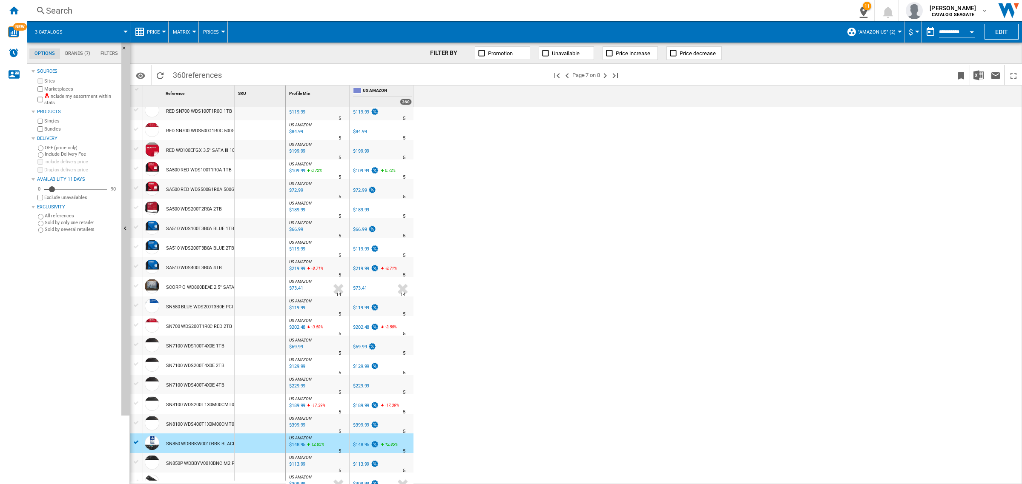
click at [137, 463] on div at bounding box center [136, 462] width 9 height 8
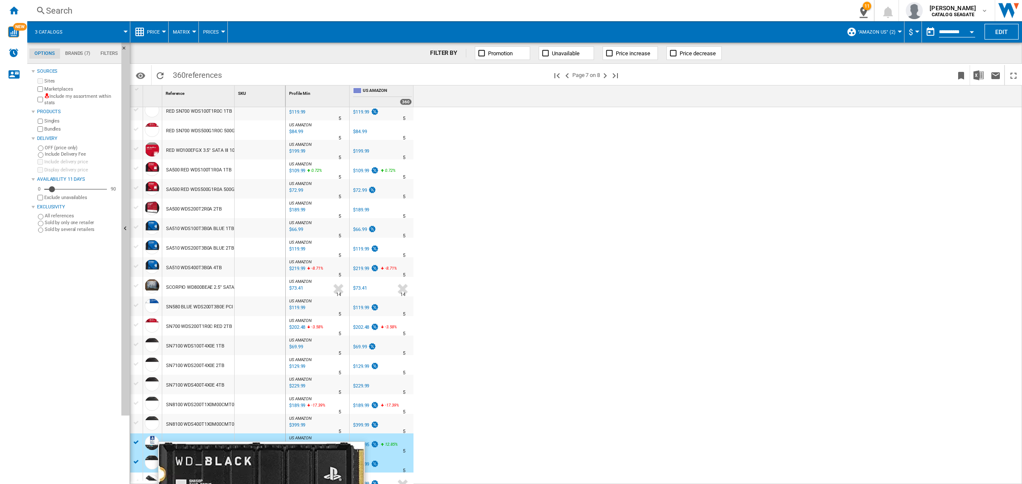
scroll to position [266, 0]
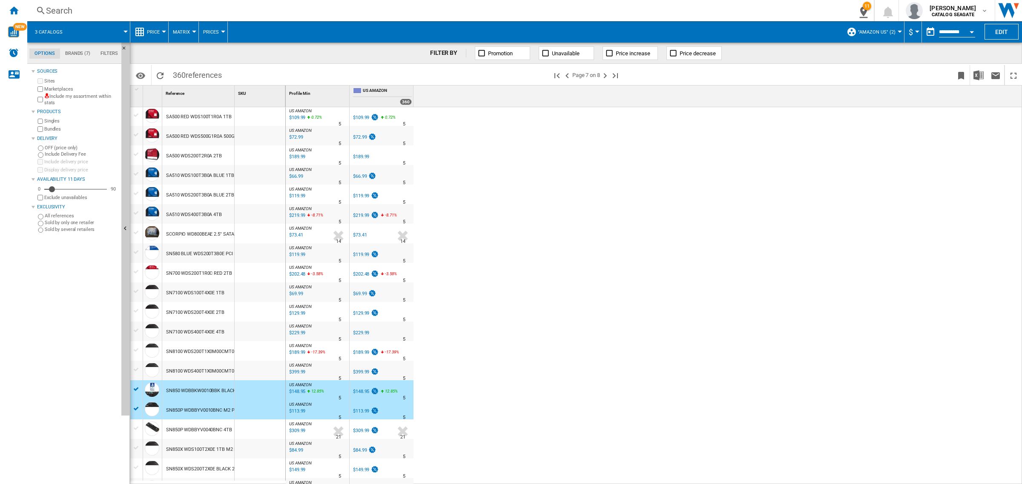
click at [135, 428] on div at bounding box center [136, 429] width 9 height 8
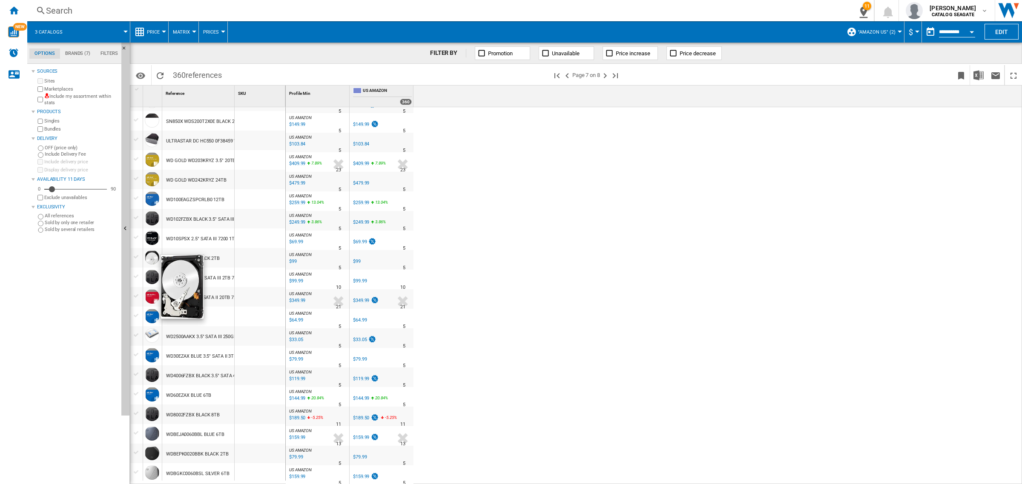
scroll to position [454, 0]
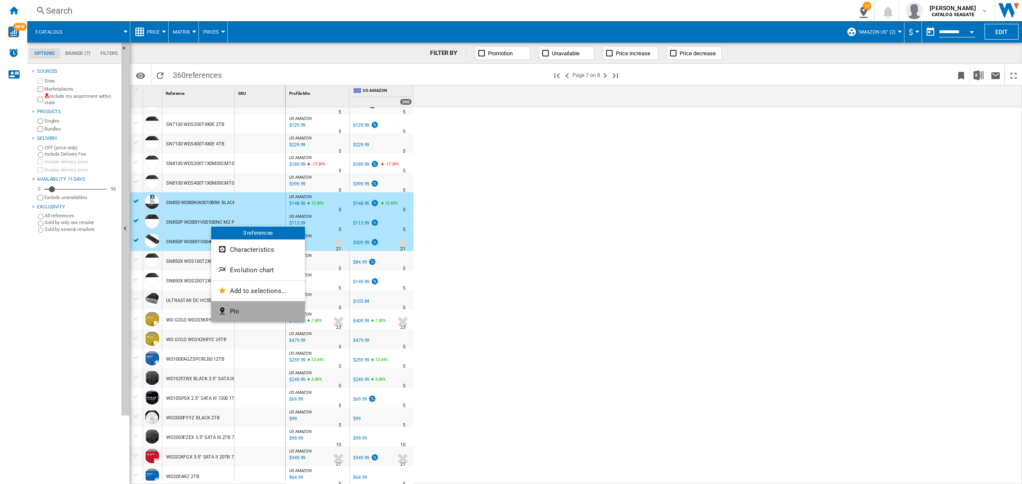
click at [243, 311] on button "Pin" at bounding box center [258, 311] width 94 height 20
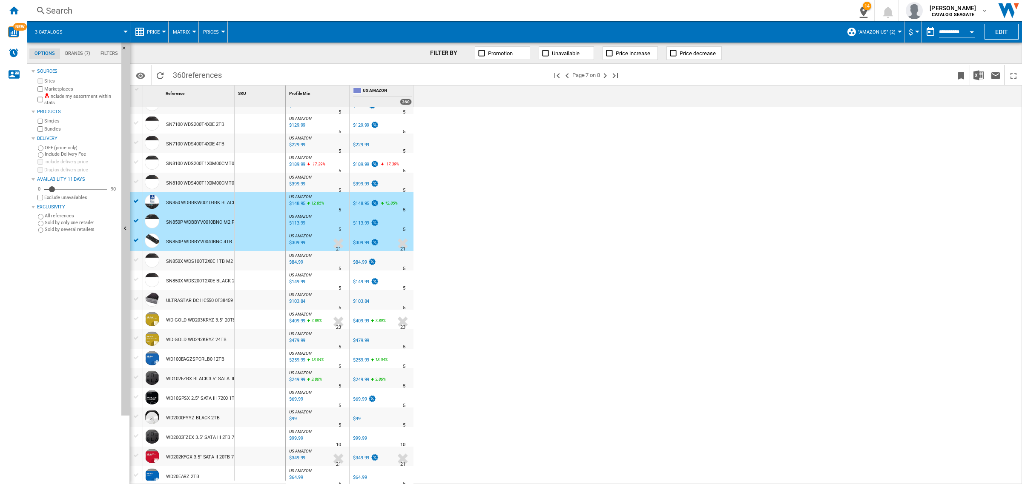
scroll to position [614, 0]
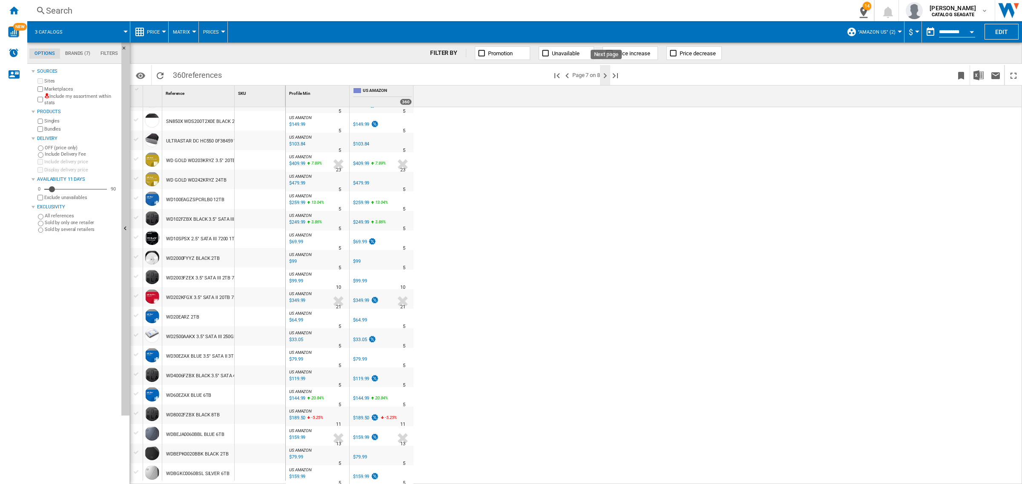
click at [607, 73] on ng-md-icon "Next page" at bounding box center [605, 76] width 10 height 10
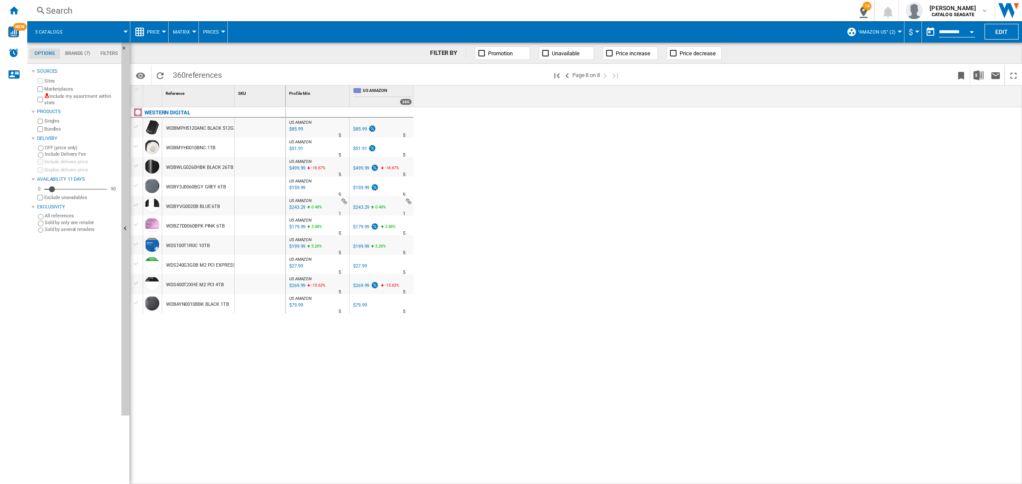
click at [362, 129] on div "$85.99" at bounding box center [360, 129] width 14 height 6
click at [137, 281] on div at bounding box center [136, 284] width 9 height 8
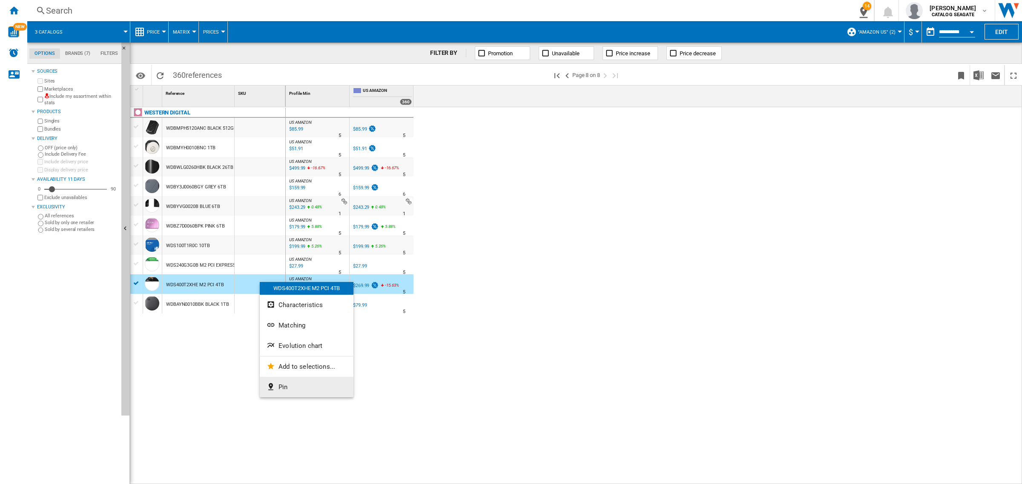
click at [295, 387] on button "Pin" at bounding box center [307, 387] width 94 height 20
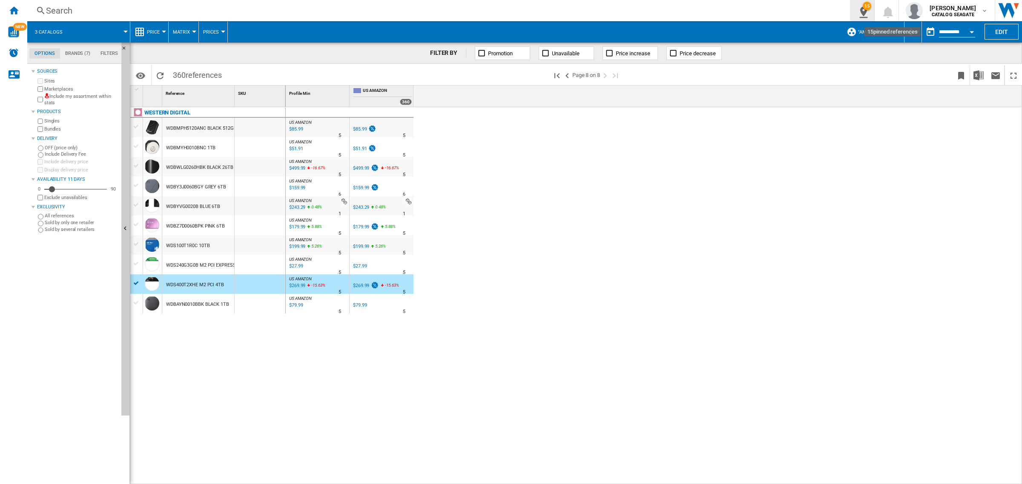
click at [867, 11] on ng-md-icon "15\a pinned references" at bounding box center [861, 11] width 10 height 11
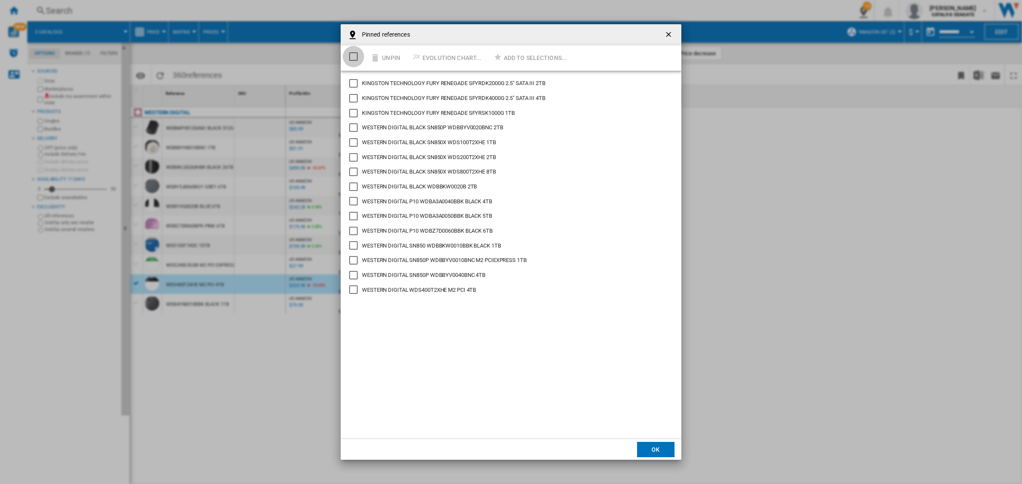
click at [358, 56] on div "Select/deselect all" at bounding box center [353, 56] width 9 height 9
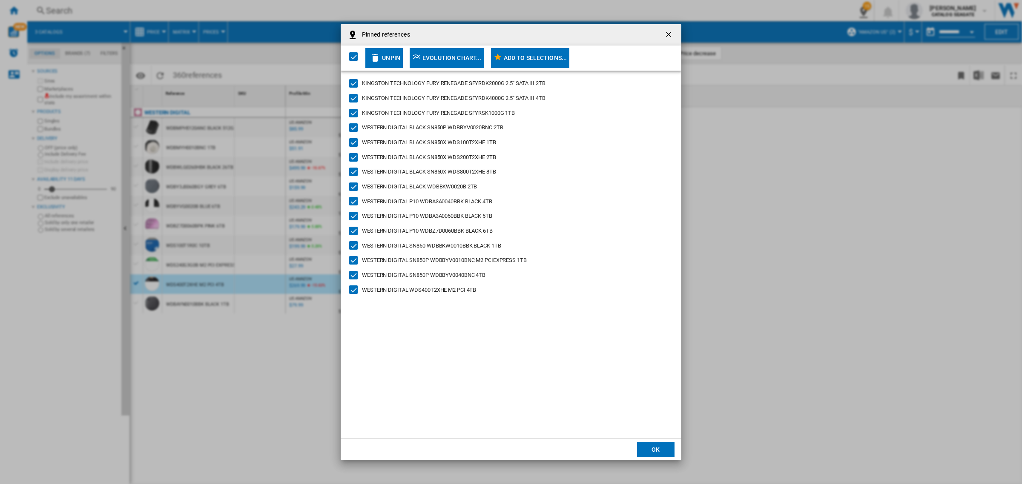
click at [543, 60] on div "Add to selections..." at bounding box center [535, 57] width 63 height 15
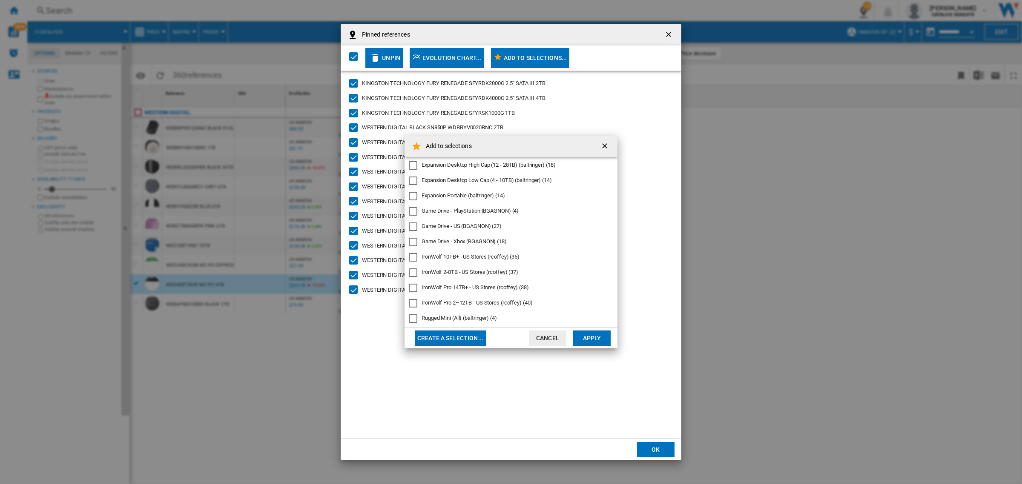
click at [491, 209] on div "Game Drive - PlayStation (BGAGNON) (4)" at bounding box center [469, 211] width 97 height 8
click at [603, 339] on button "Apply" at bounding box center [591, 338] width 37 height 15
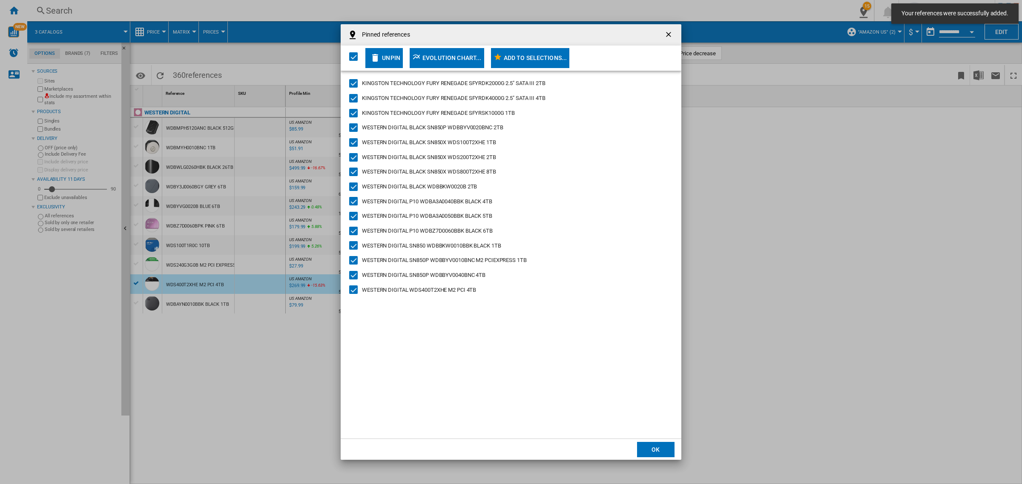
click at [669, 32] on ng-md-icon "getI18NText('BUTTONS.CLOSE_DIALOG')" at bounding box center [669, 35] width 10 height 10
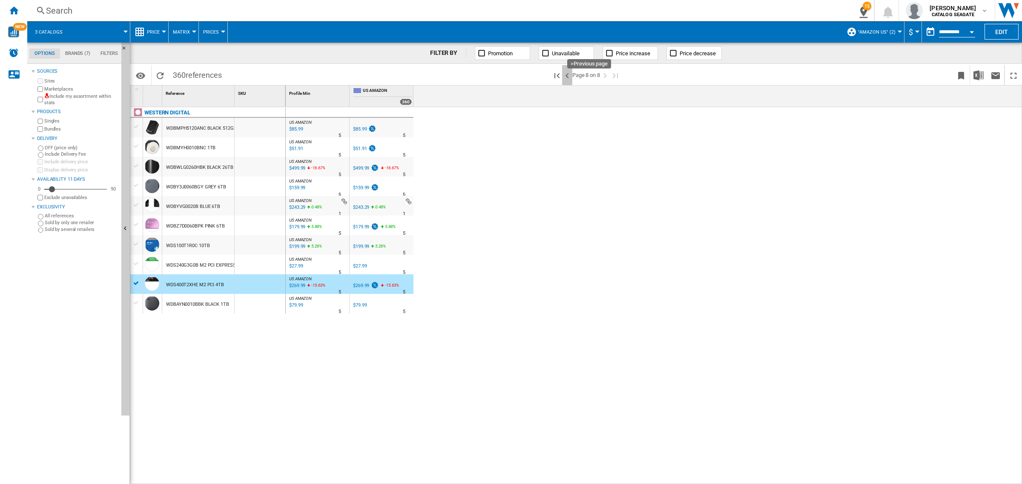
click at [565, 76] on ng-md-icon ">Previous page" at bounding box center [567, 76] width 10 height 10
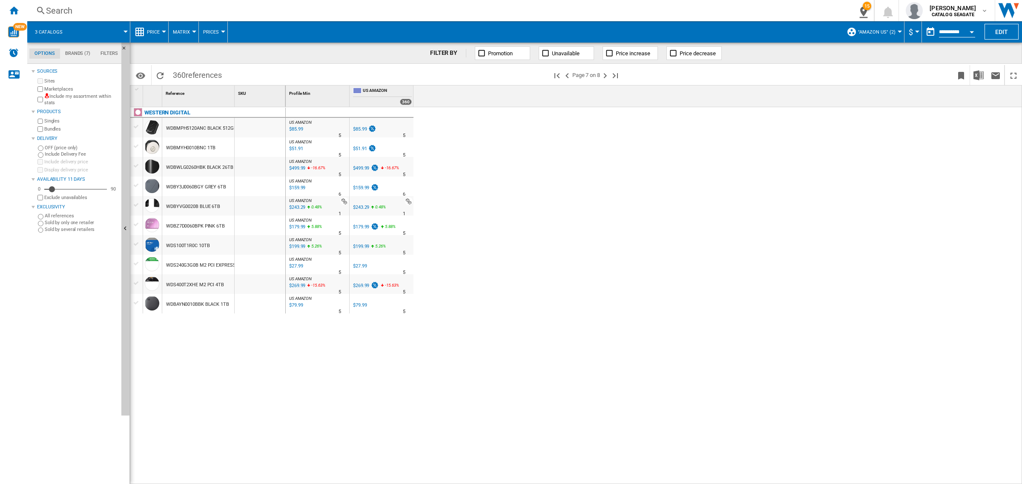
click at [567, 75] on ng-md-icon ">Previous page" at bounding box center [567, 76] width 10 height 10
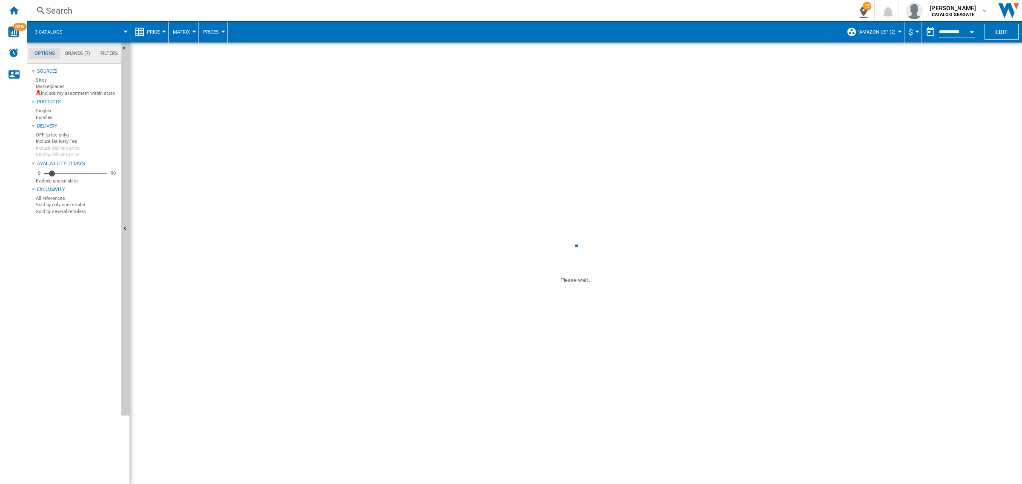
click at [567, 75] on ng-md-icon ">Previous page" at bounding box center [567, 76] width 10 height 10
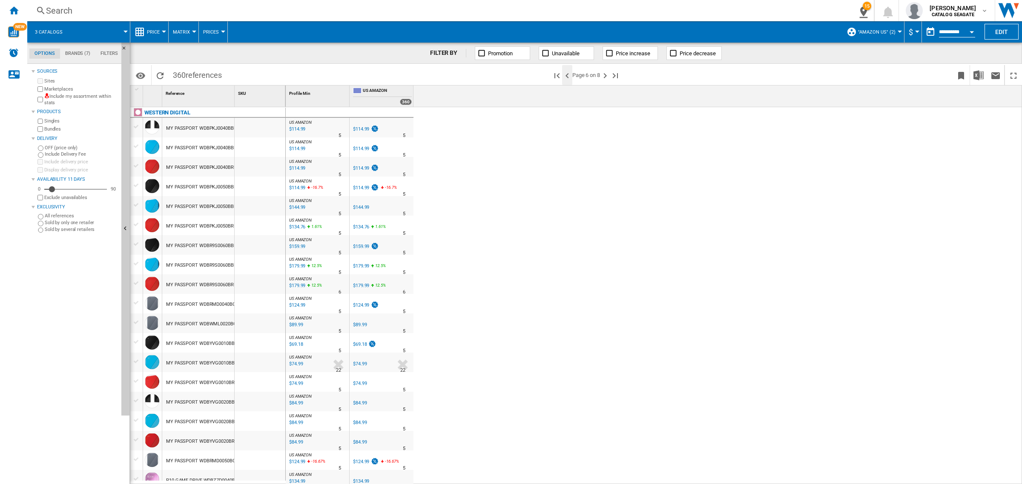
click at [567, 75] on ng-md-icon ">Previous page" at bounding box center [567, 76] width 10 height 10
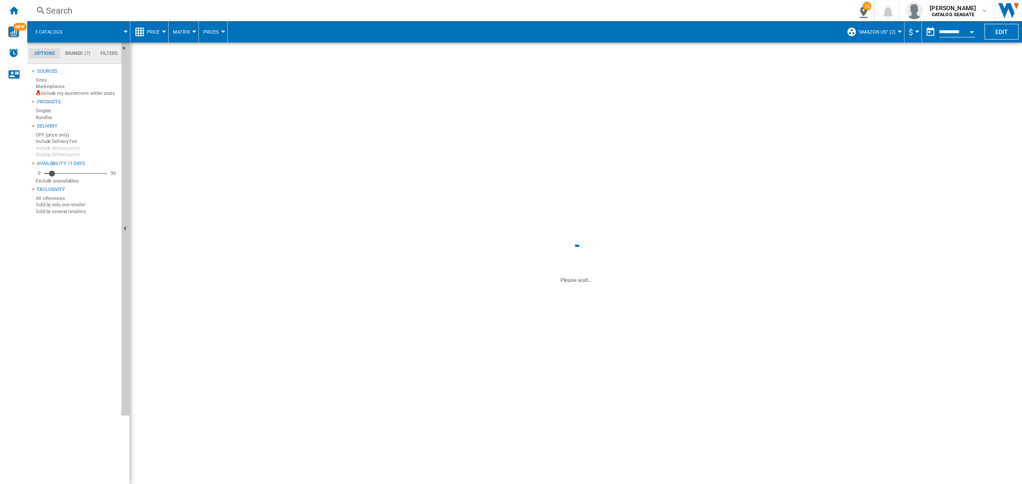
click at [567, 75] on span at bounding box center [576, 143] width 892 height 200
click at [568, 75] on span at bounding box center [576, 143] width 892 height 200
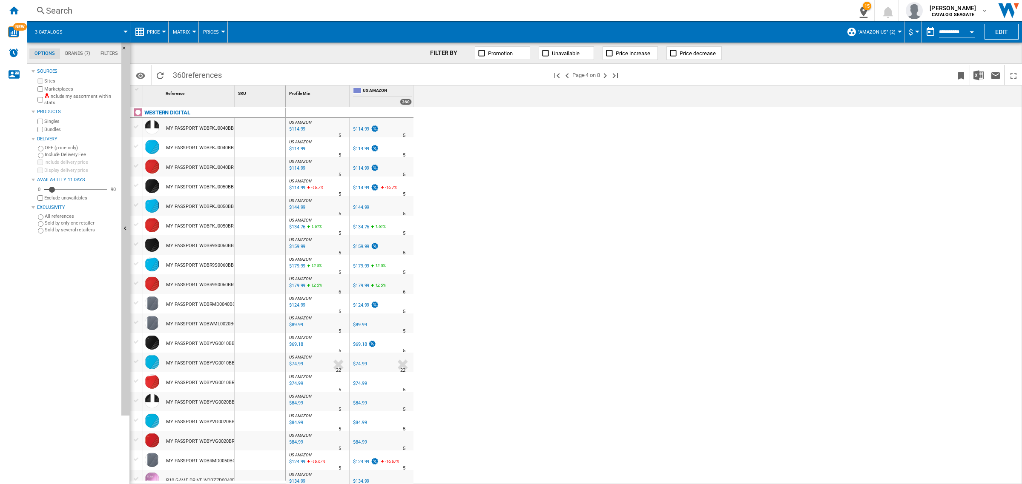
click at [568, 75] on ng-md-icon ">Previous page" at bounding box center [567, 76] width 10 height 10
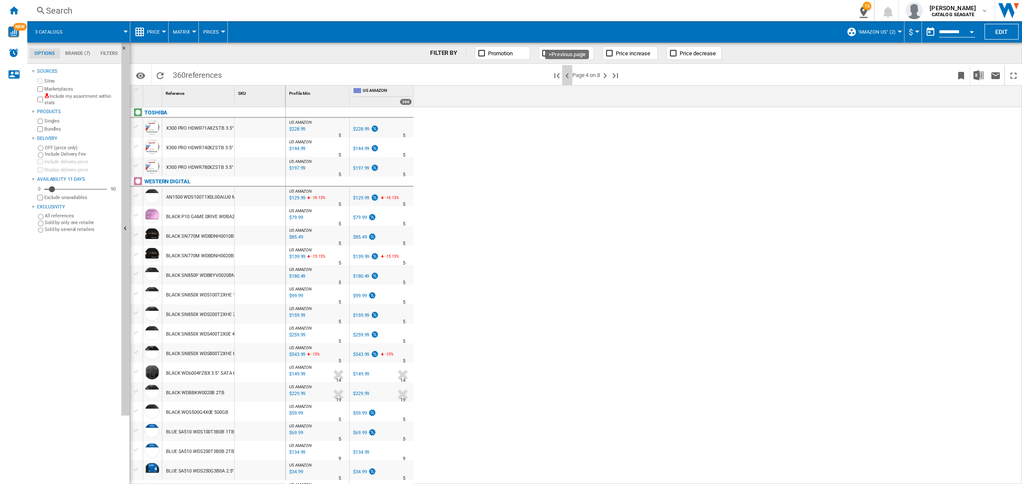
click at [568, 75] on ng-md-icon ">Previous page" at bounding box center [567, 76] width 10 height 10
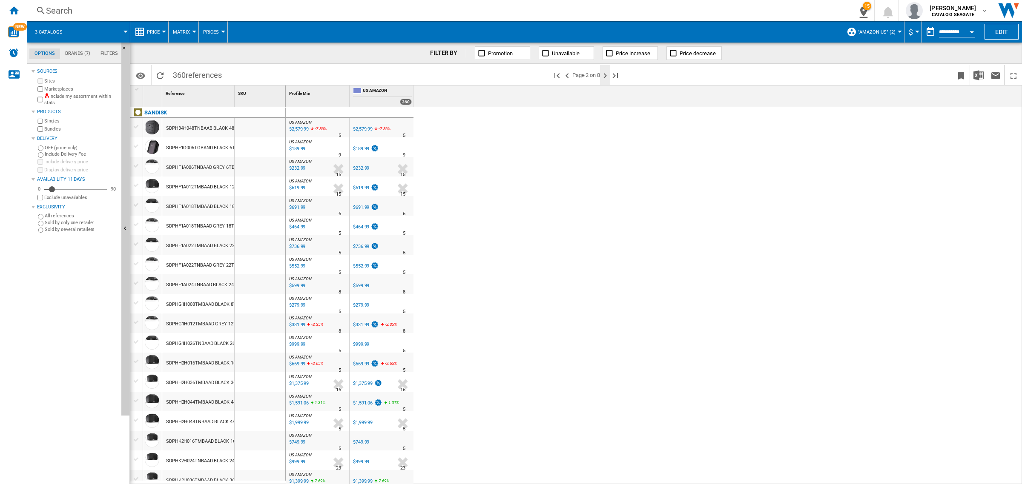
click at [605, 72] on ng-md-icon "Next page" at bounding box center [605, 76] width 10 height 10
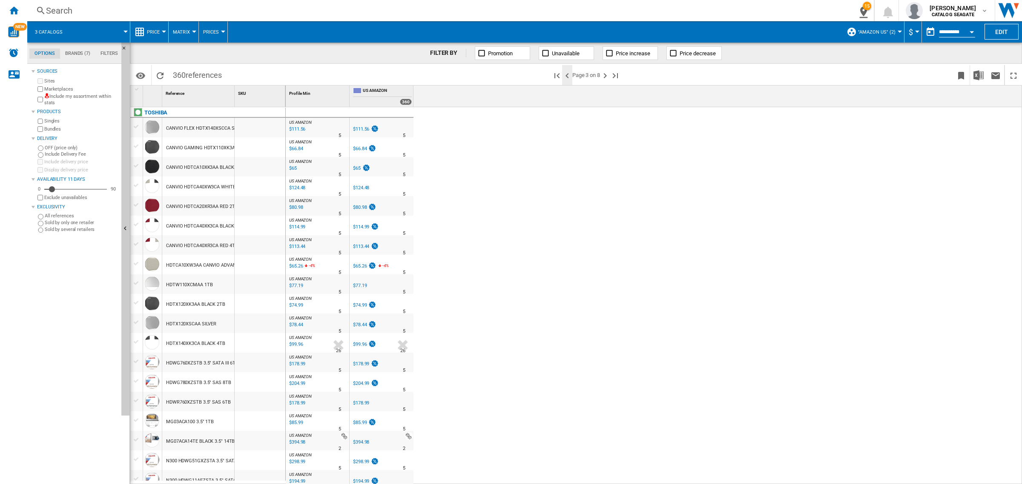
click at [565, 73] on ng-md-icon ">Previous page" at bounding box center [567, 76] width 10 height 10
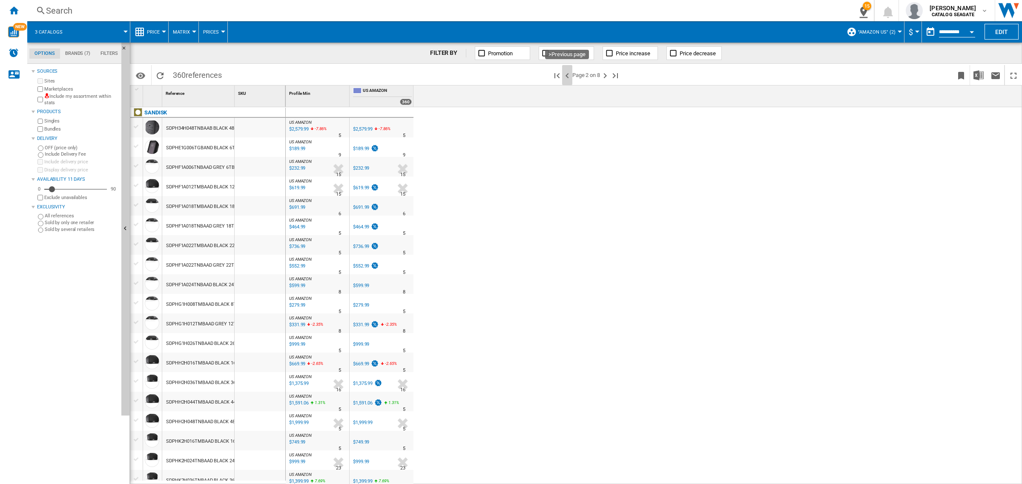
click at [565, 73] on ng-md-icon ">Previous page" at bounding box center [567, 76] width 10 height 10
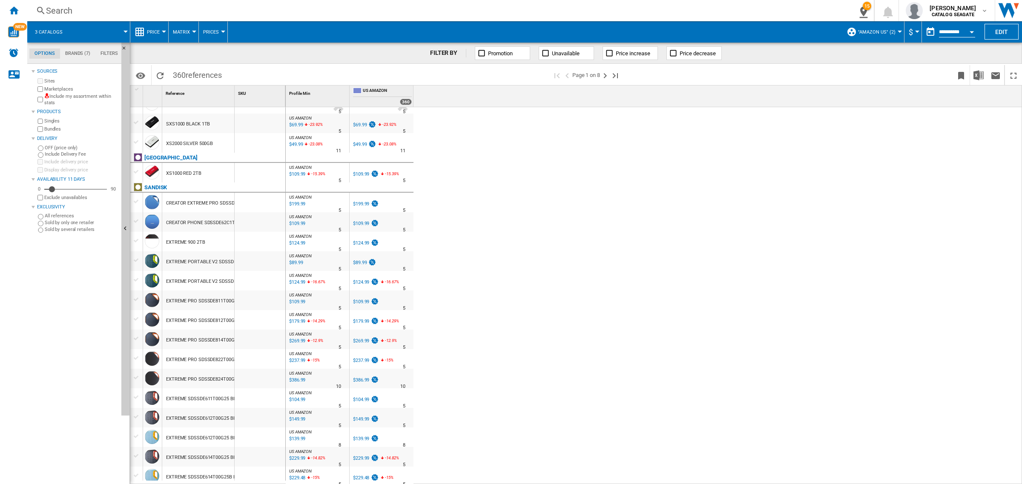
scroll to position [532, 0]
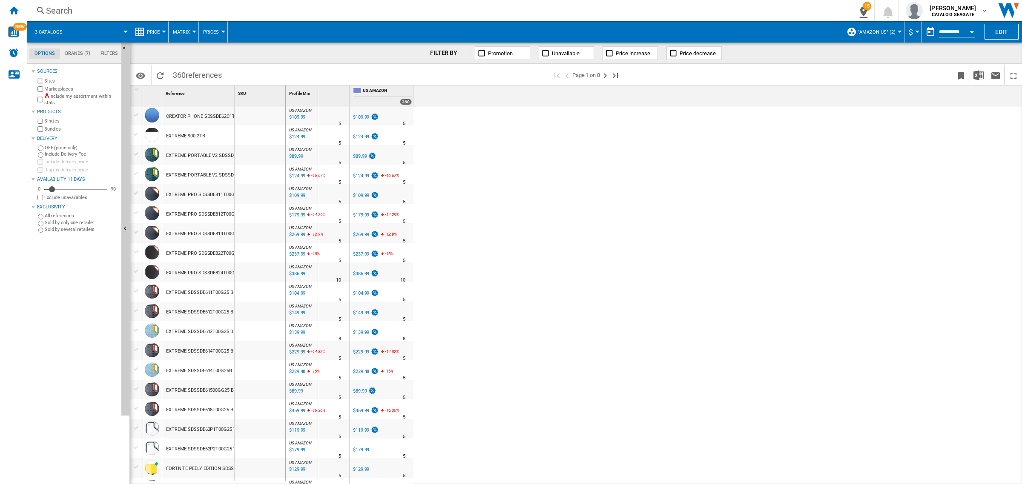
drag, startPoint x: 234, startPoint y: 89, endPoint x: 337, endPoint y: 107, distance: 104.1
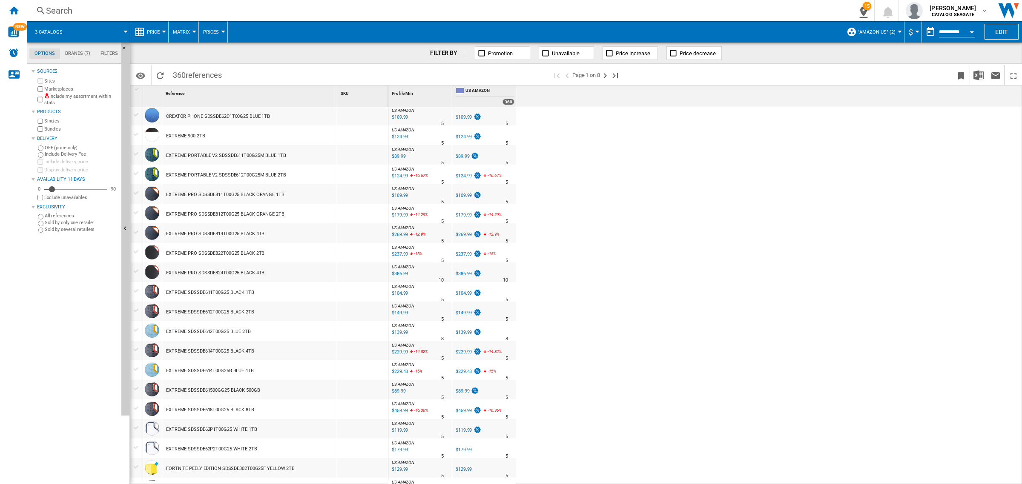
scroll to position [639, 0]
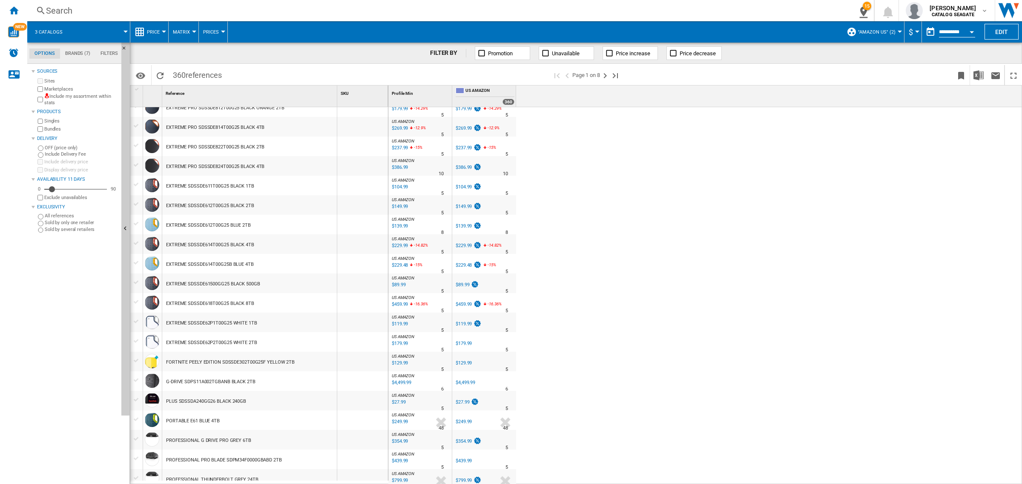
click at [459, 363] on div "$129.99" at bounding box center [463, 364] width 16 height 6
